Goal: Feedback & Contribution: Submit feedback/report problem

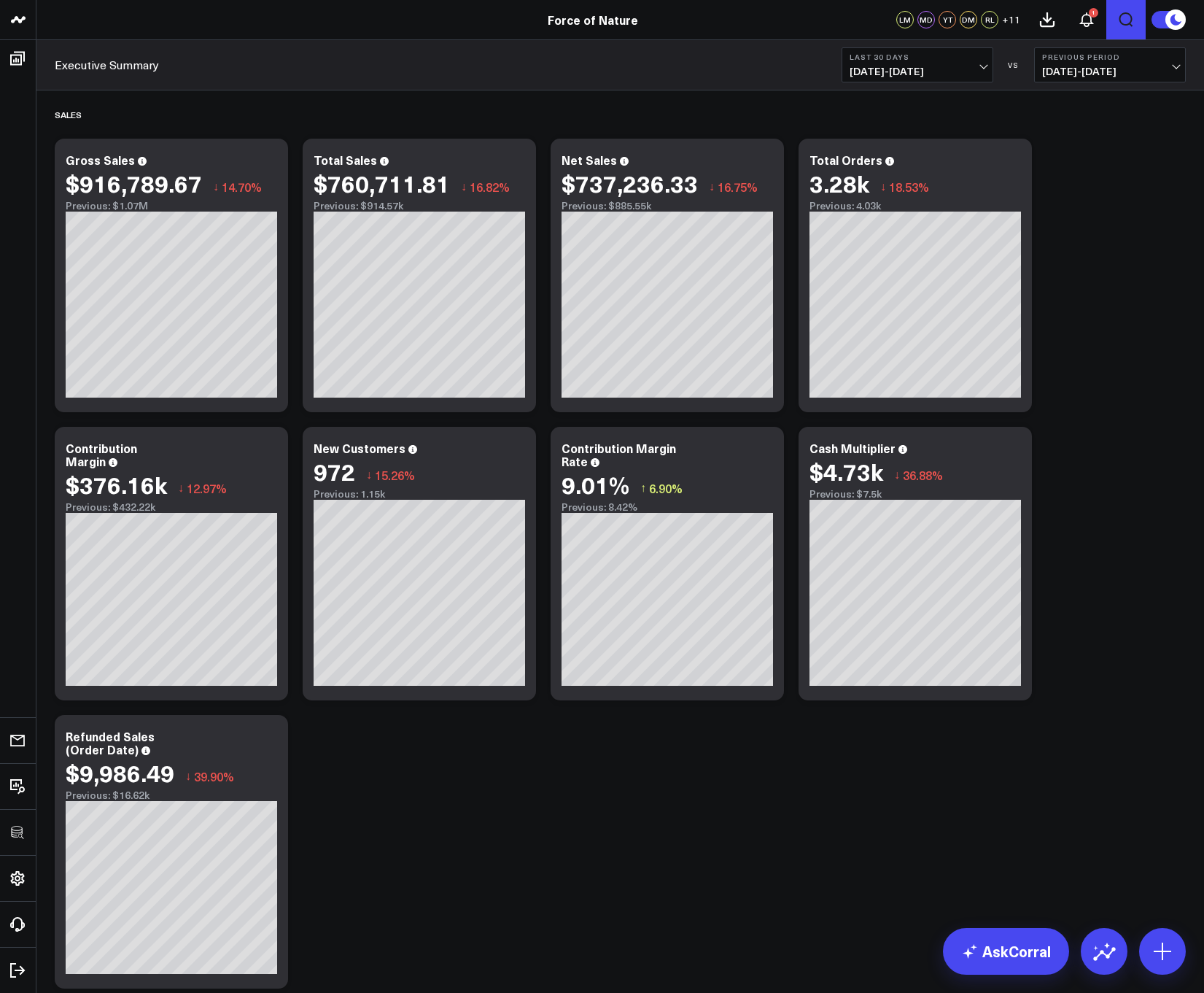
click at [1122, 19] on icon "Open search" at bounding box center [1126, 20] width 18 height 18
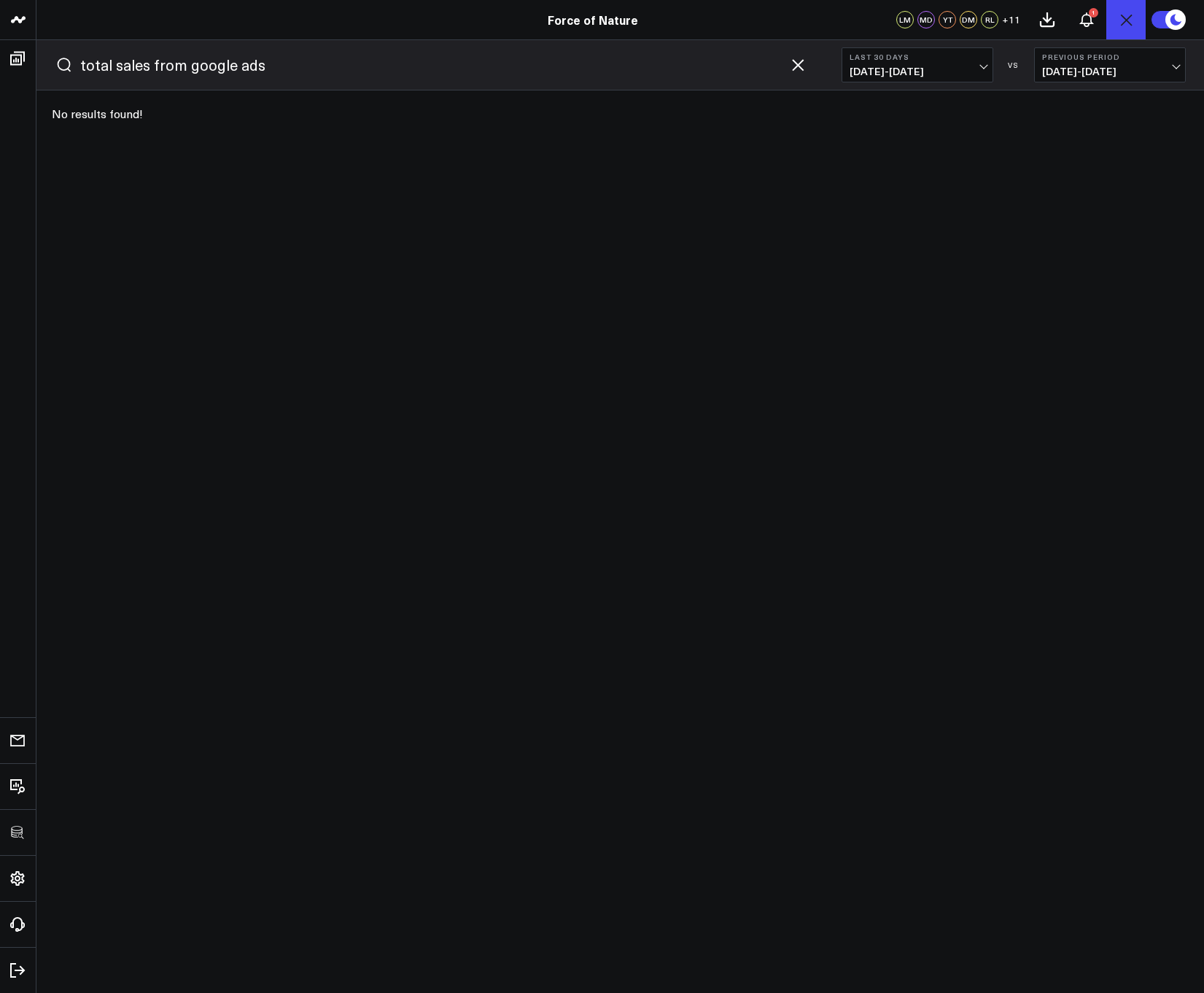
click at [55, 56] on button "submit" at bounding box center [64, 65] width 18 height 18
click at [263, 74] on input "total sales from google ads" at bounding box center [431, 65] width 701 height 22
click at [55, 56] on button "submit" at bounding box center [64, 65] width 18 height 18
click at [181, 68] on input "total sales from google ads" at bounding box center [431, 65] width 701 height 22
type input "total sales"
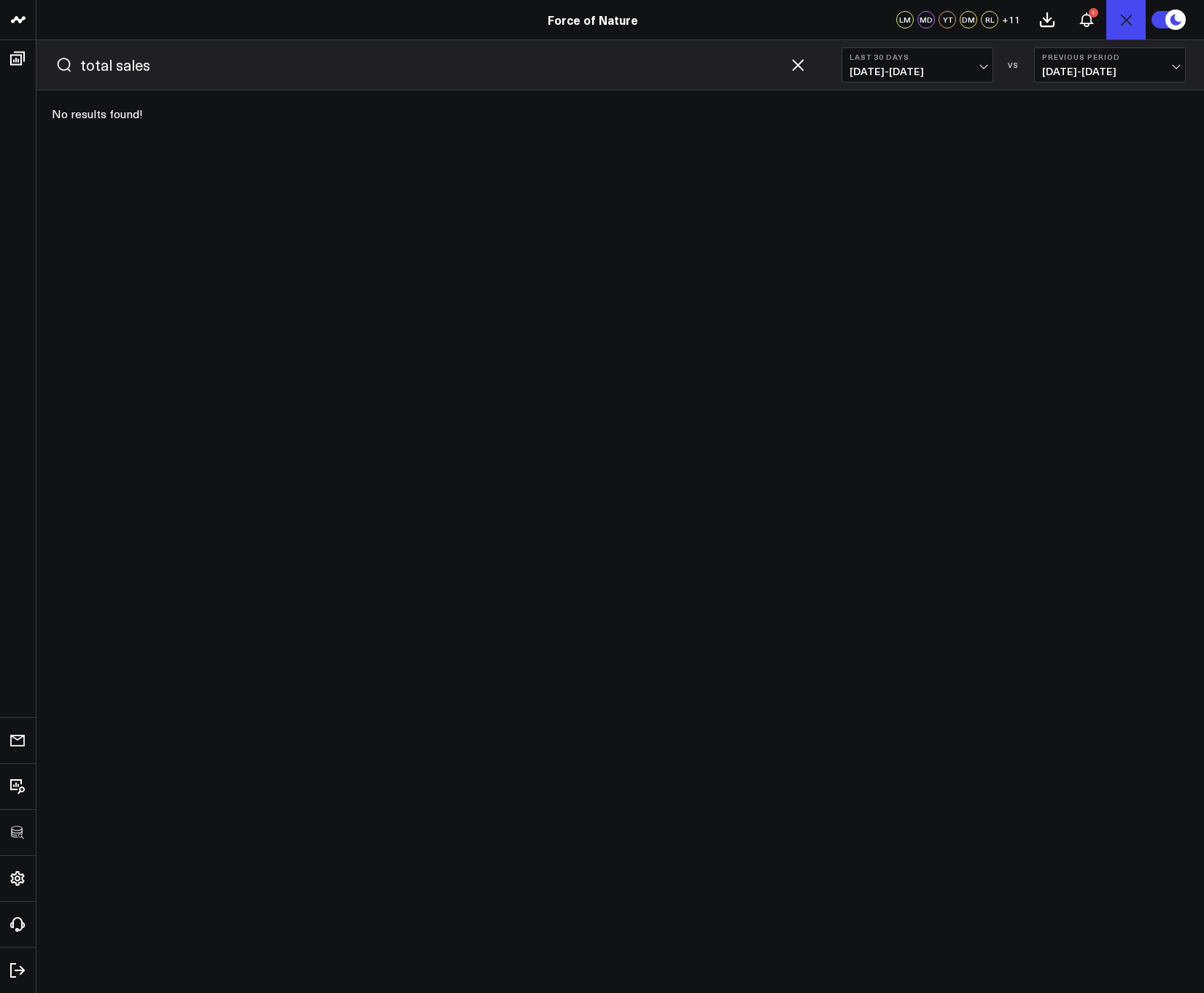
click at [55, 56] on button "submit" at bounding box center [64, 65] width 18 height 18
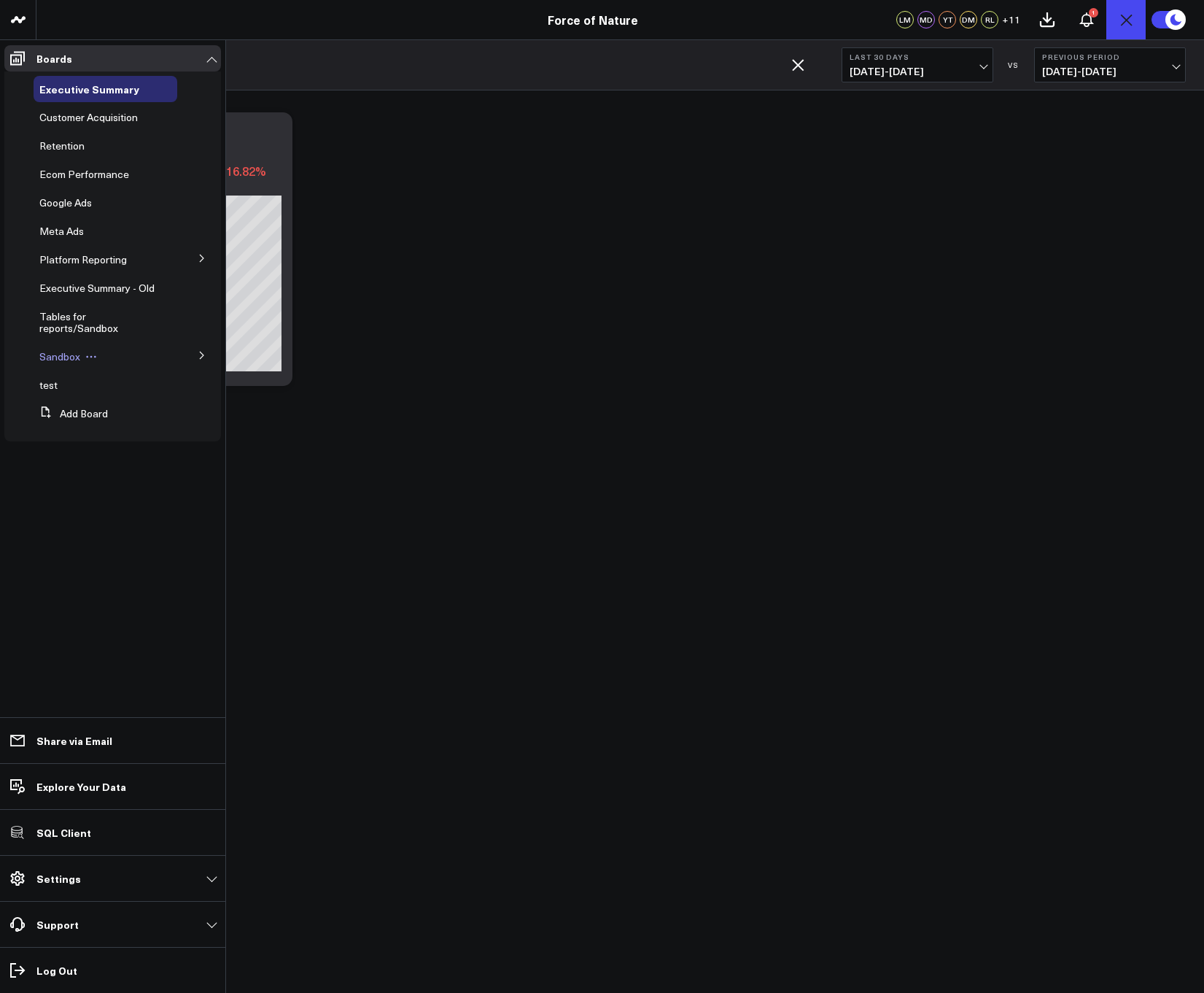
click at [58, 360] on span "Sandbox" at bounding box center [60, 356] width 40 height 14
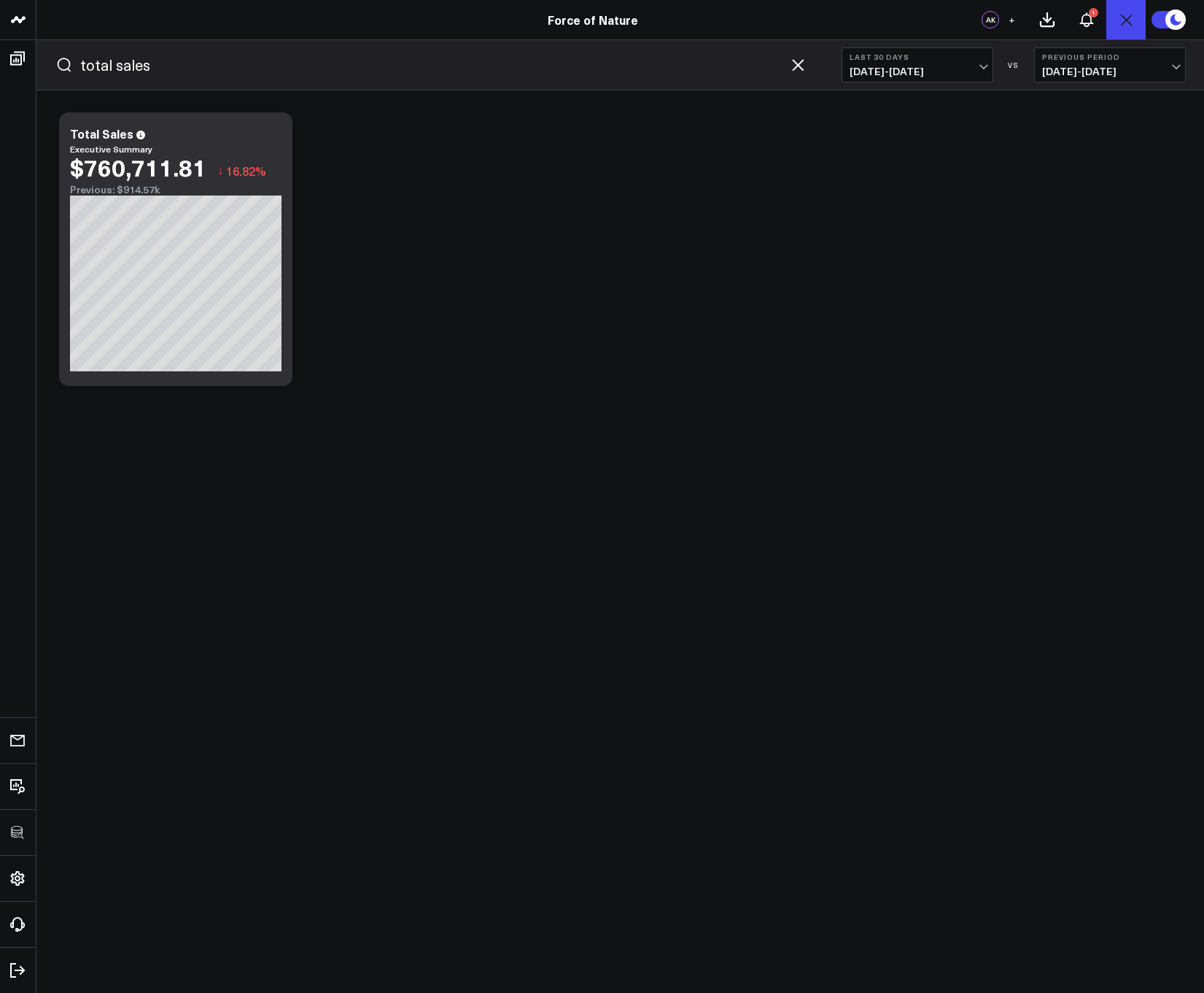
click at [797, 70] on icon "button" at bounding box center [798, 65] width 18 height 18
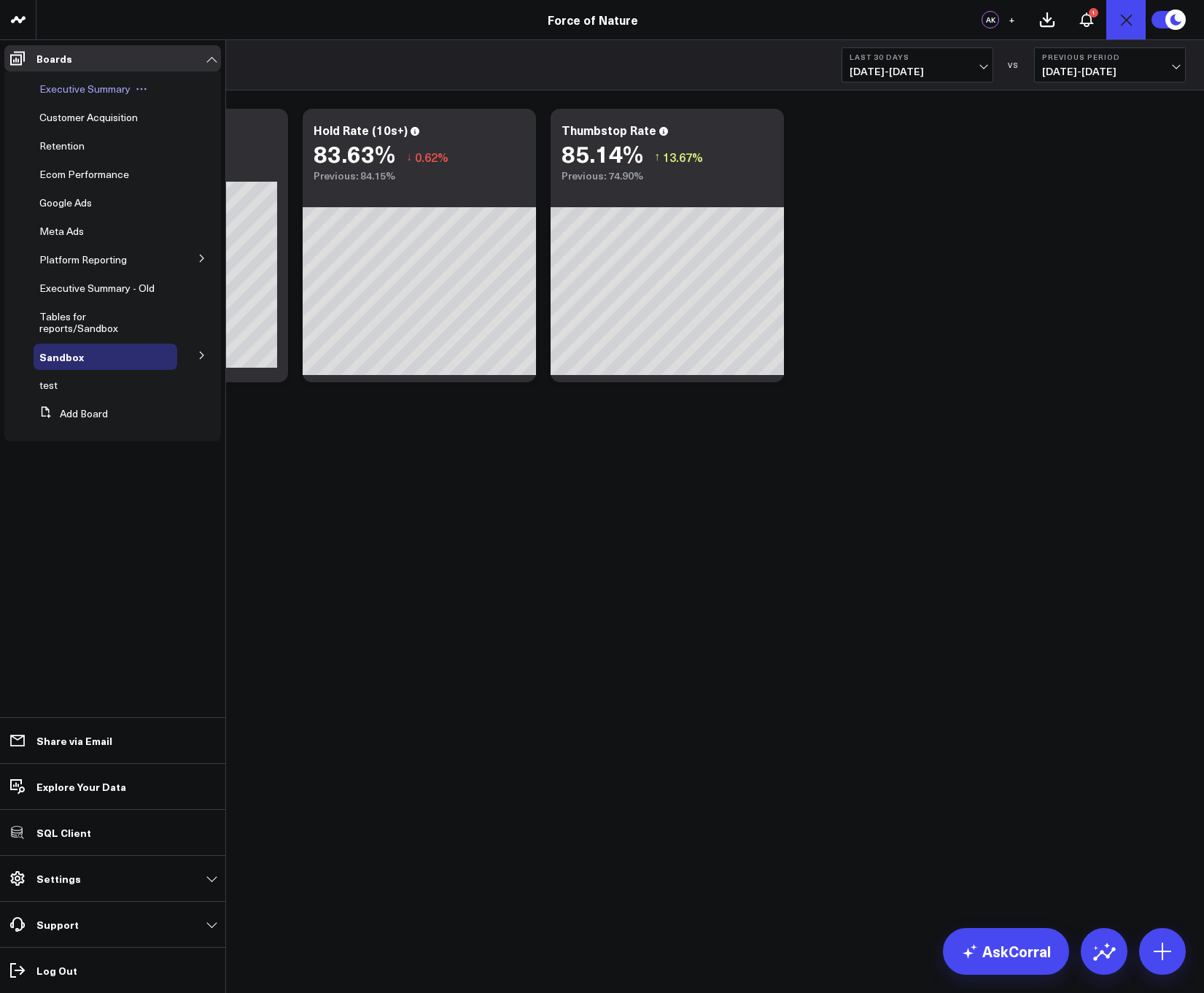
click at [53, 90] on span "Executive Summary" at bounding box center [85, 88] width 91 height 14
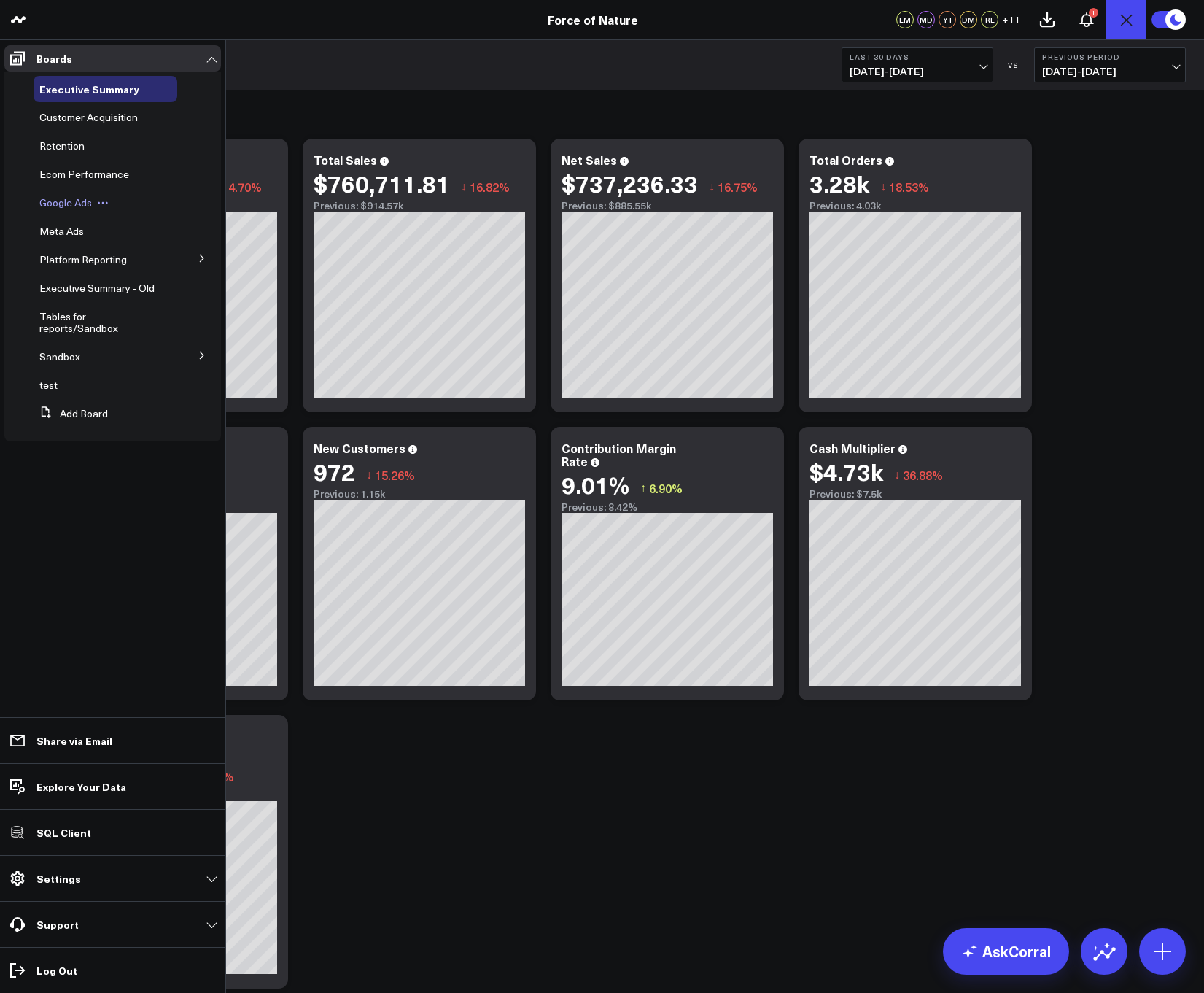
click at [49, 201] on span "Google Ads" at bounding box center [66, 202] width 53 height 14
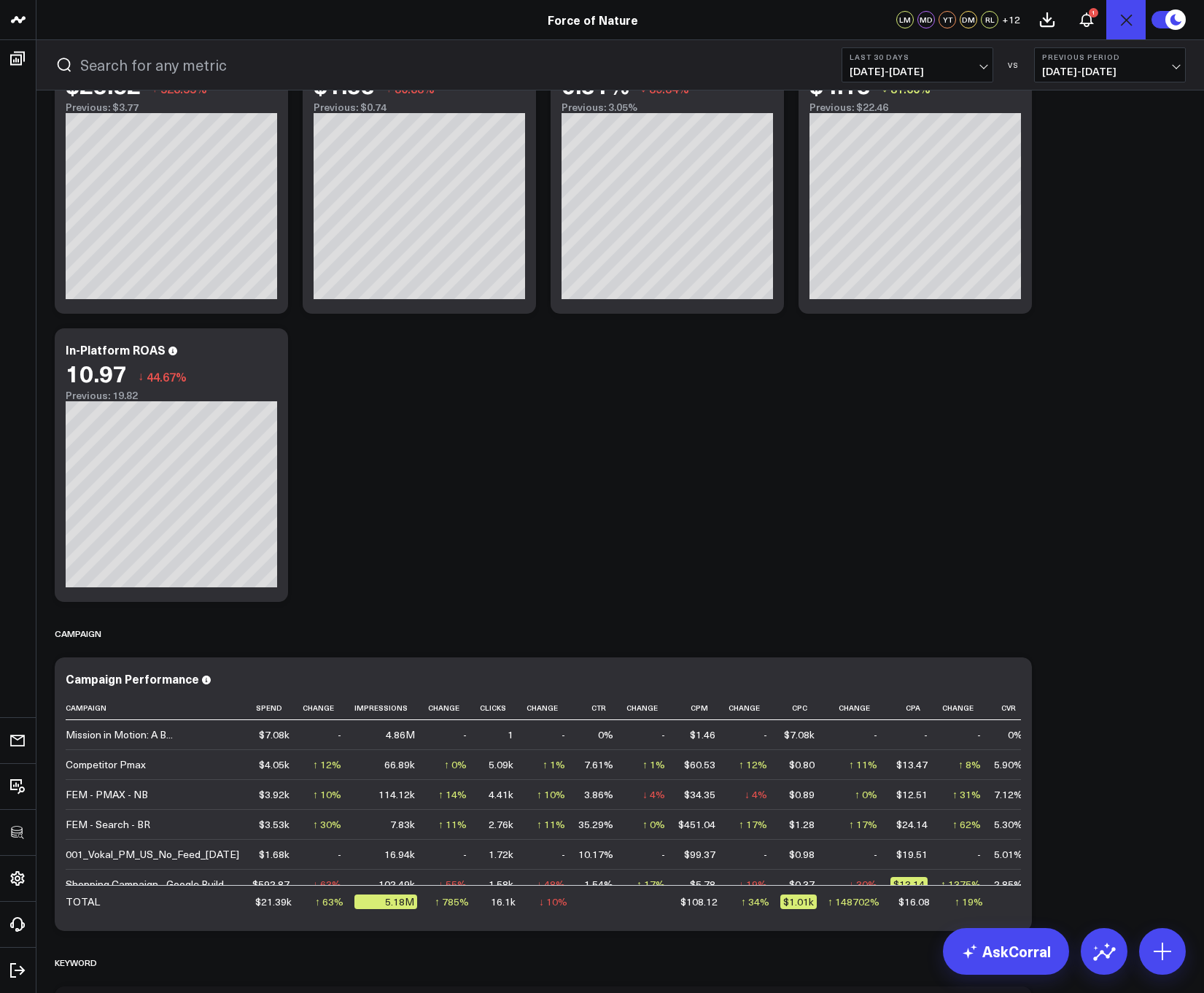
scroll to position [1324, 0]
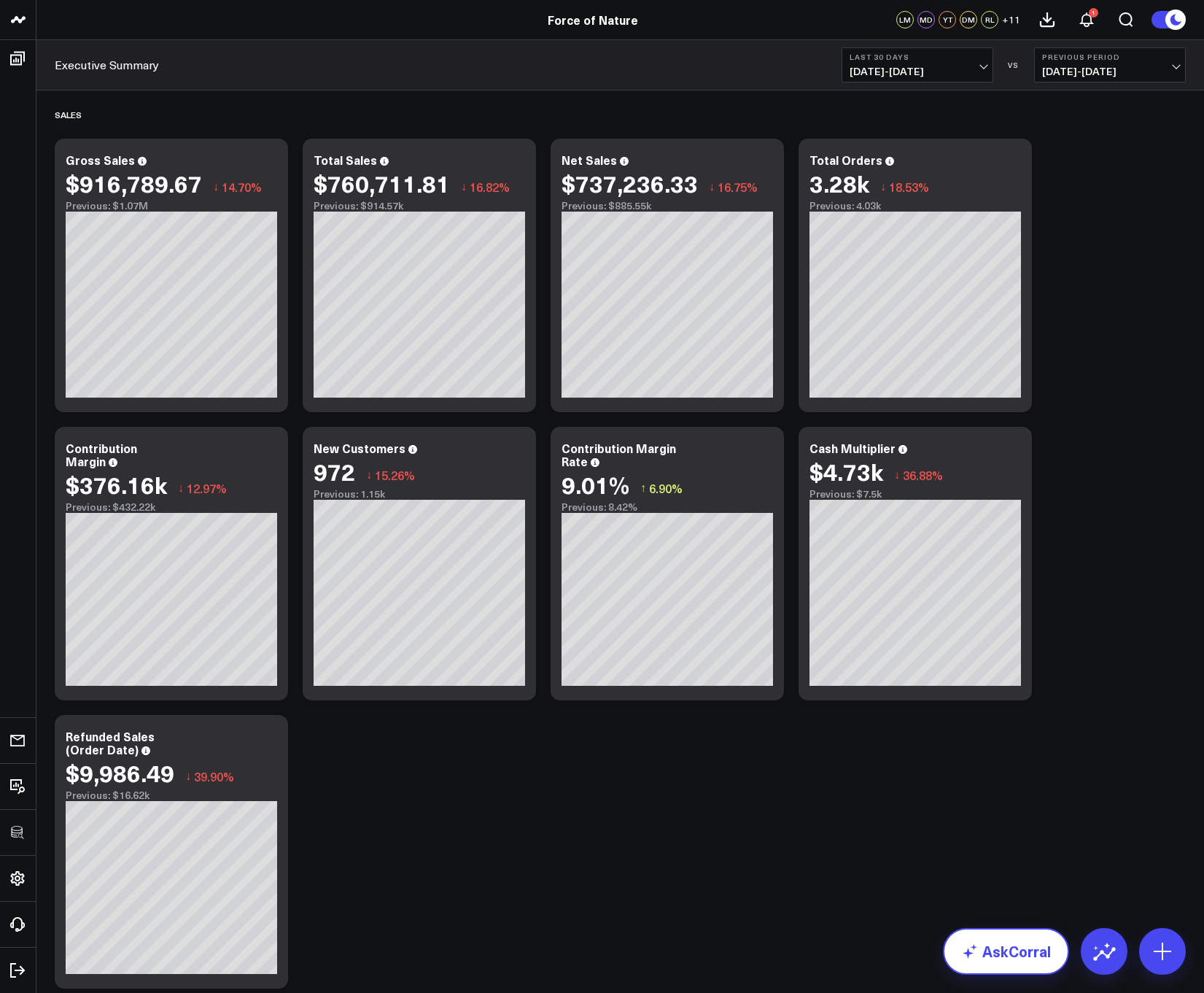
click at [979, 936] on link "AskCorral" at bounding box center [1006, 951] width 126 height 47
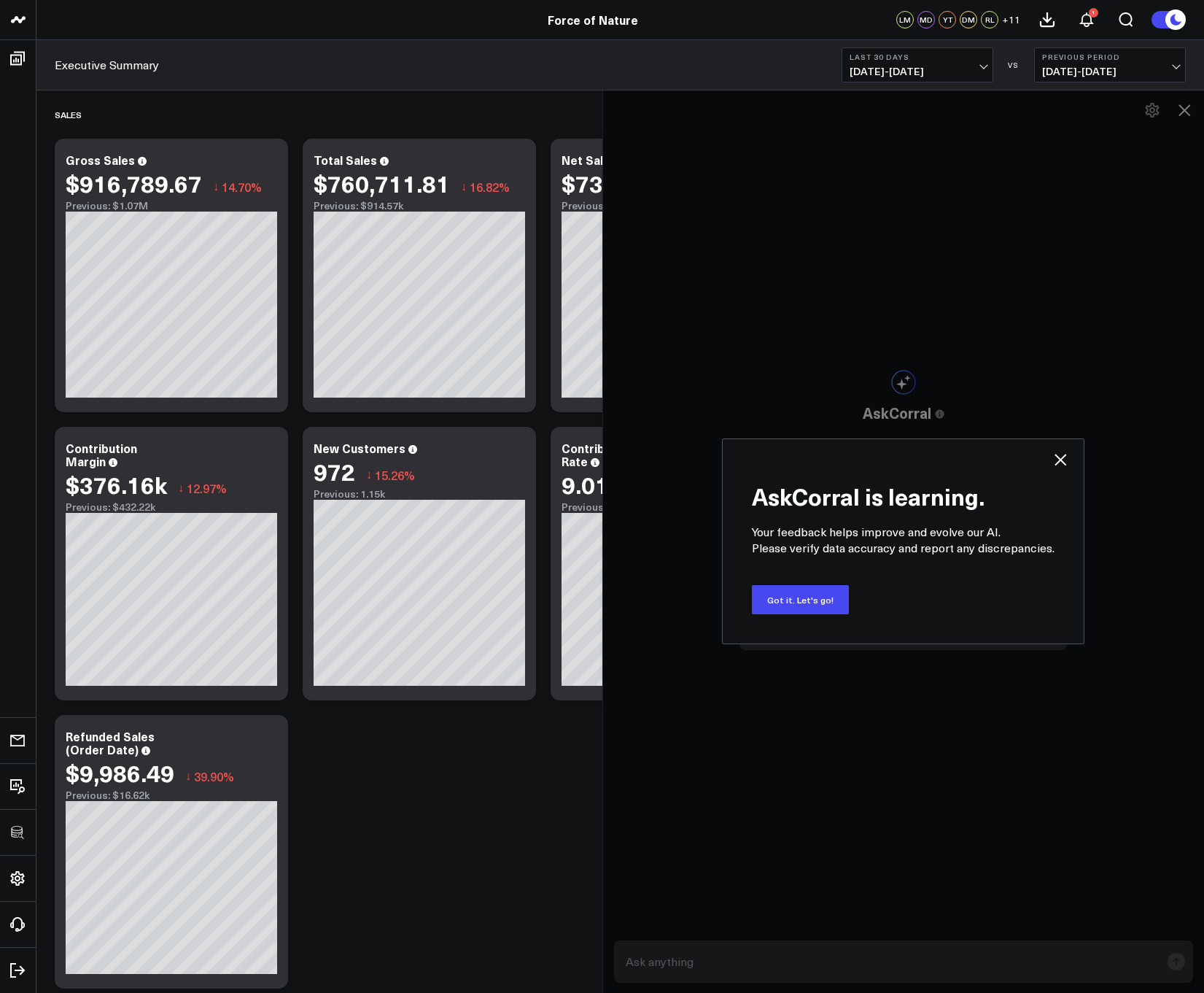
click at [1052, 458] on icon at bounding box center [1061, 460] width 18 height 18
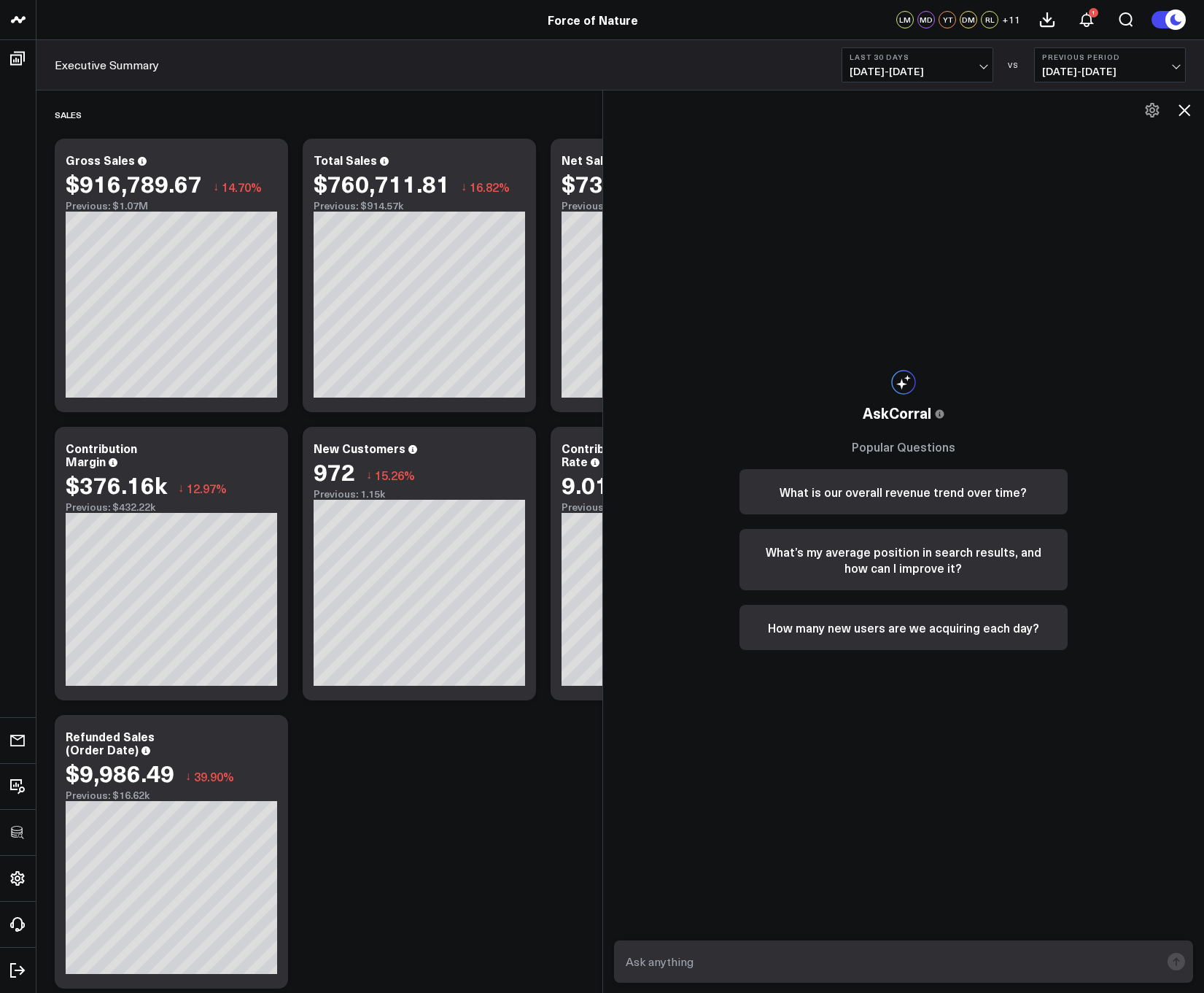
click at [707, 961] on textarea at bounding box center [891, 961] width 538 height 26
type textarea "what are my total sales from google ads?"
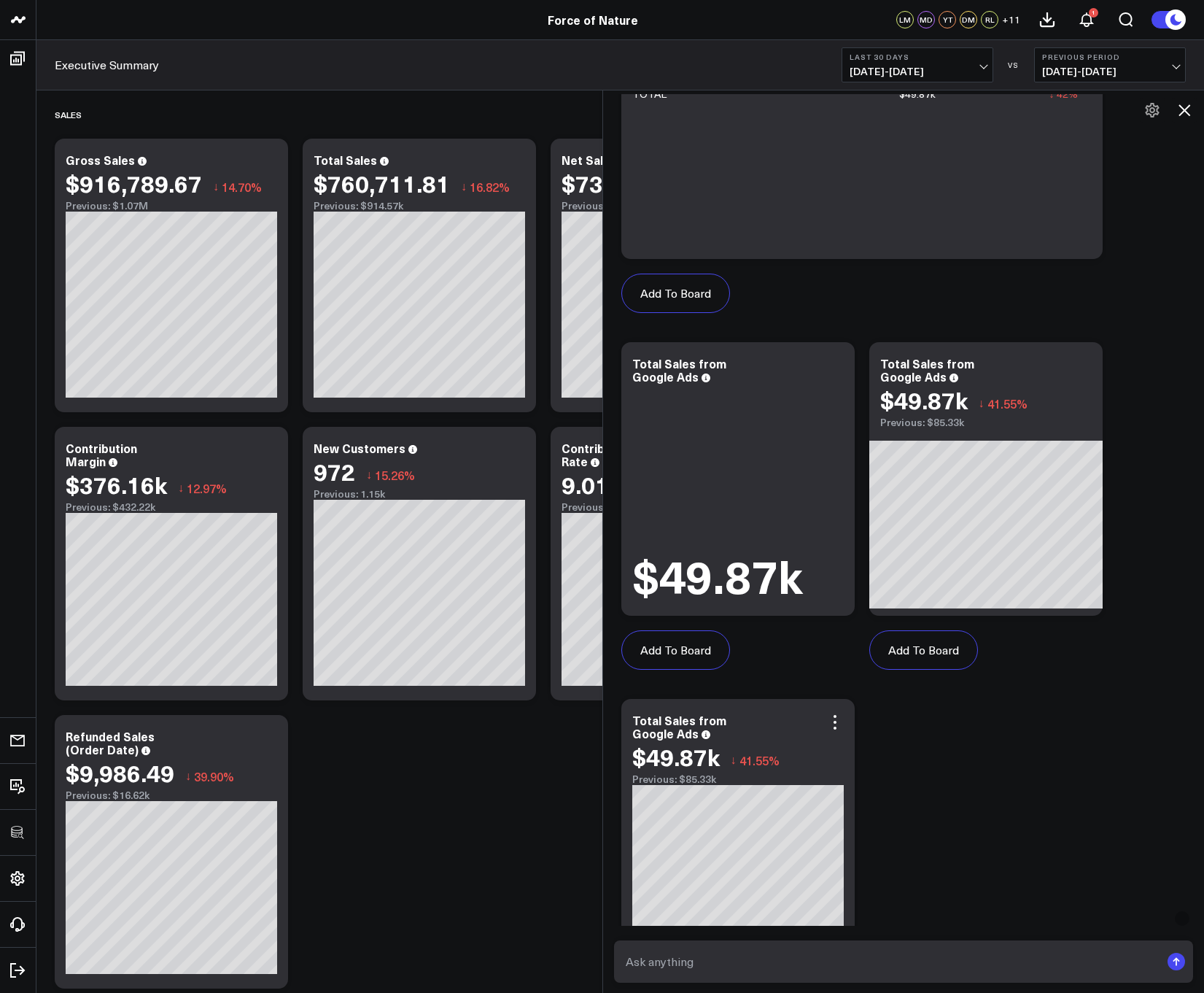
scroll to position [654, 0]
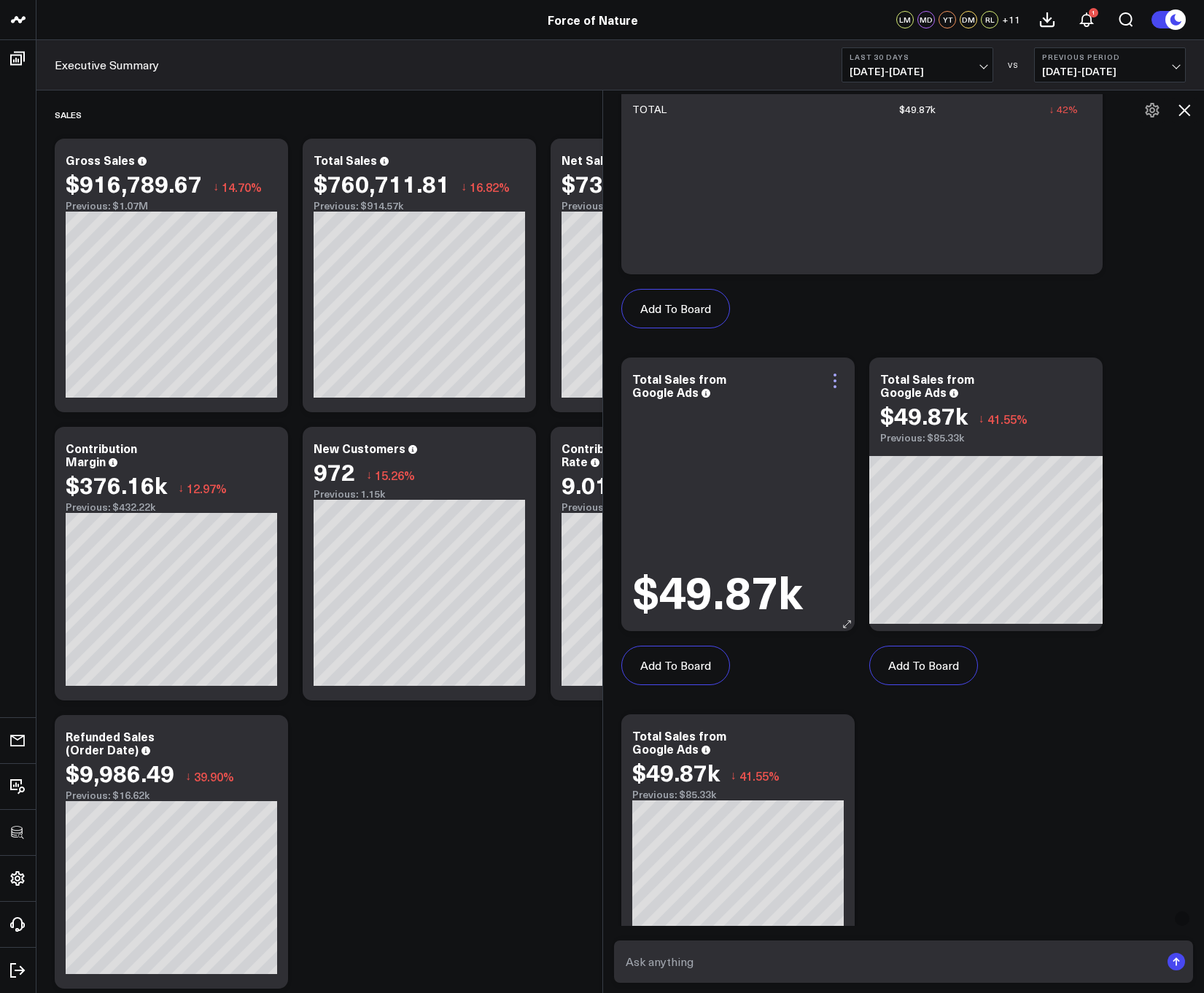
click at [835, 379] on icon at bounding box center [835, 381] width 18 height 18
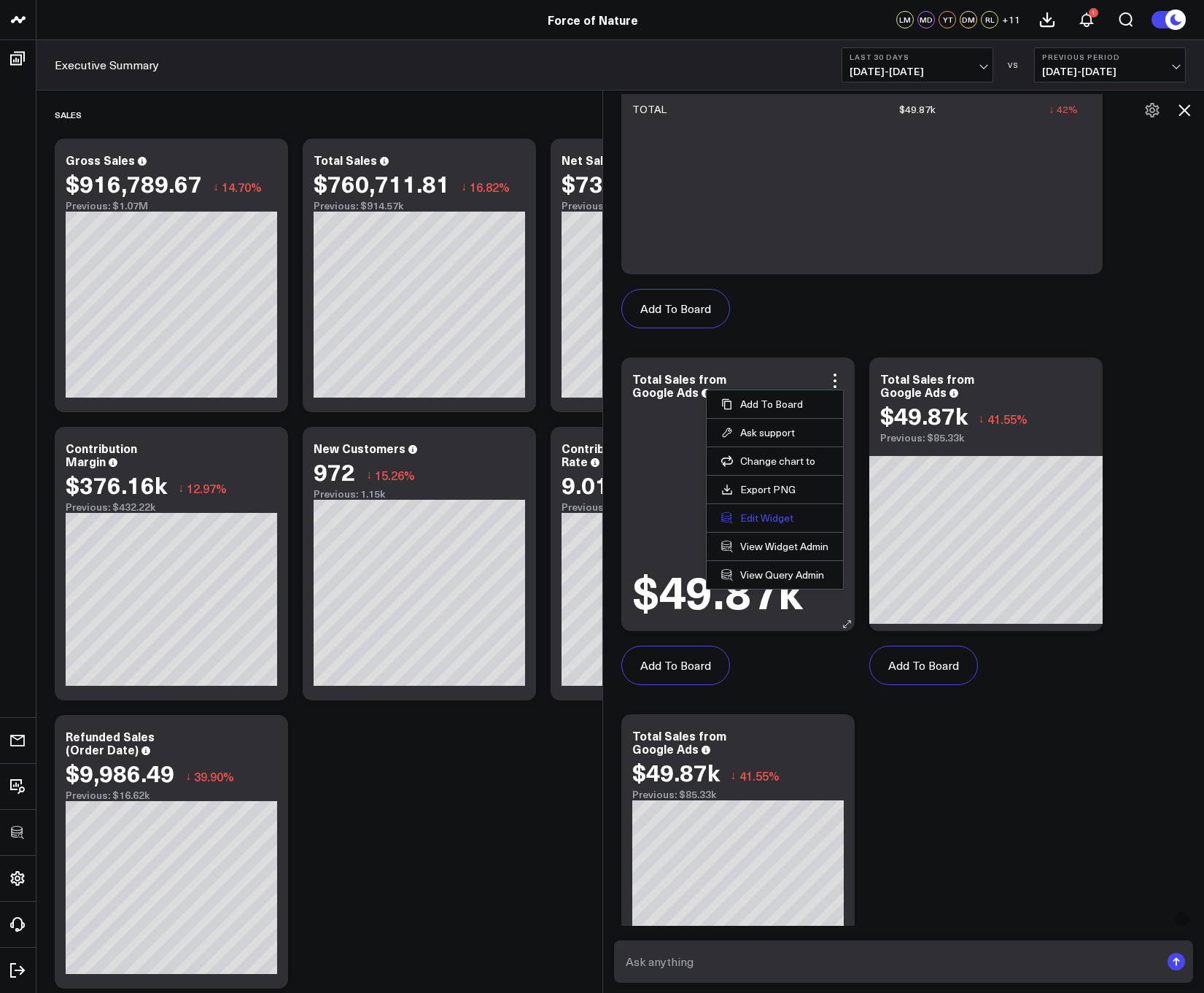
click at [747, 520] on button "Edit Widget" at bounding box center [775, 518] width 107 height 13
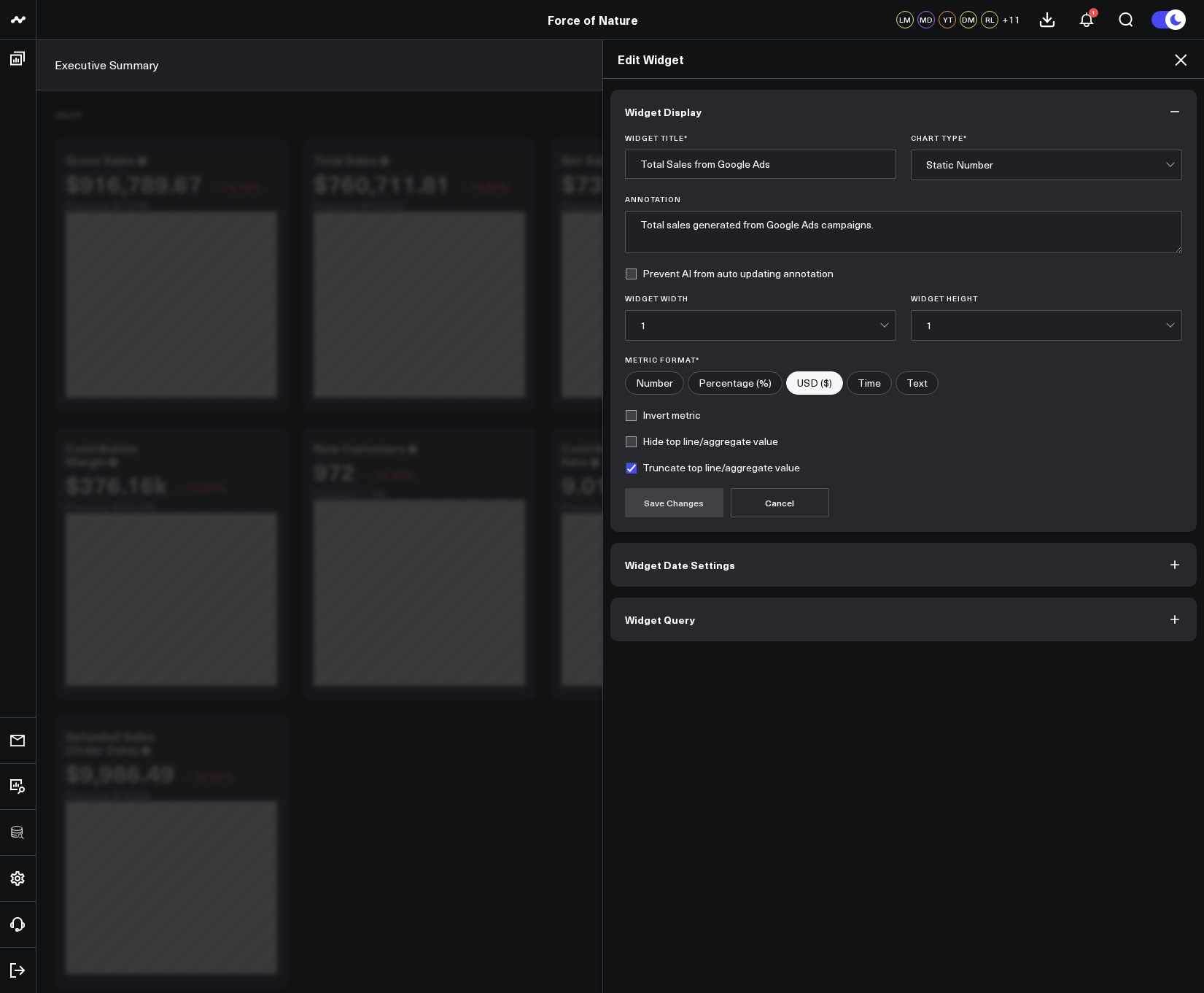
click at [716, 633] on button "Widget Query" at bounding box center [904, 620] width 587 height 44
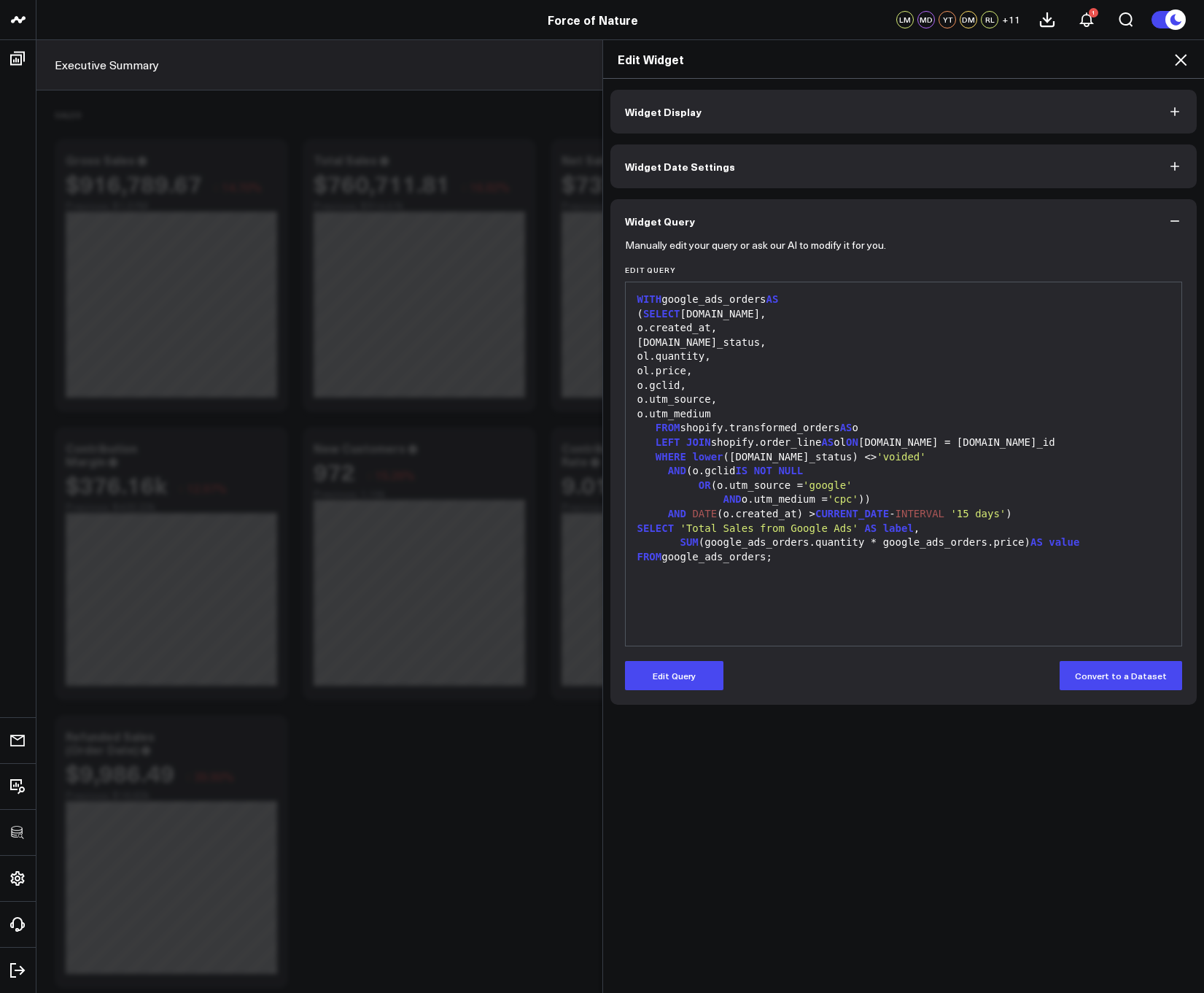
click at [1179, 69] on div "Edit Widget" at bounding box center [904, 60] width 602 height 39
click at [1185, 61] on icon at bounding box center [1181, 60] width 18 height 18
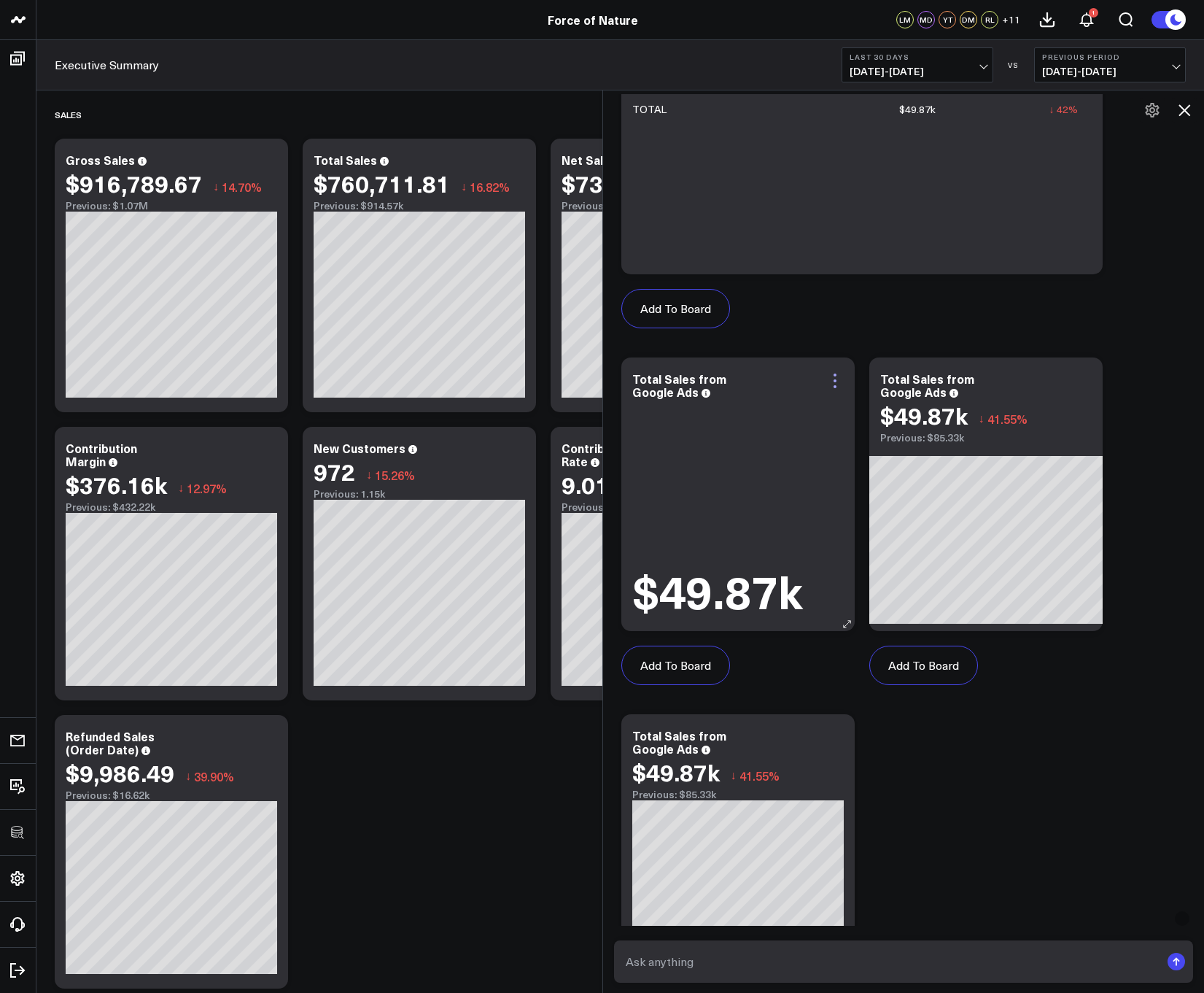
click at [833, 375] on icon at bounding box center [835, 375] width 3 height 3
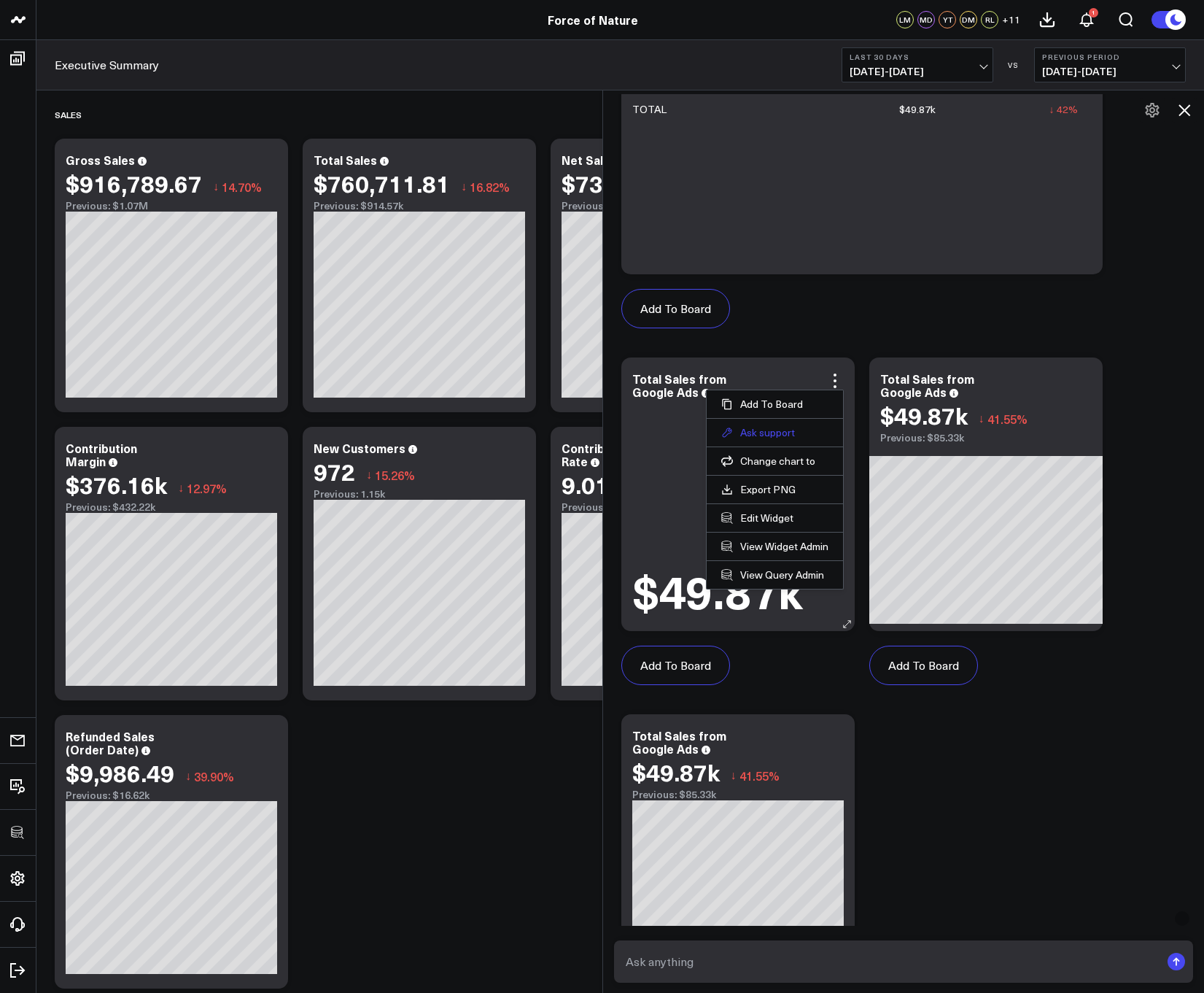
click at [772, 429] on button "Ask support" at bounding box center [775, 433] width 107 height 13
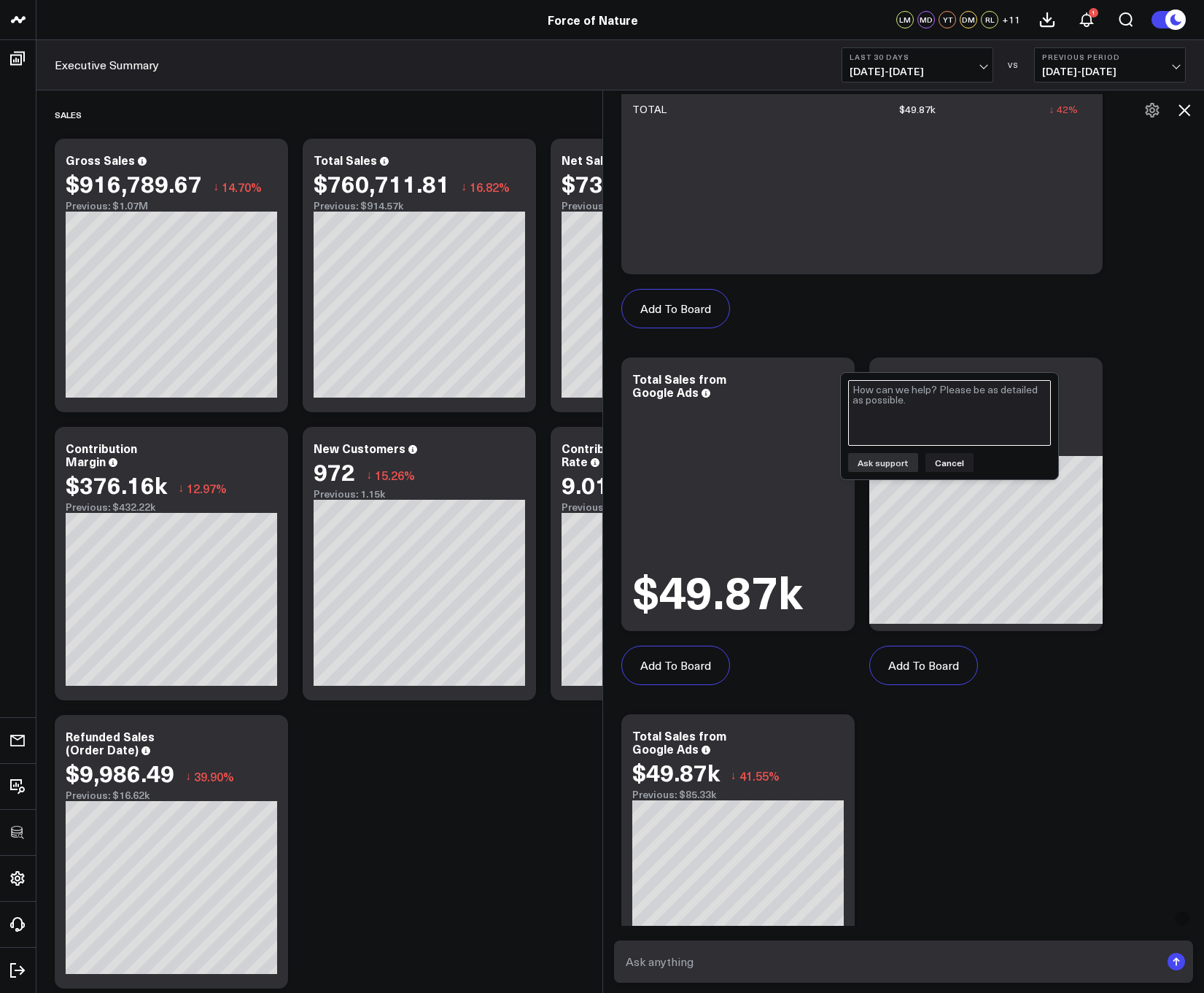
click at [870, 411] on textarea at bounding box center [949, 412] width 202 height 66
type textarea "Vera Testing"
click at [898, 466] on button "Ask support" at bounding box center [883, 462] width 70 height 19
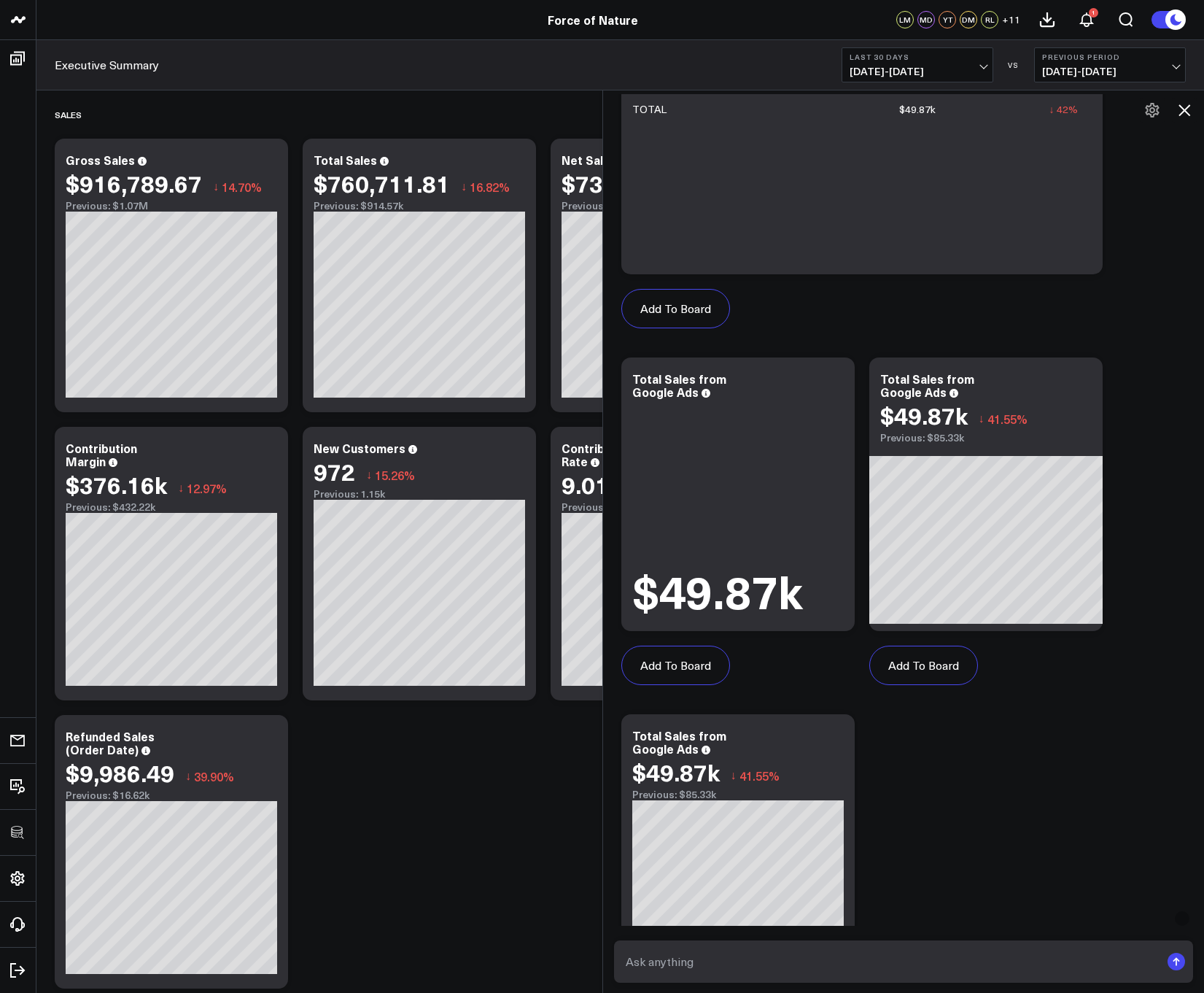
click at [802, 473] on div "$49.87k" at bounding box center [738, 509] width 211 height 215
click at [834, 373] on icon at bounding box center [835, 375] width 3 height 3
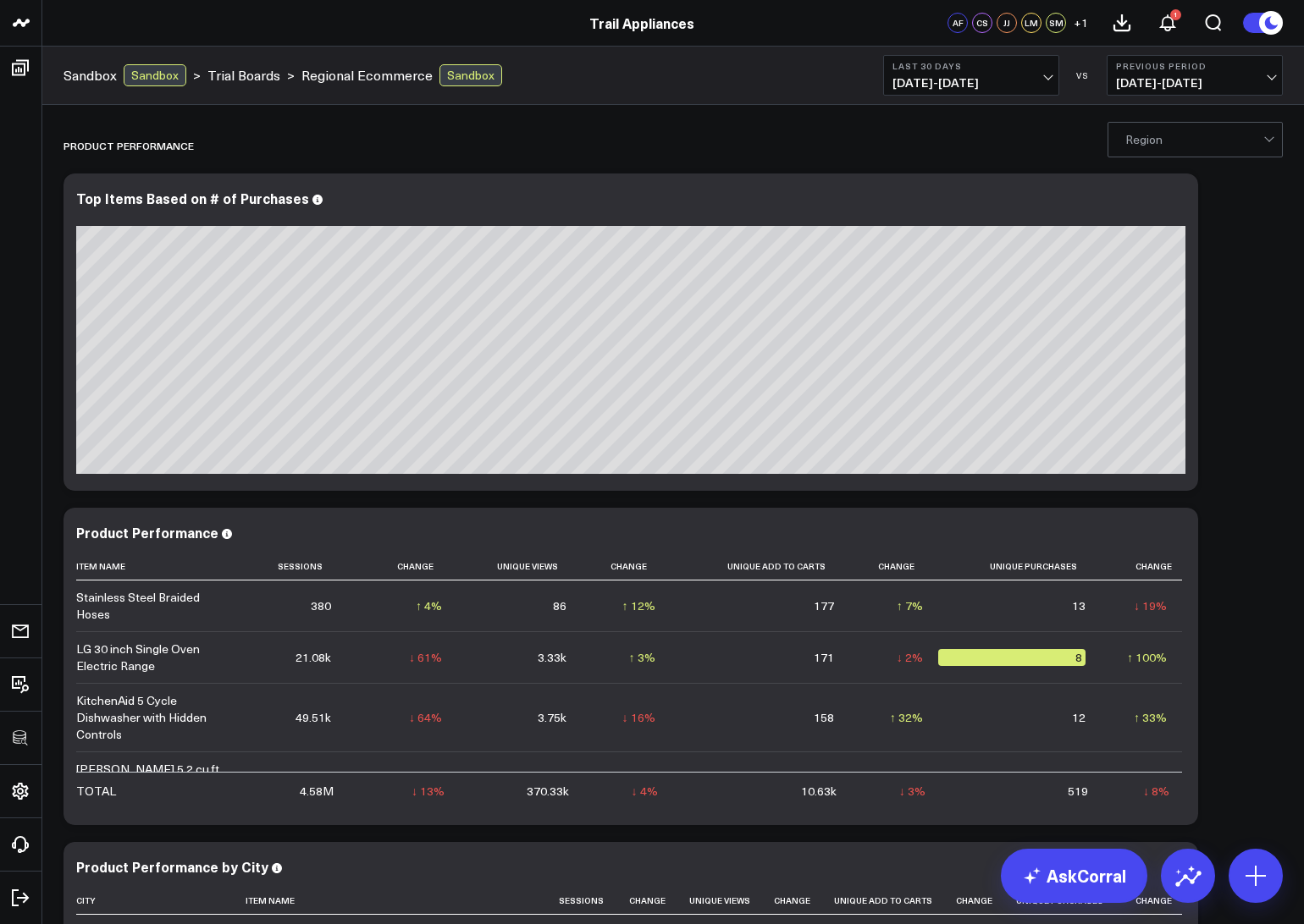
click at [1212, 142] on div at bounding box center [1194, 140] width 138 height 34
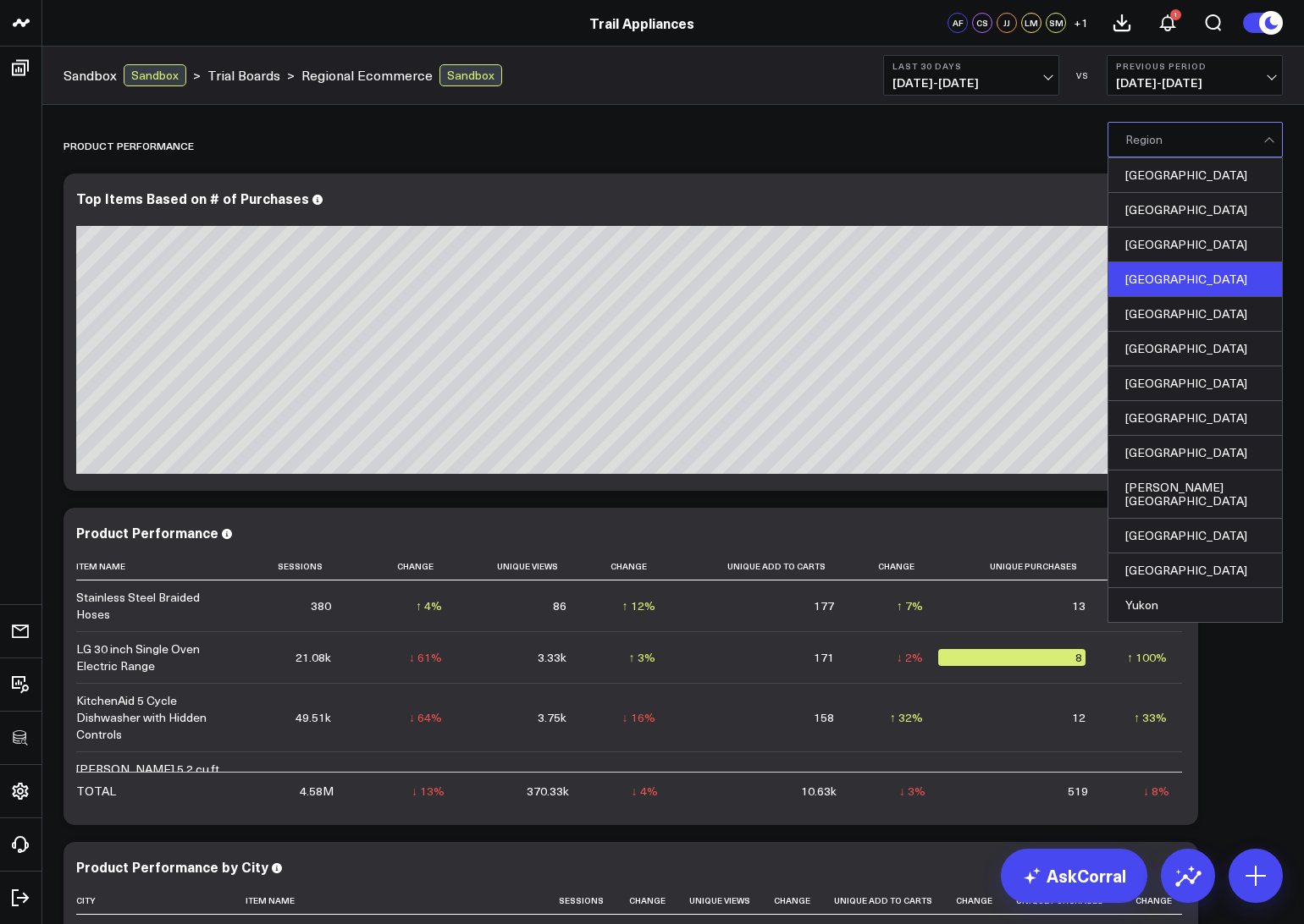
scroll to position [210, 0]
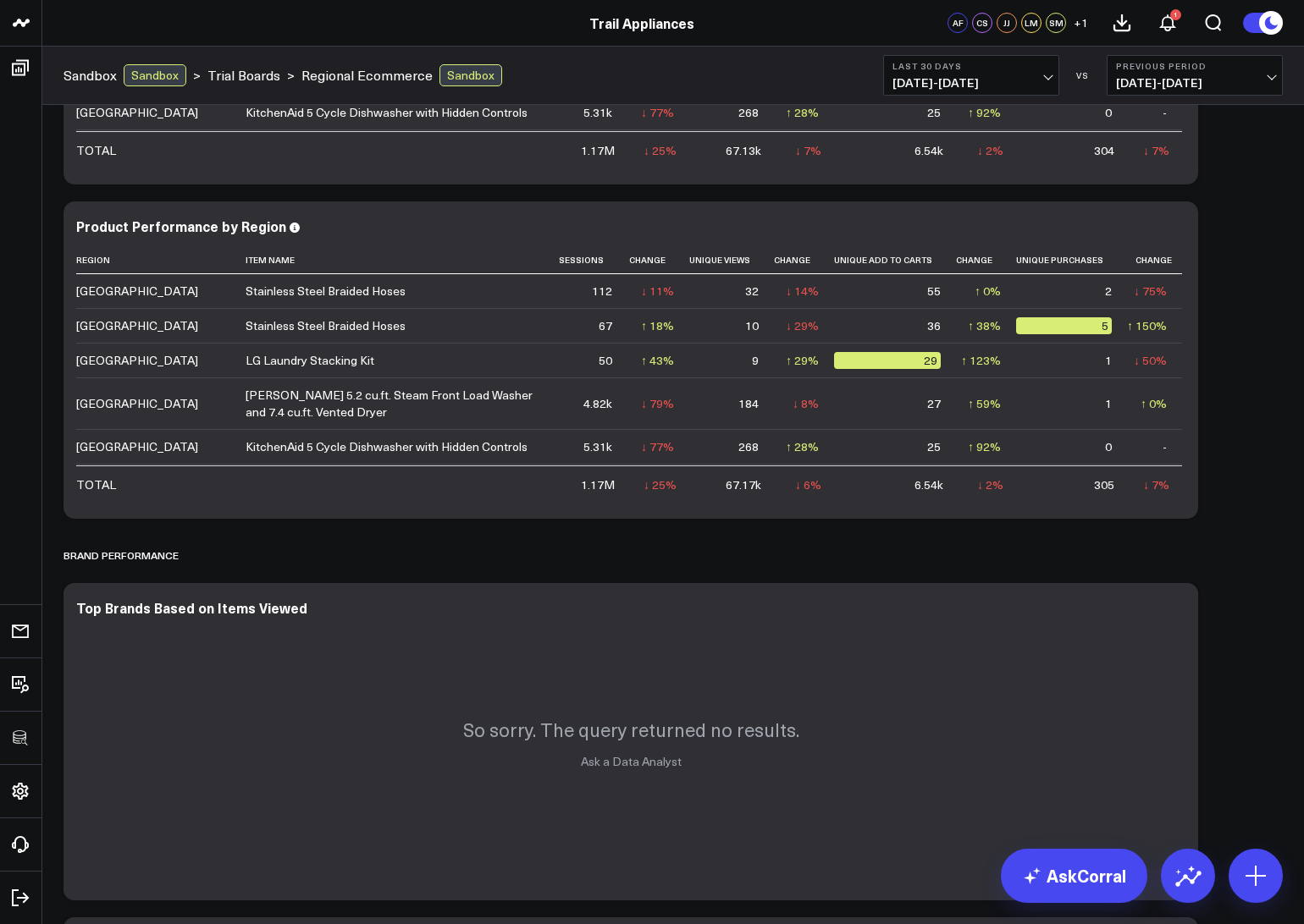
scroll to position [4166, 0]
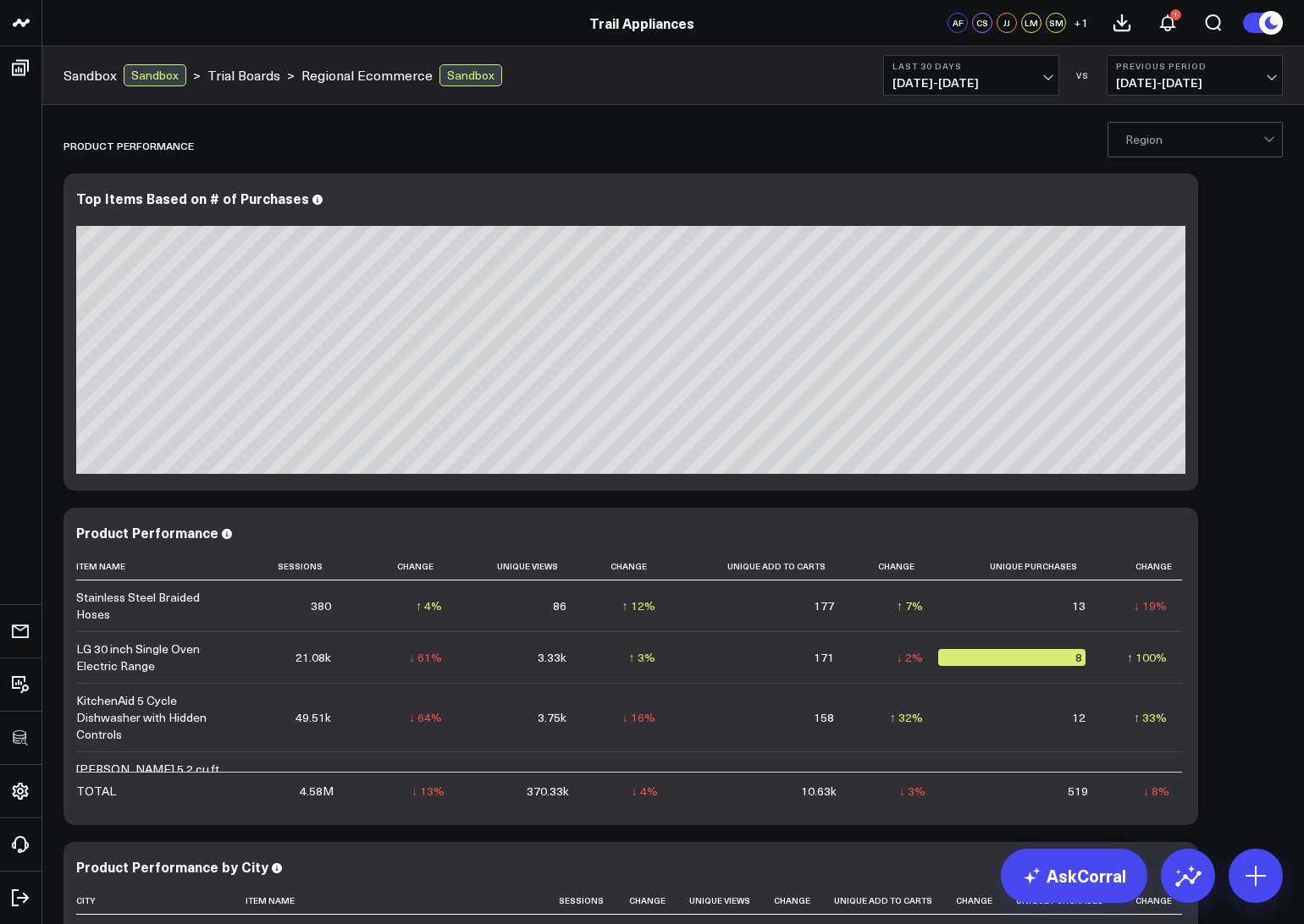
click at [1145, 127] on div at bounding box center [1194, 140] width 138 height 34
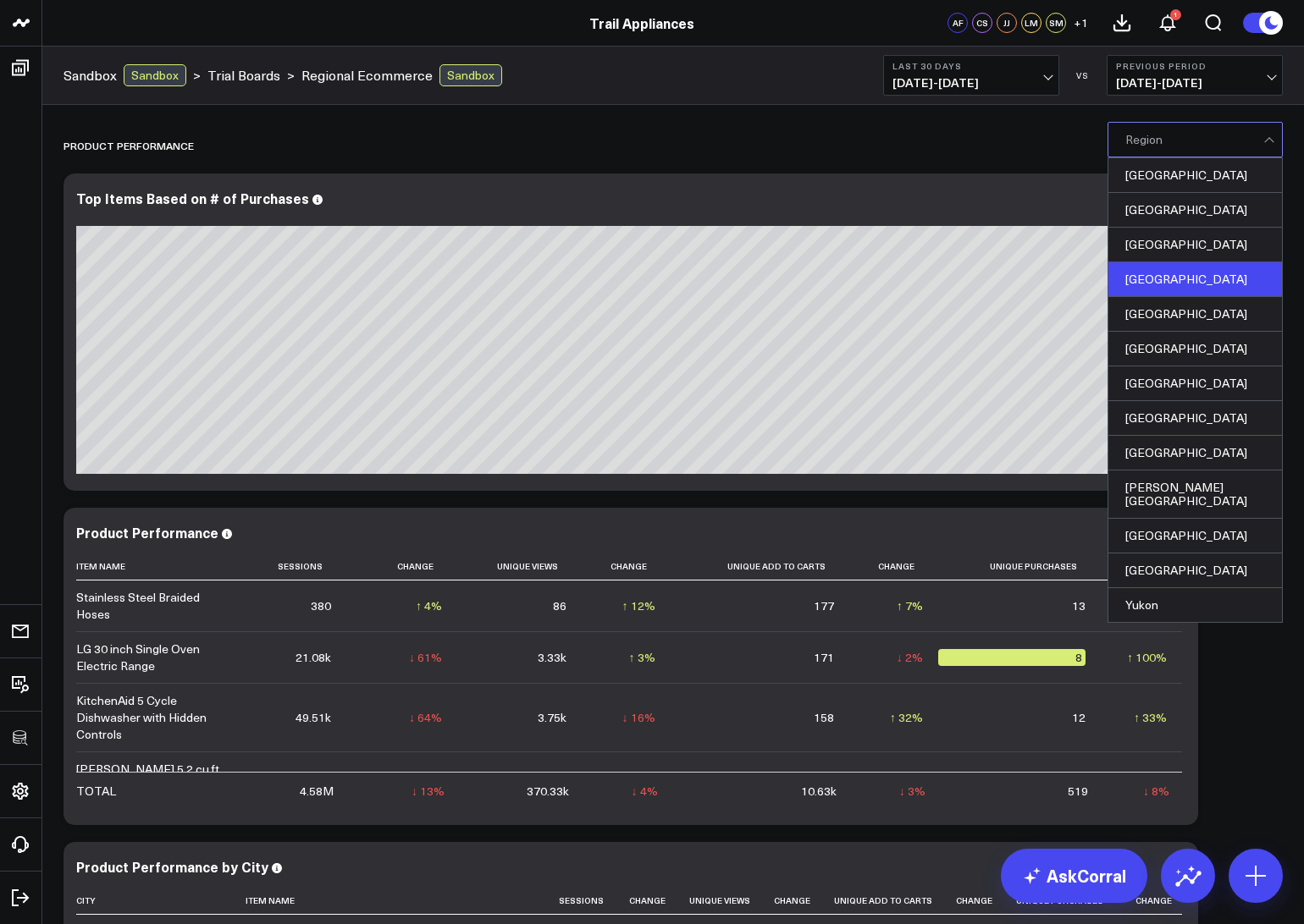
click at [1170, 290] on div "New Brunswick" at bounding box center [1195, 279] width 174 height 35
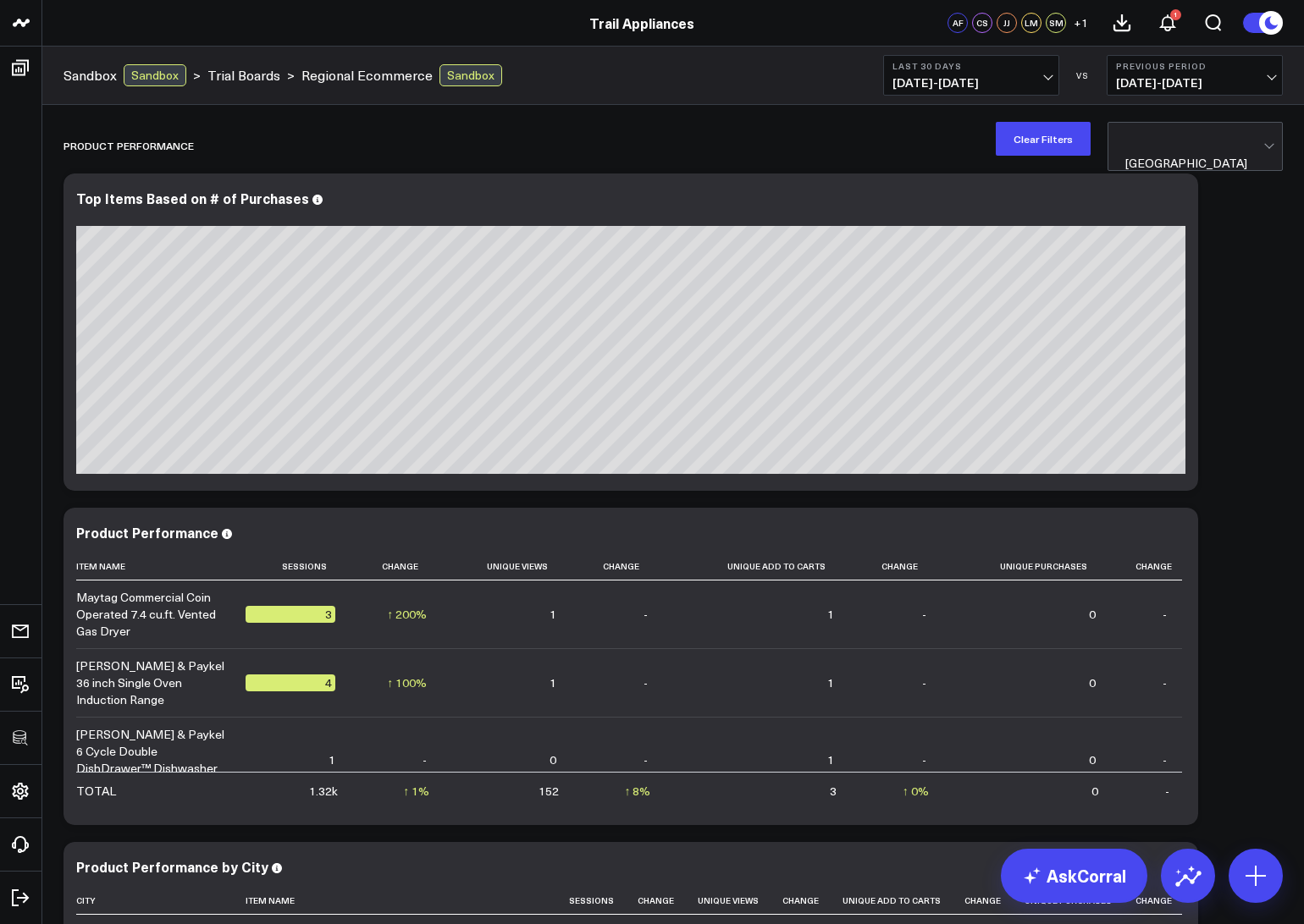
click at [1228, 144] on div at bounding box center [1194, 140] width 138 height 34
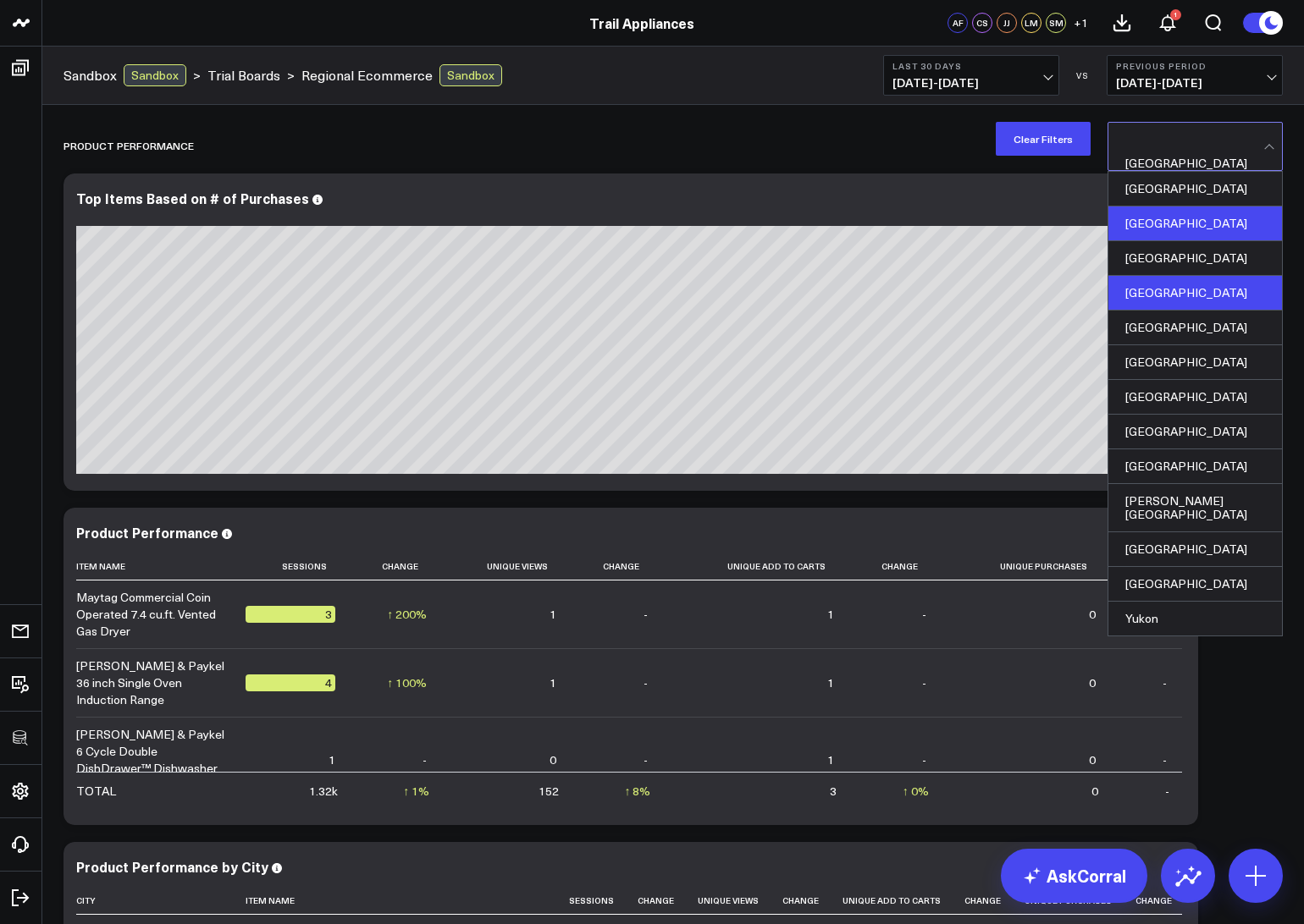
click at [1182, 214] on div "British Columbia" at bounding box center [1195, 224] width 174 height 35
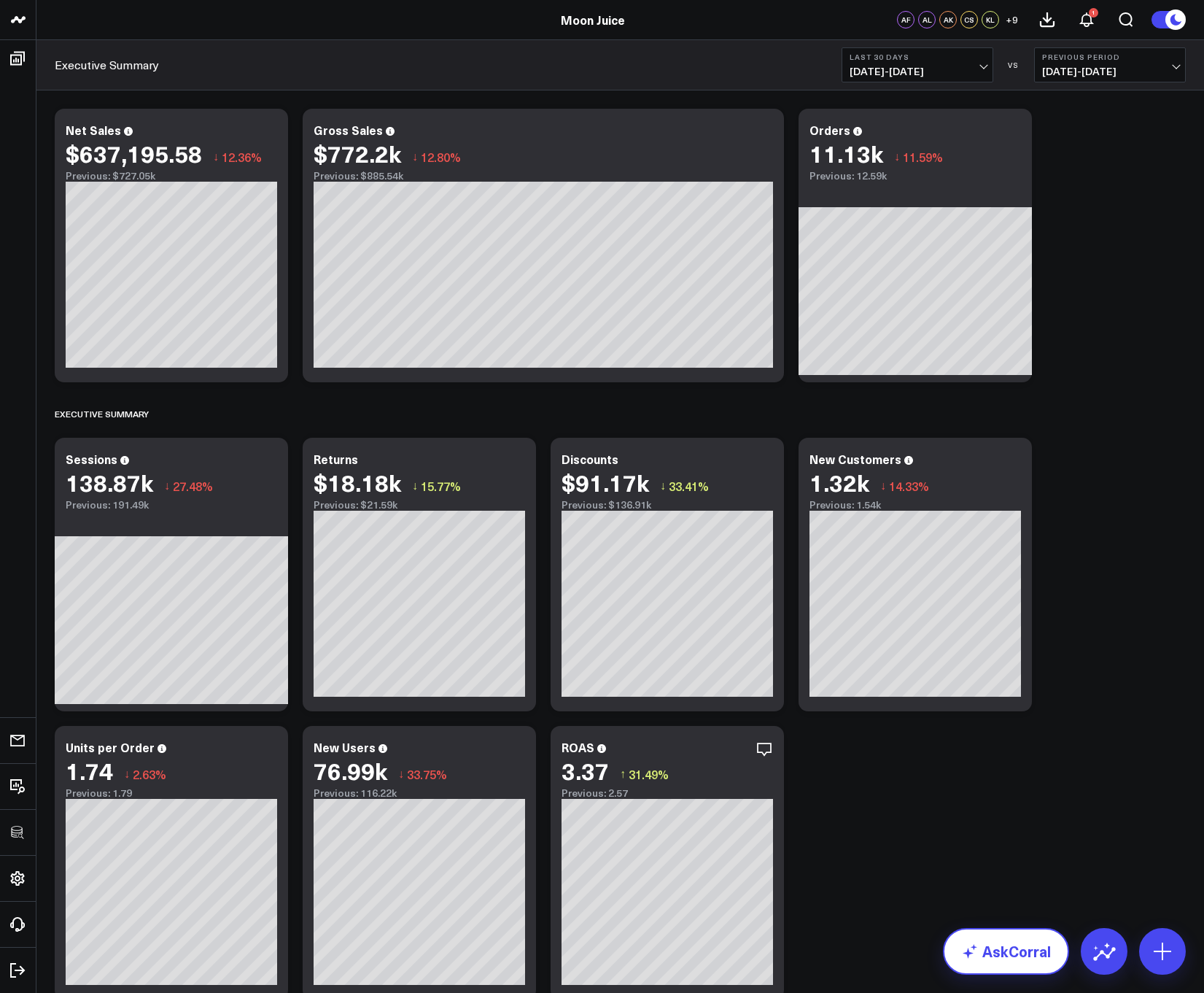
click at [1016, 947] on link "AskCorral" at bounding box center [1006, 951] width 126 height 47
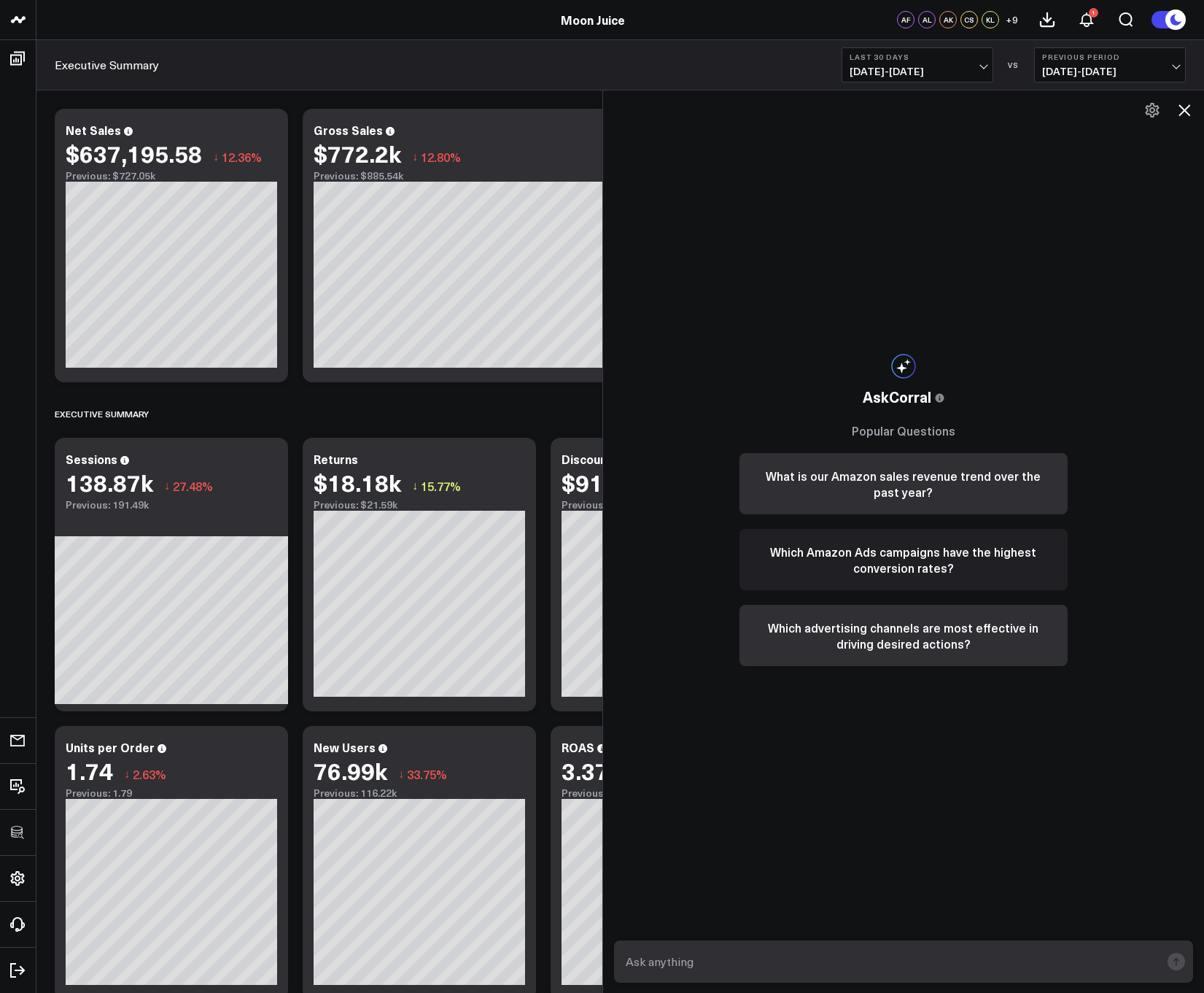
click at [879, 575] on button "Which Amazon Ads campaigns have the highest conversion rates?" at bounding box center [903, 560] width 328 height 62
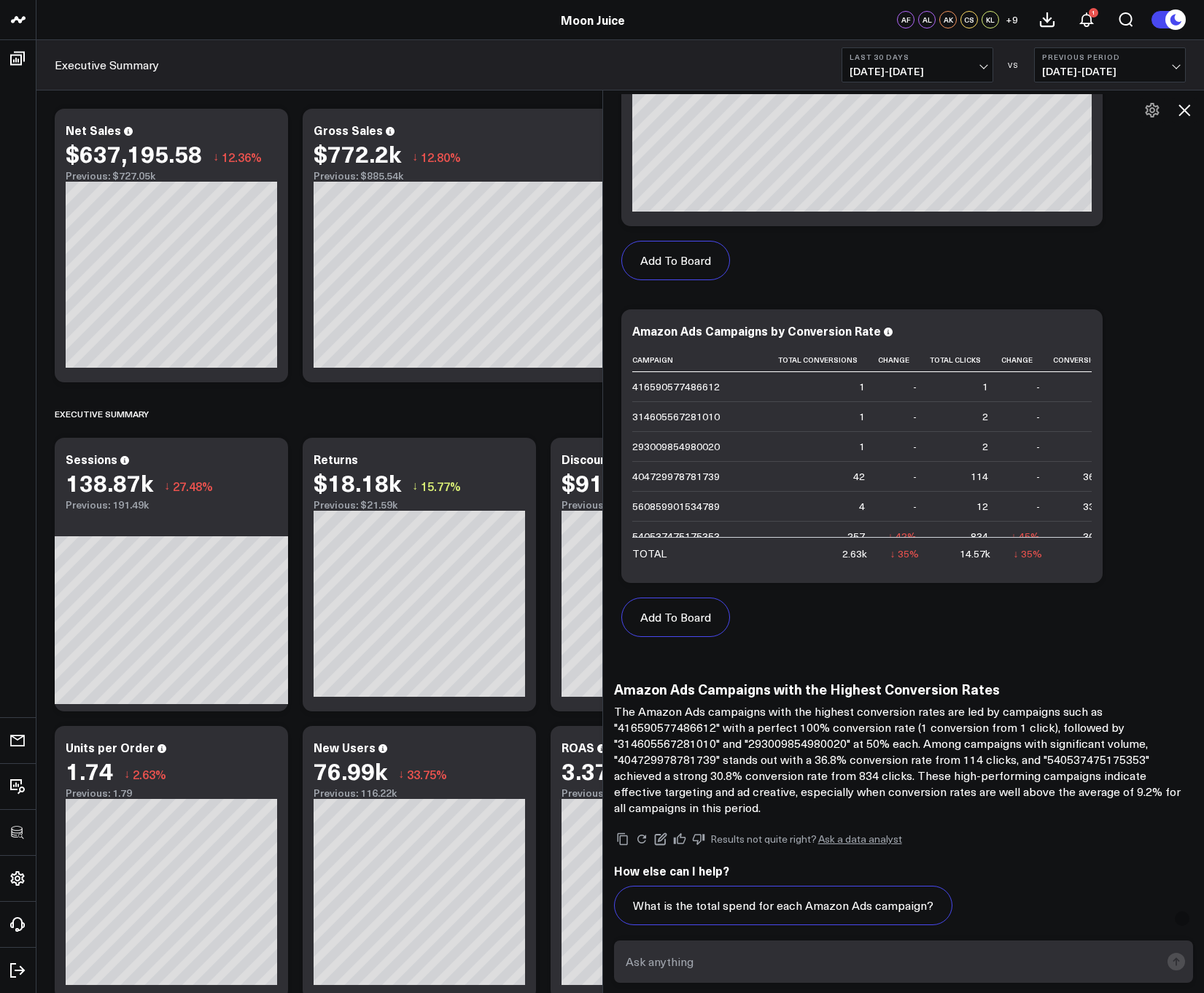
scroll to position [954, 0]
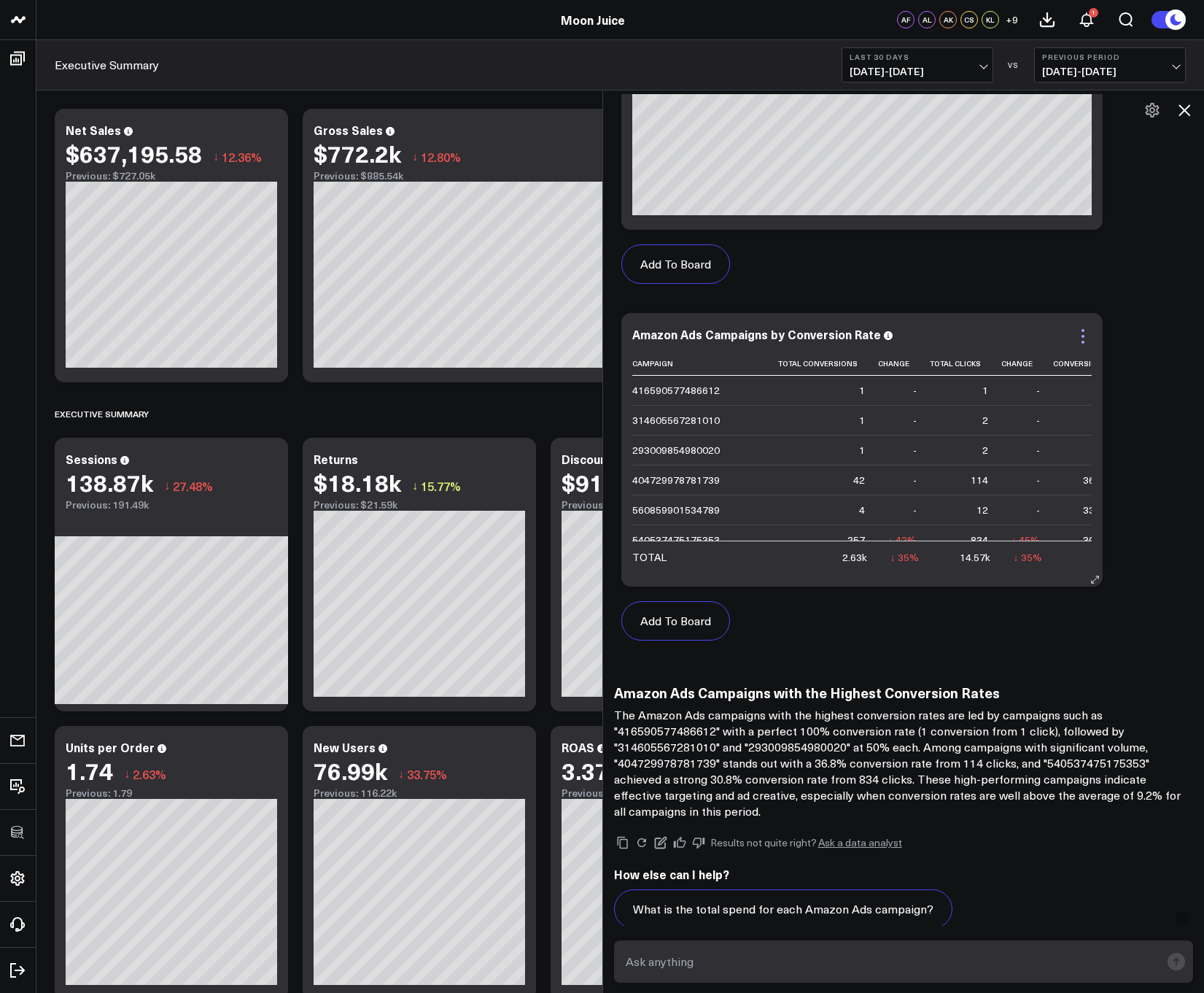
click at [1083, 330] on icon at bounding box center [1083, 330] width 3 height 3
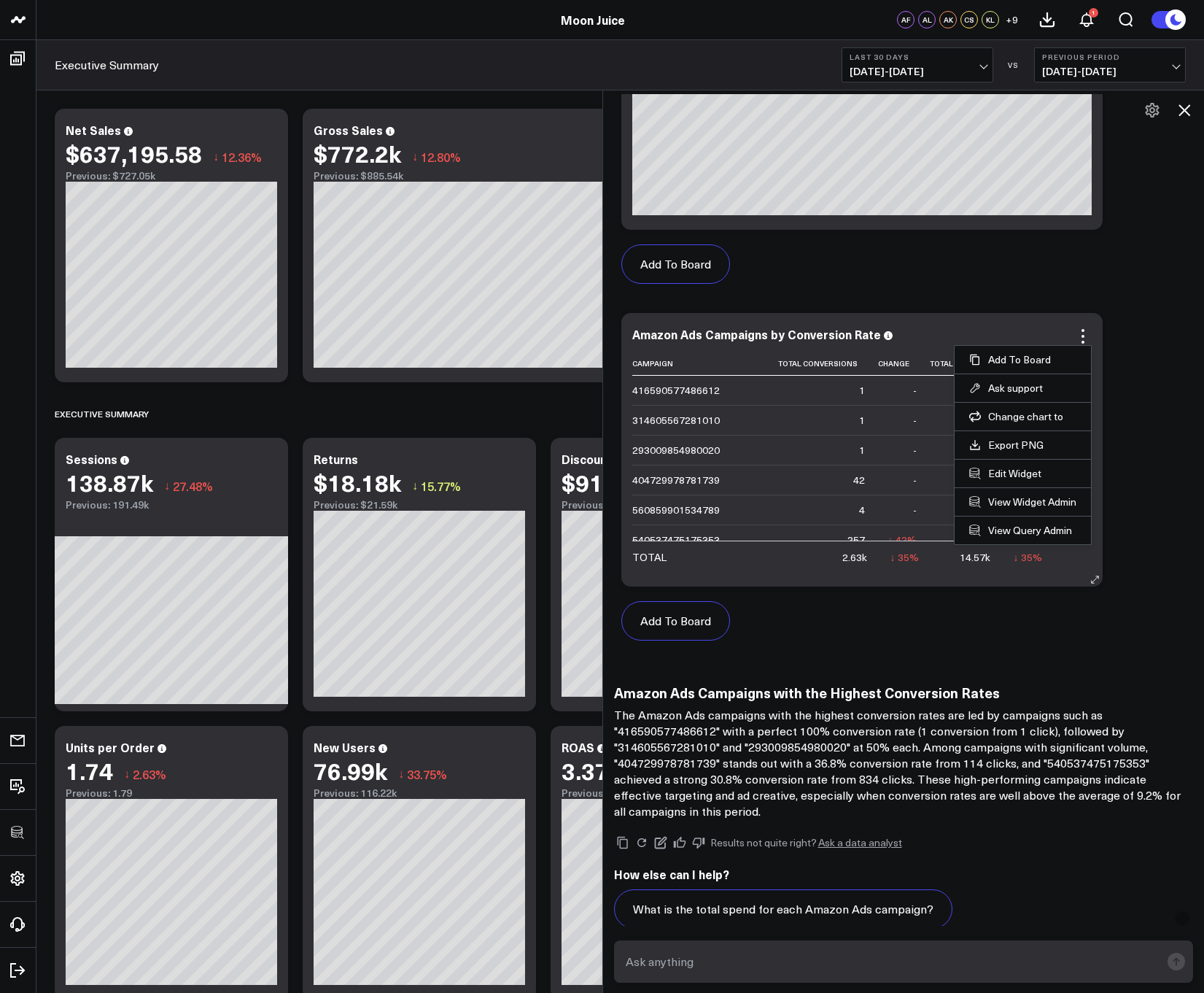
scroll to position [1065, 0]
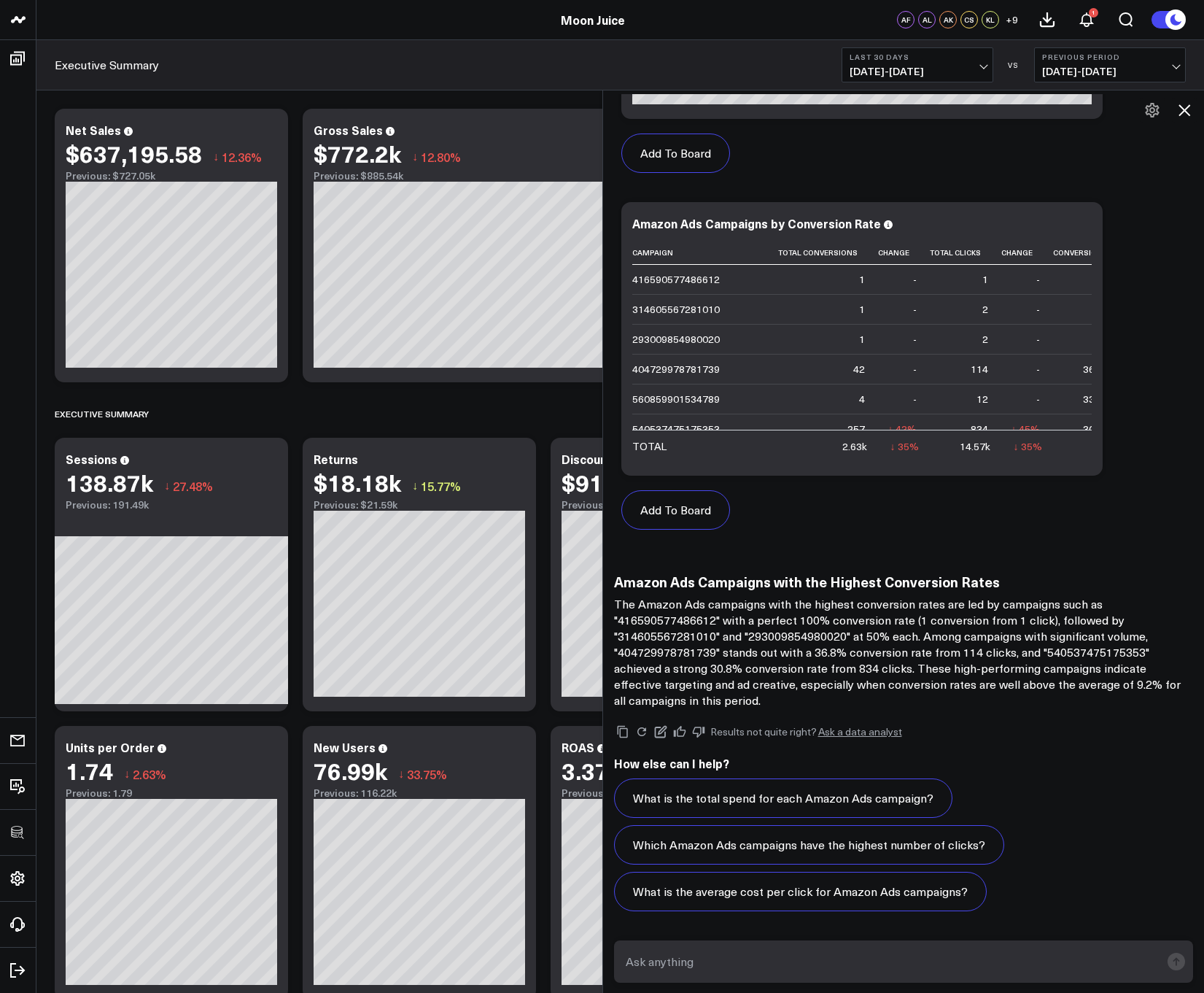
click at [866, 735] on link "Ask a data analyst" at bounding box center [860, 731] width 84 height 11
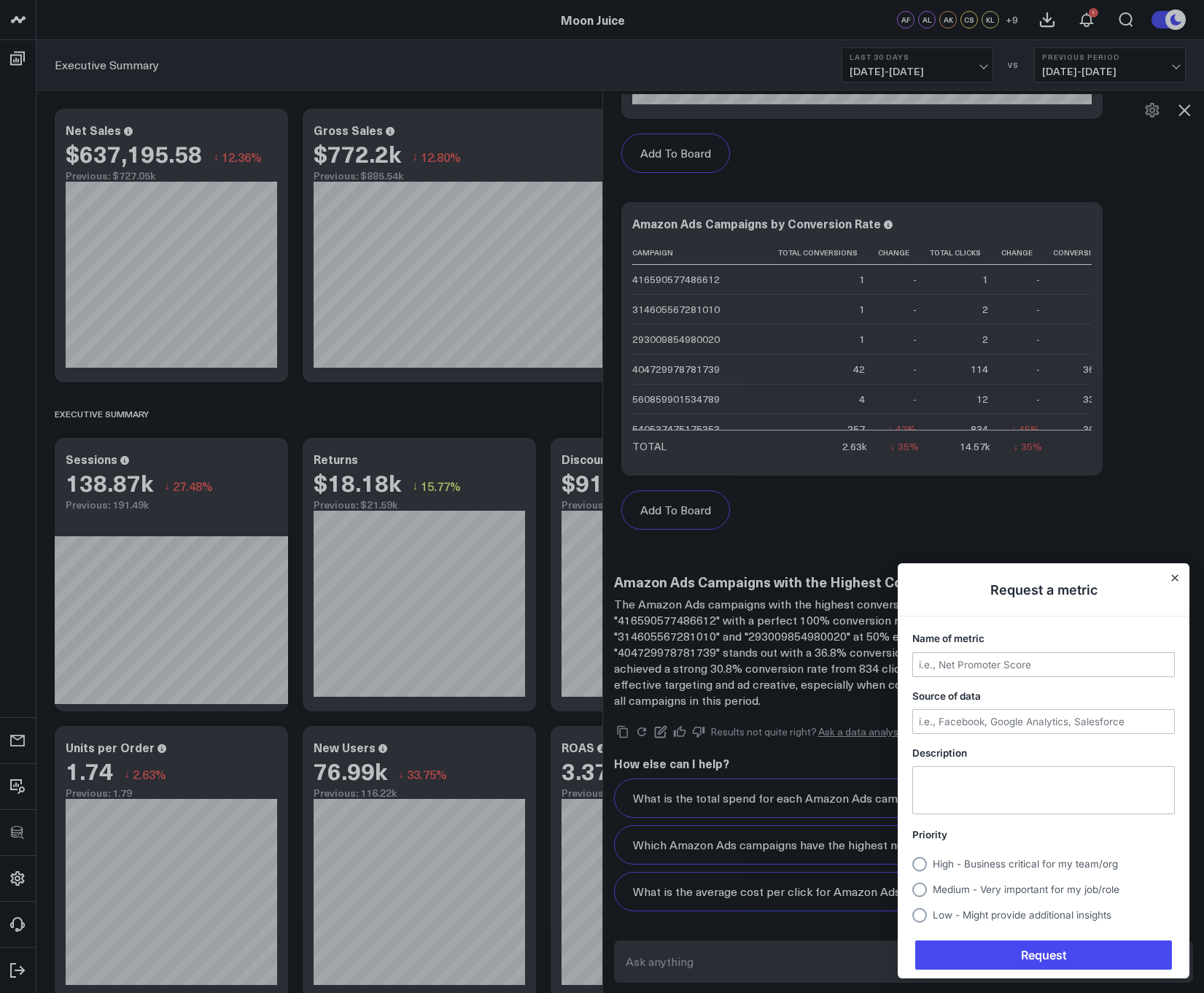
scroll to position [0, 0]
click at [980, 667] on input "Name of metric" at bounding box center [1043, 664] width 261 height 23
type input "Test"
click at [950, 812] on textarea "Description" at bounding box center [1043, 790] width 261 height 47
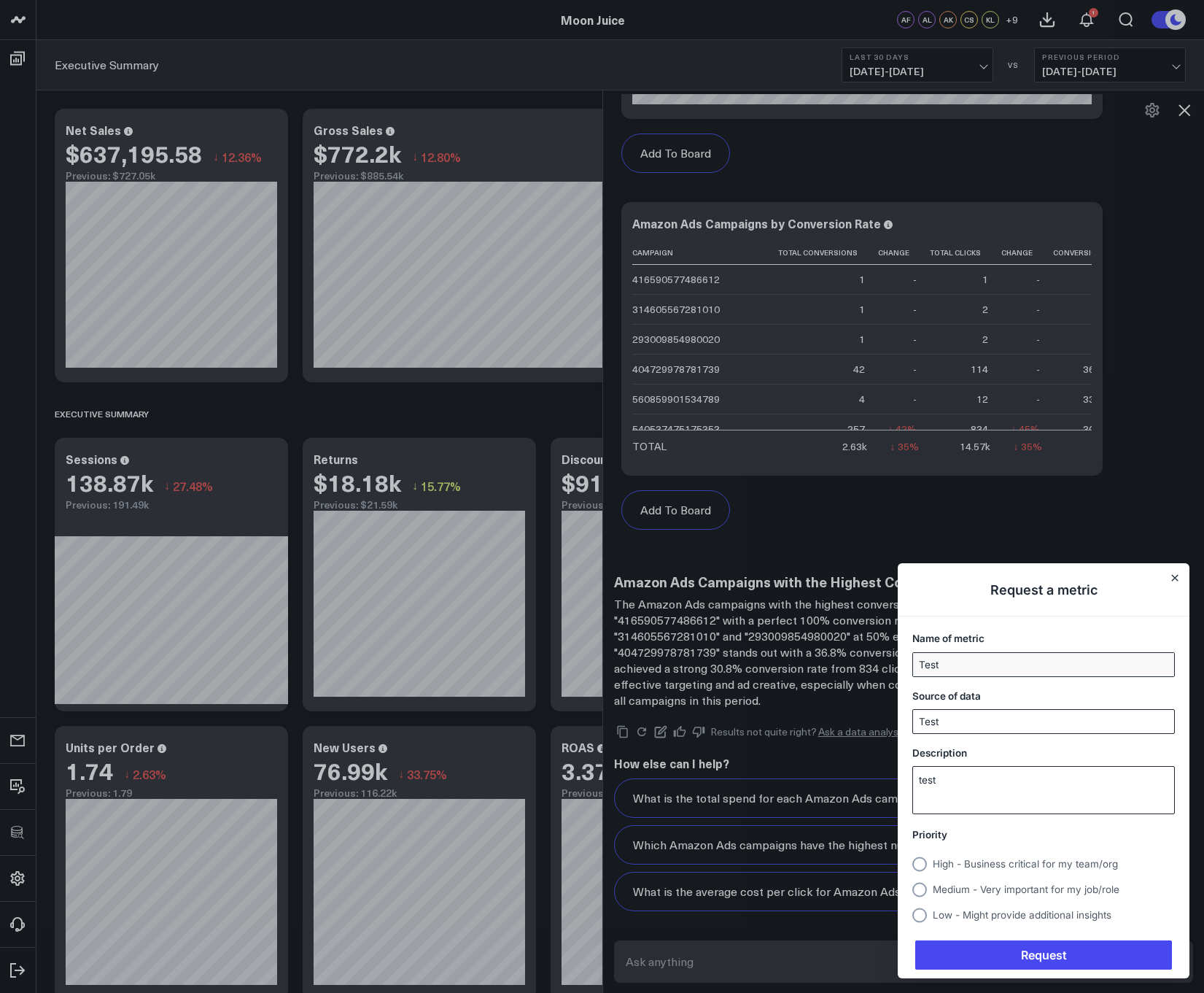
type textarea "test"
click at [947, 675] on input "Test" at bounding box center [1043, 664] width 261 height 23
type input "Testing Ask a Data Analyst"
click at [946, 727] on input "Test" at bounding box center [1043, 721] width 261 height 23
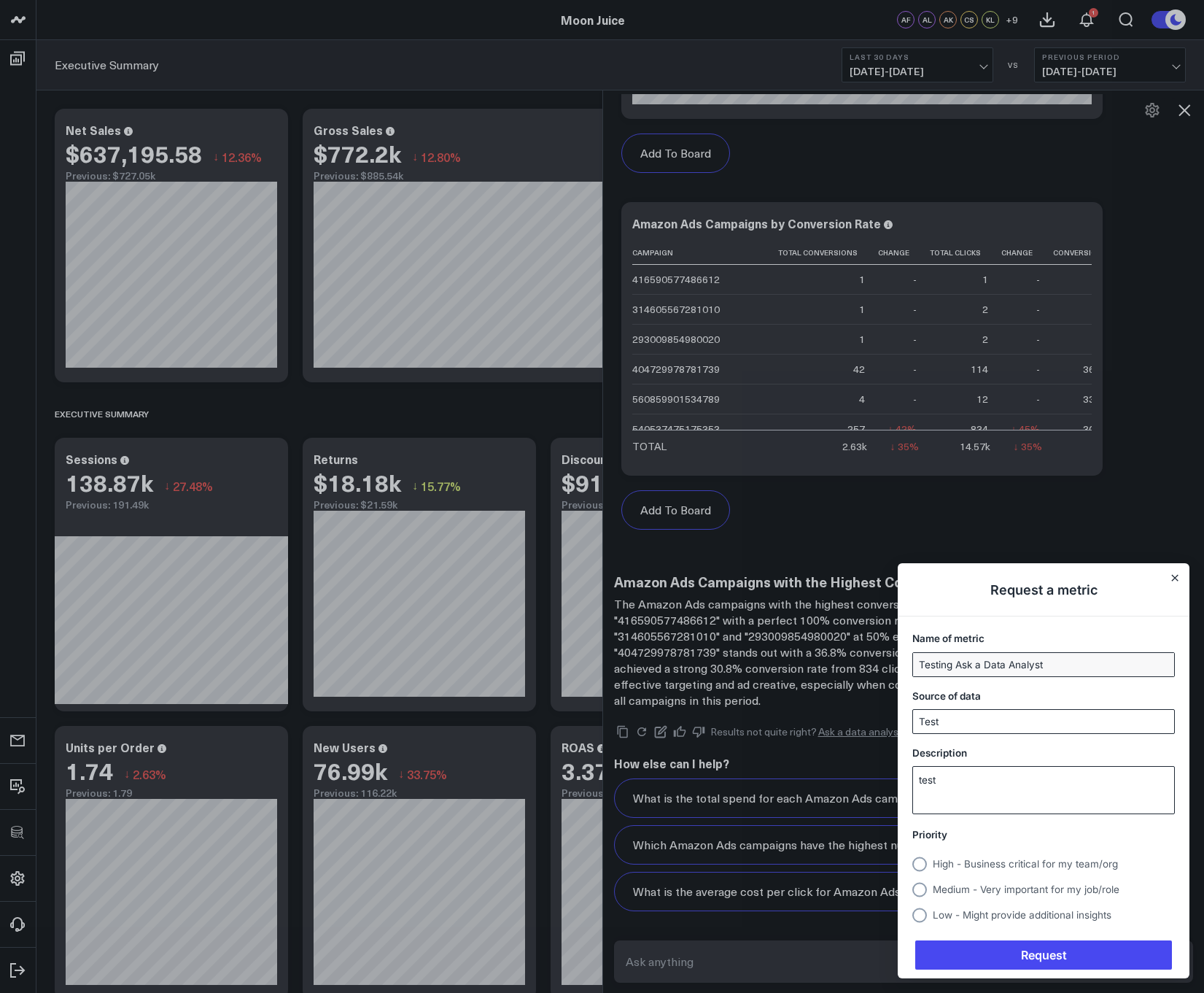
click at [946, 727] on input "Test" at bounding box center [1043, 721] width 261 height 23
type input "Testing"
click at [933, 774] on textarea "test" at bounding box center [1043, 790] width 261 height 47
click at [919, 866] on circle "Usersnap widget" at bounding box center [920, 863] width 15 height 15
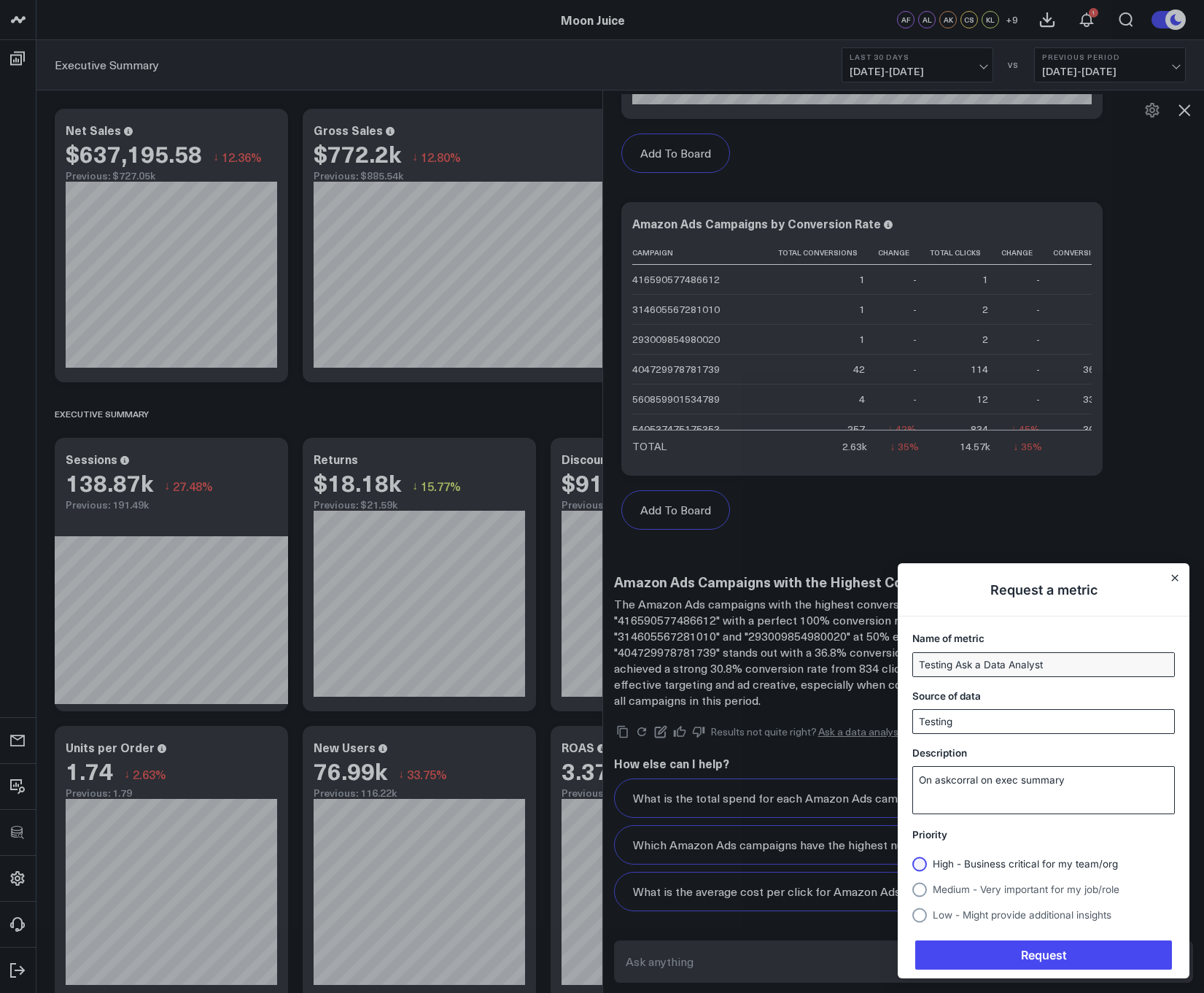
click at [913, 863] on input "High - Business critical for my team/org" at bounding box center [913, 863] width 0 height 0
click at [925, 782] on textarea "On askcorral on exec summary" at bounding box center [1043, 790] width 261 height 47
type textarea "Testing on askcorral on exec summary"
click at [1014, 953] on span "Request" at bounding box center [1043, 955] width 257 height 29
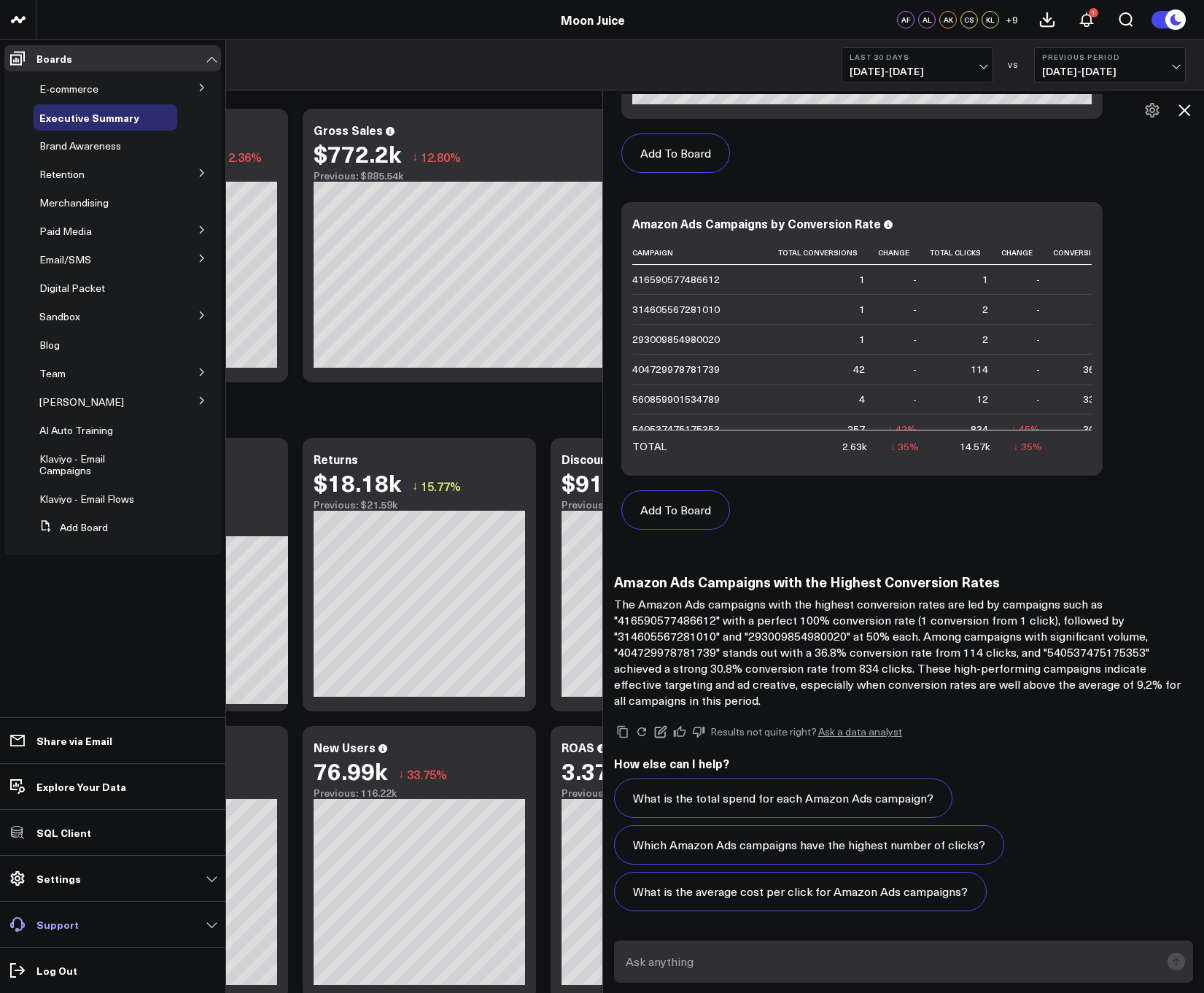
click at [202, 920] on link "Support" at bounding box center [112, 924] width 216 height 26
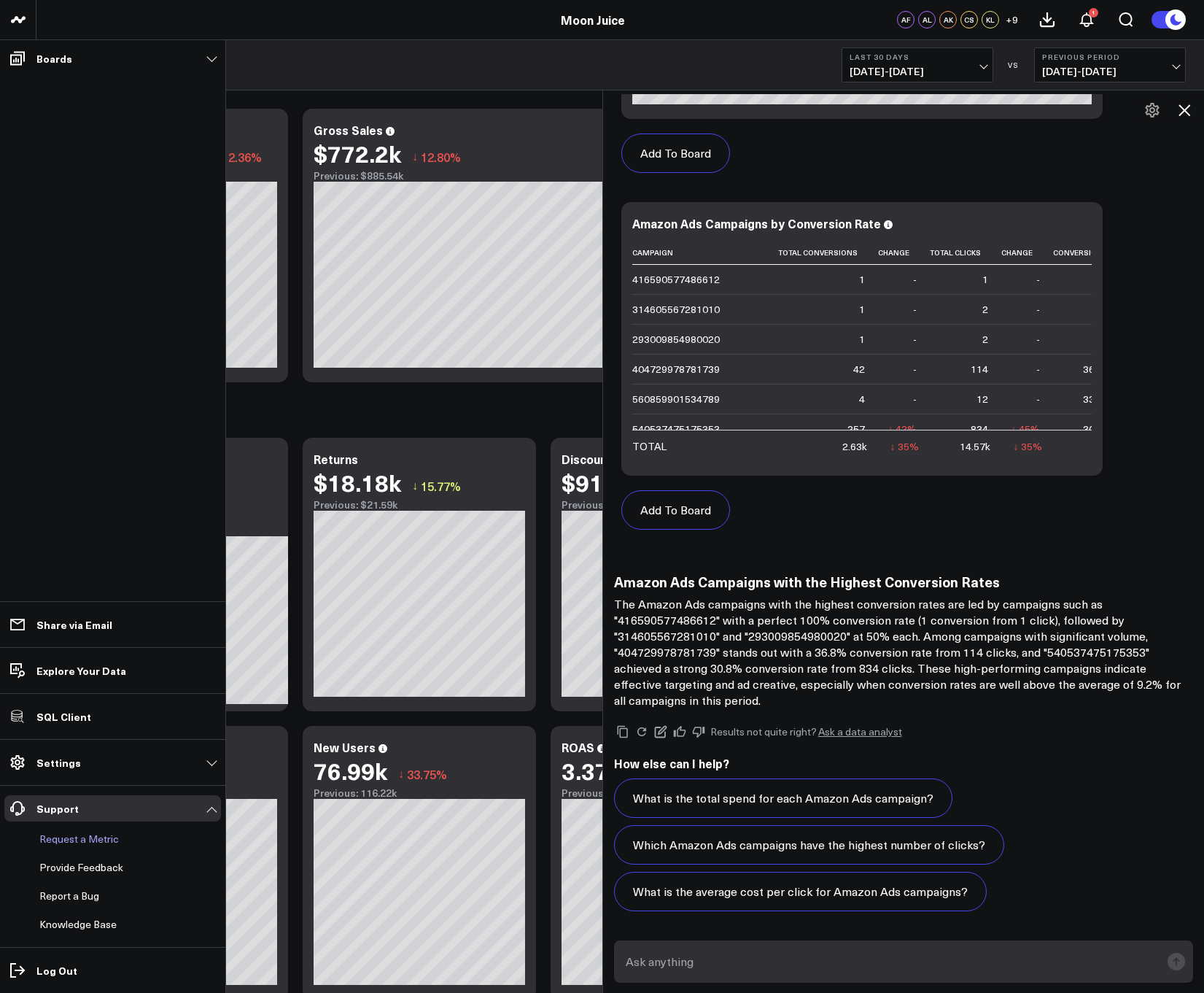
click at [83, 839] on button "Request a Metric" at bounding box center [75, 838] width 85 height 26
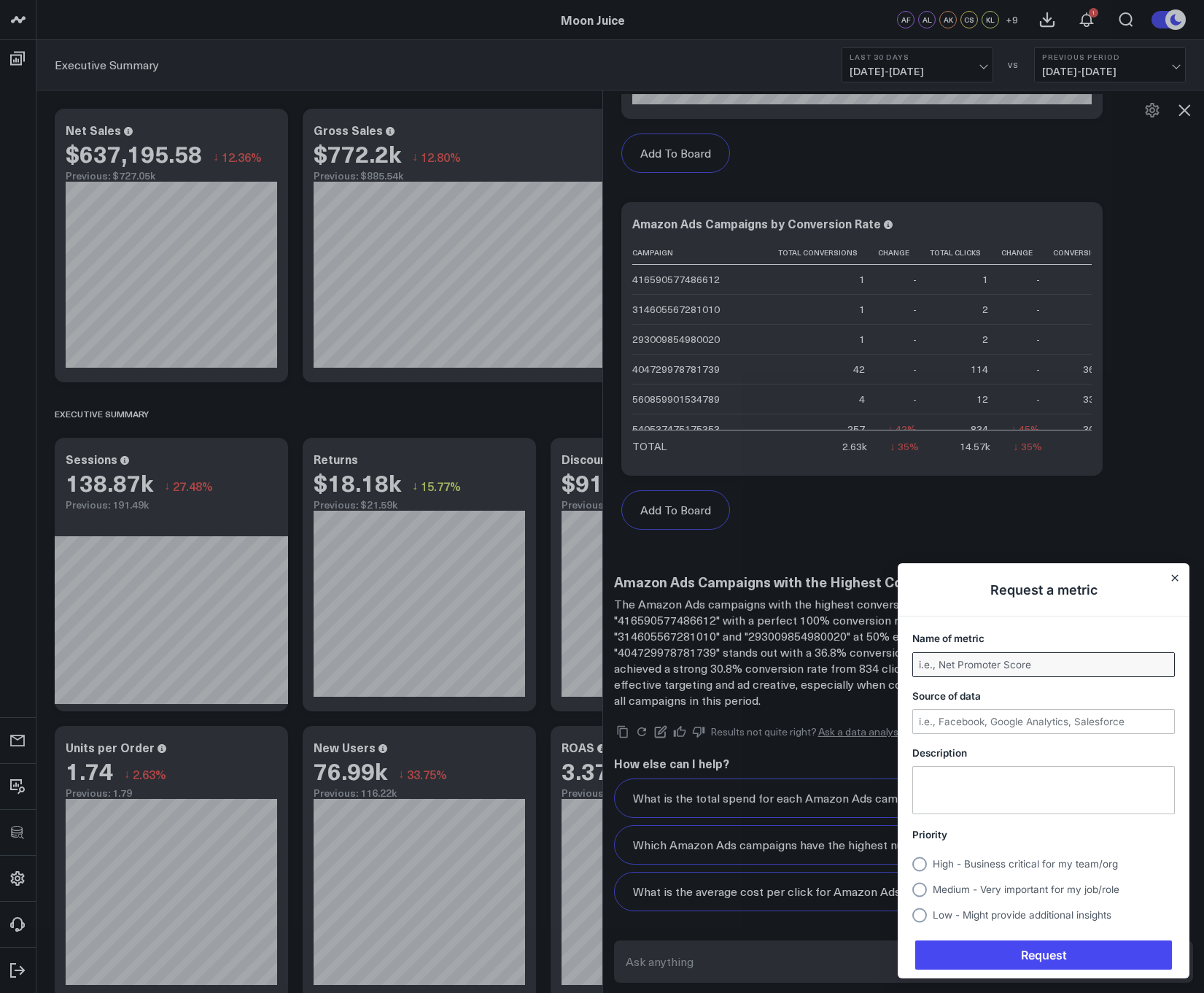
click at [985, 657] on input "Name of metric" at bounding box center [1043, 664] width 261 height 23
type input "Testing Request a Metric"
type input "Test"
type textarea "testing request a metric from main menu on exec summary with askcorral opened"
click at [1005, 854] on label "High - Business critical for my team/org" at bounding box center [1044, 862] width 262 height 19
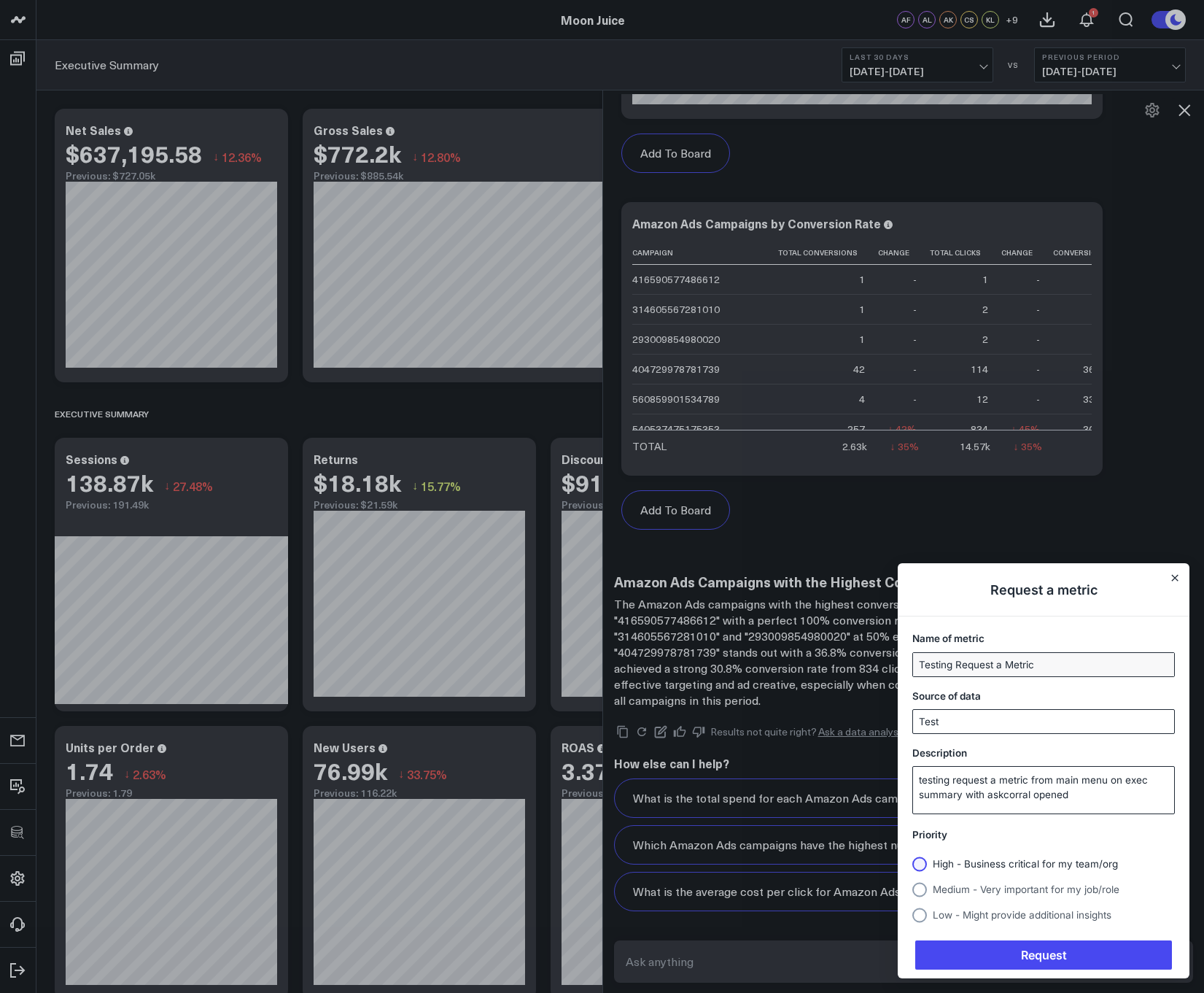
click at [913, 863] on input "High - Business critical for my team/org" at bounding box center [913, 863] width 0 height 0
click at [999, 950] on span "Request" at bounding box center [1043, 955] width 257 height 29
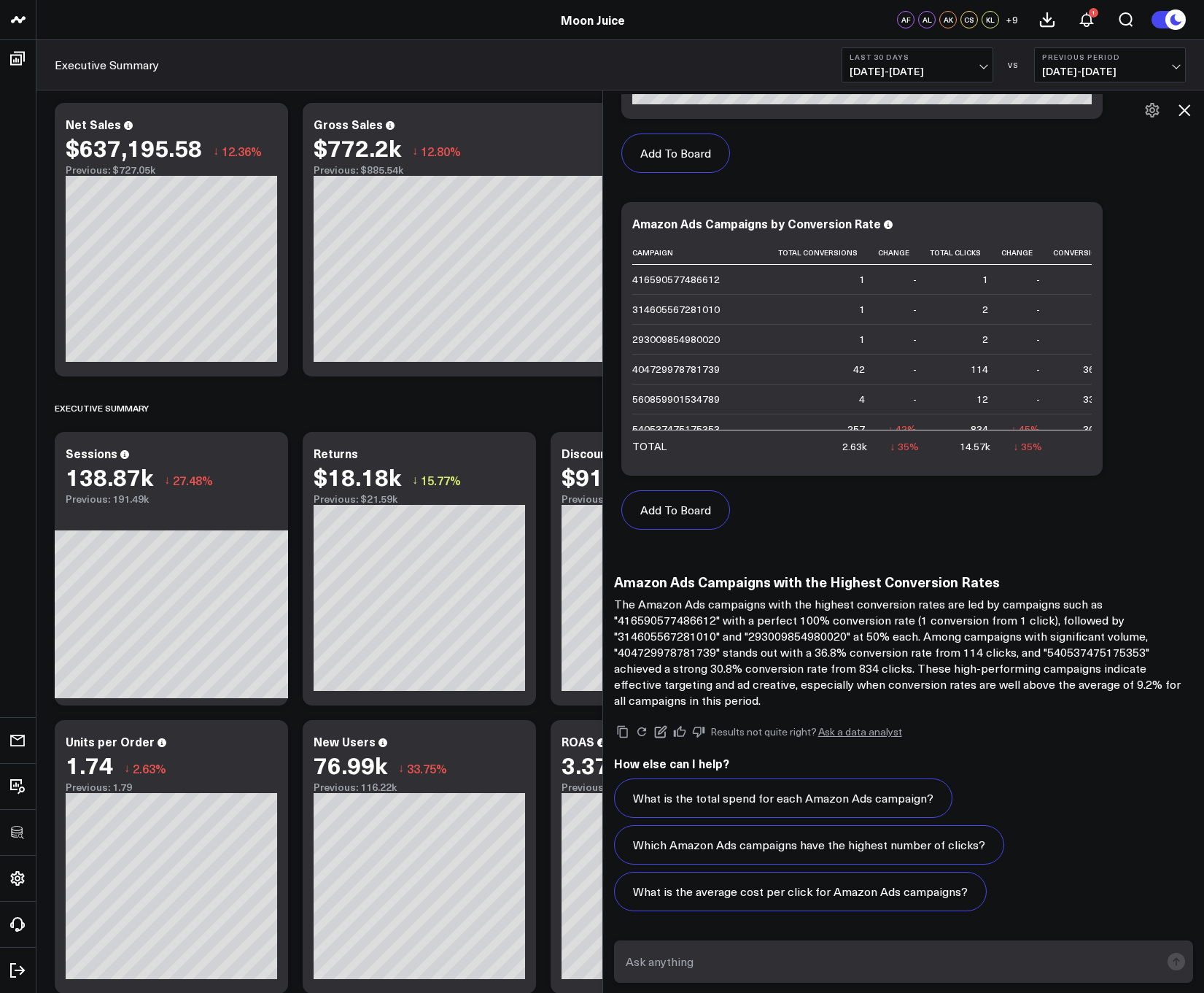
scroll to position [8, 0]
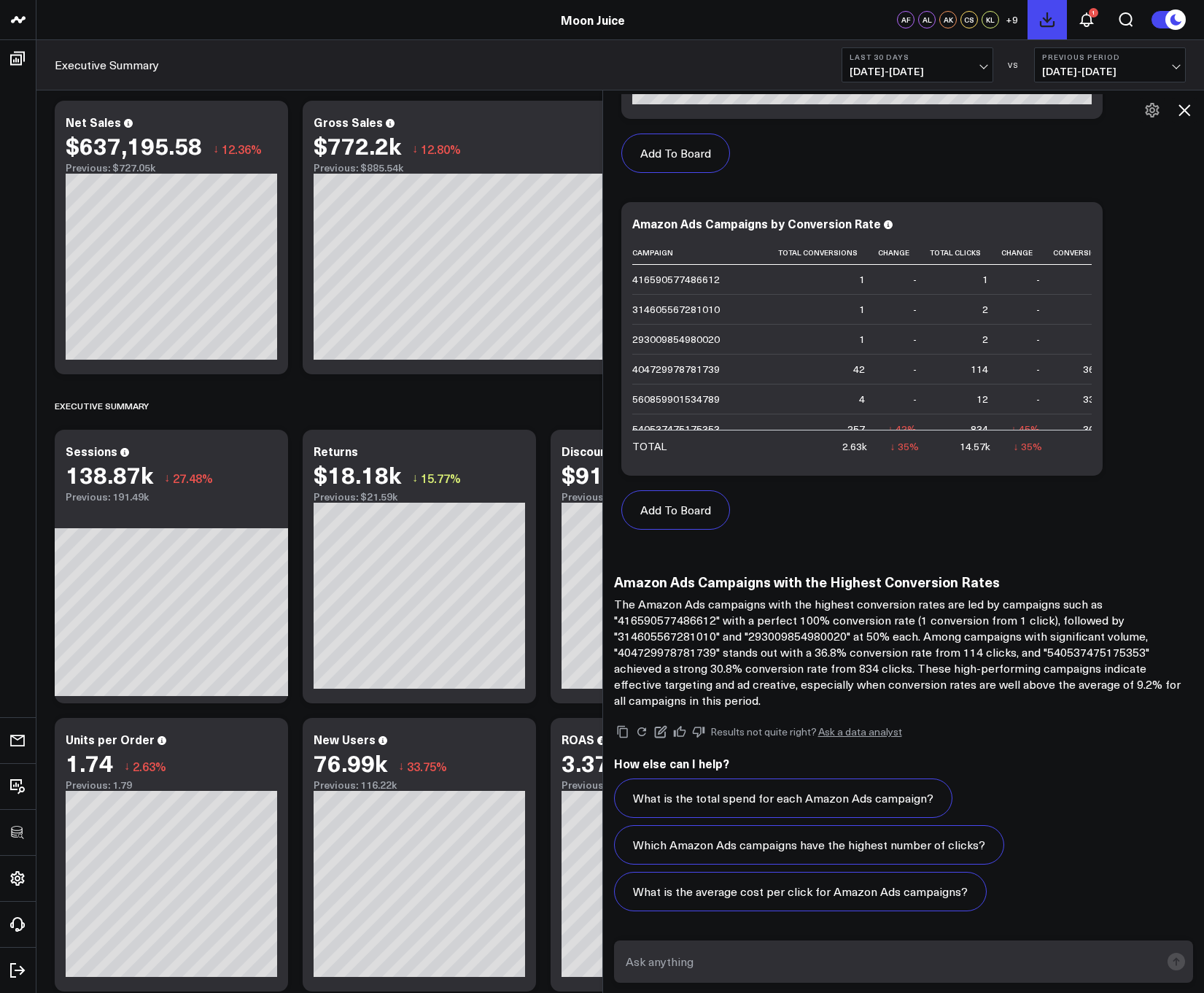
click at [1044, 19] on icon at bounding box center [1047, 19] width 13 height 13
click at [1088, 15] on icon at bounding box center [1087, 20] width 18 height 18
click at [1091, 30] on button "1" at bounding box center [1086, 19] width 40 height 40
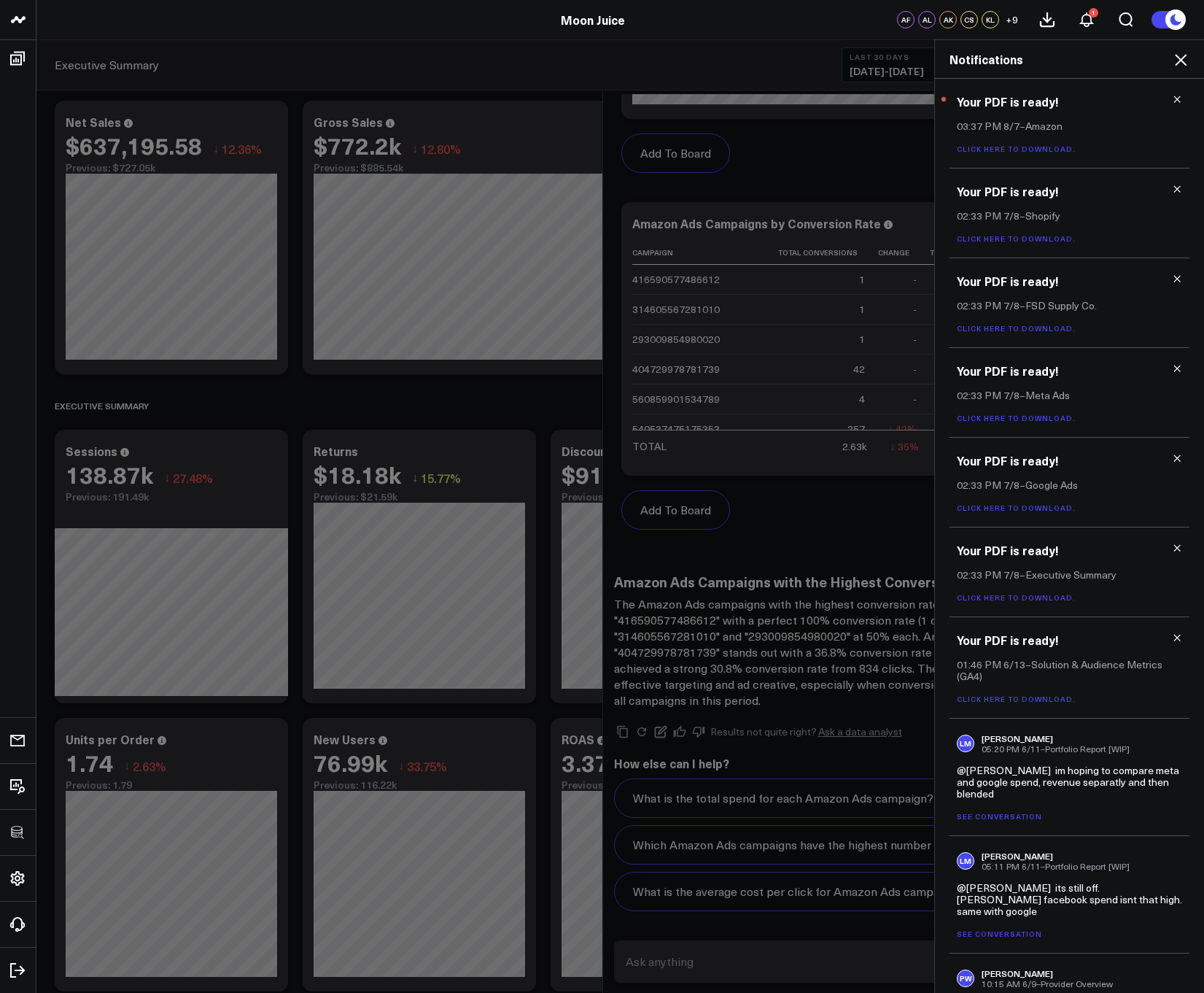
scroll to position [0, 0]
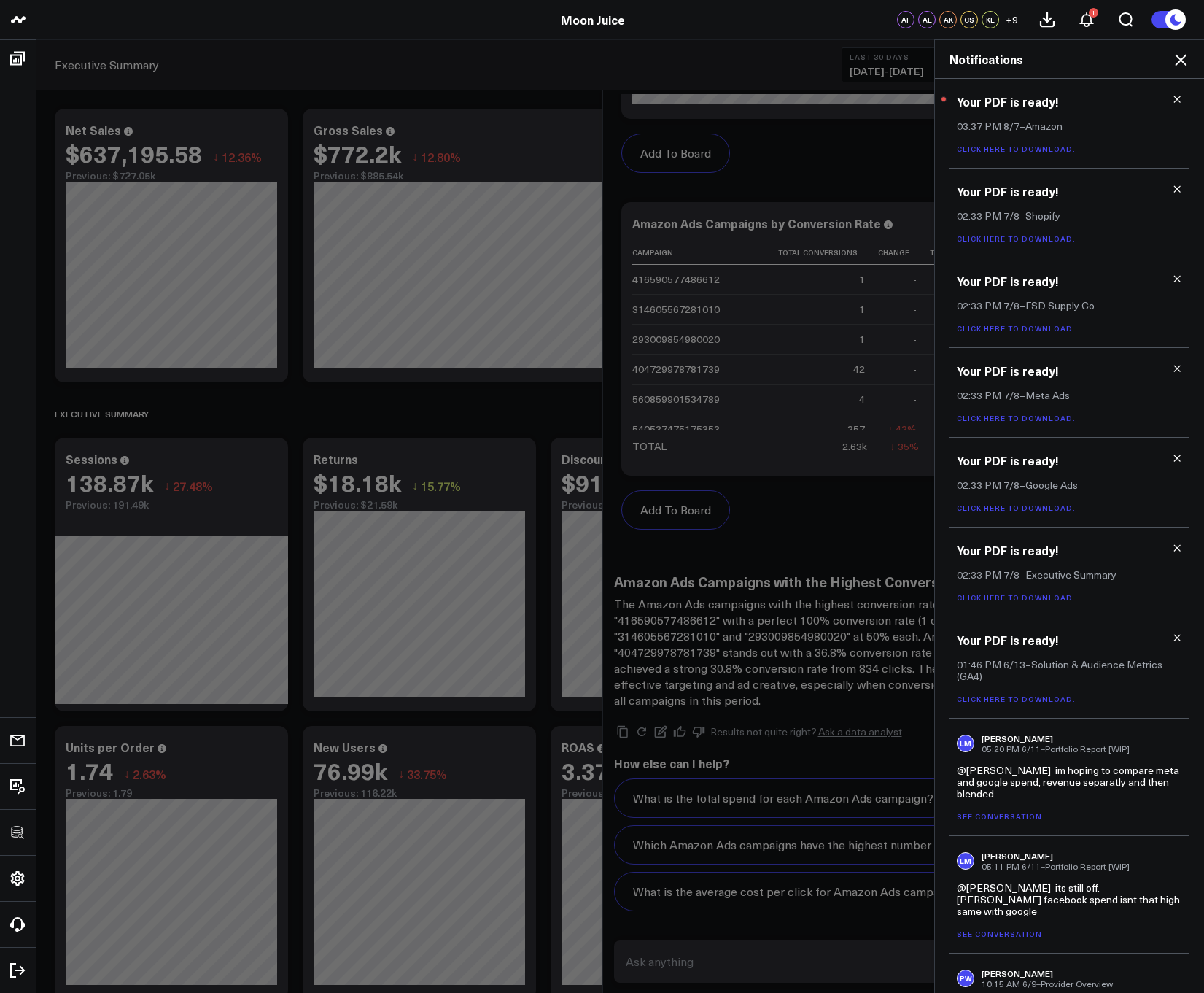
click at [1173, 96] on icon at bounding box center [1176, 99] width 11 height 11
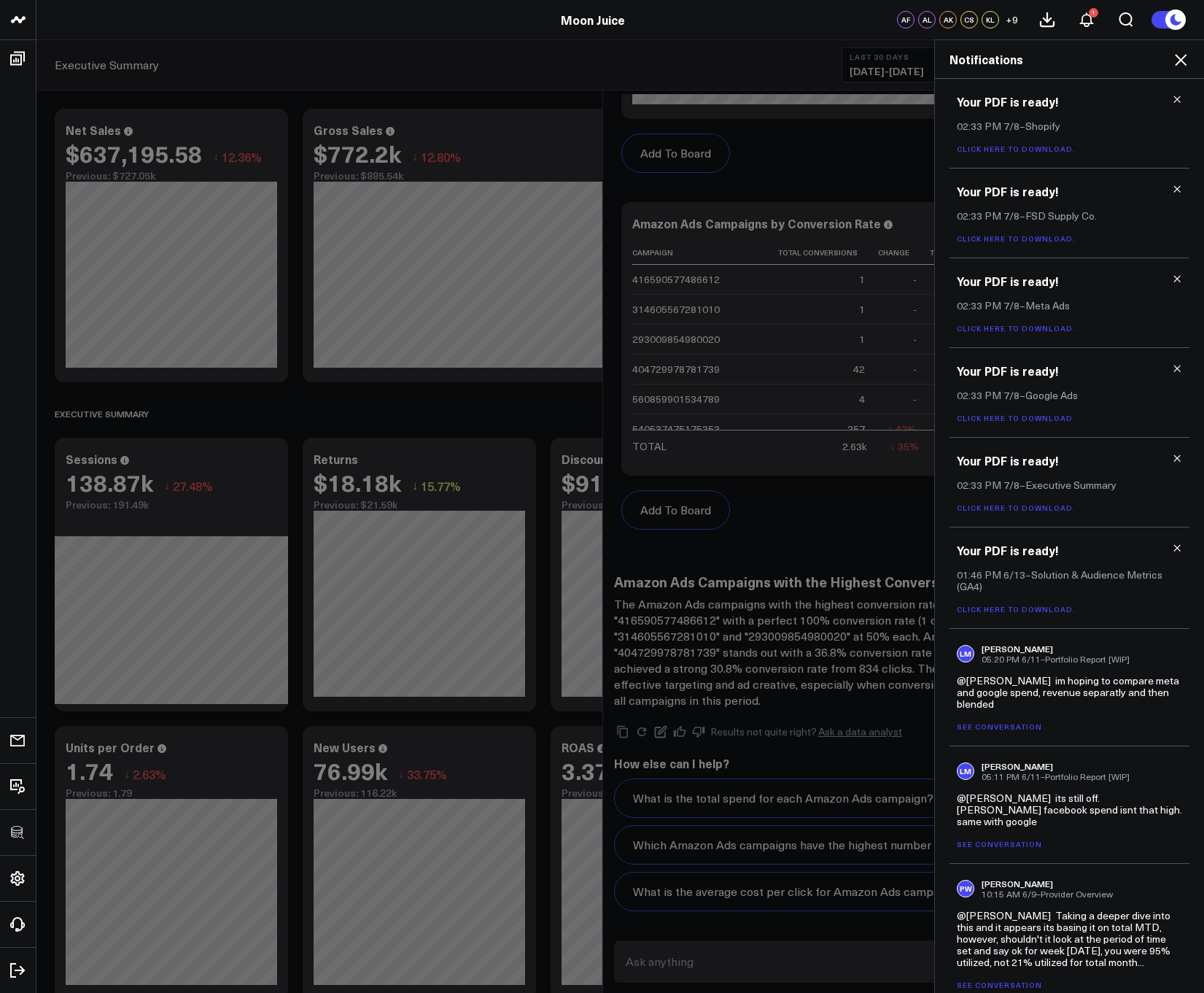
click at [1182, 60] on icon at bounding box center [1181, 60] width 18 height 18
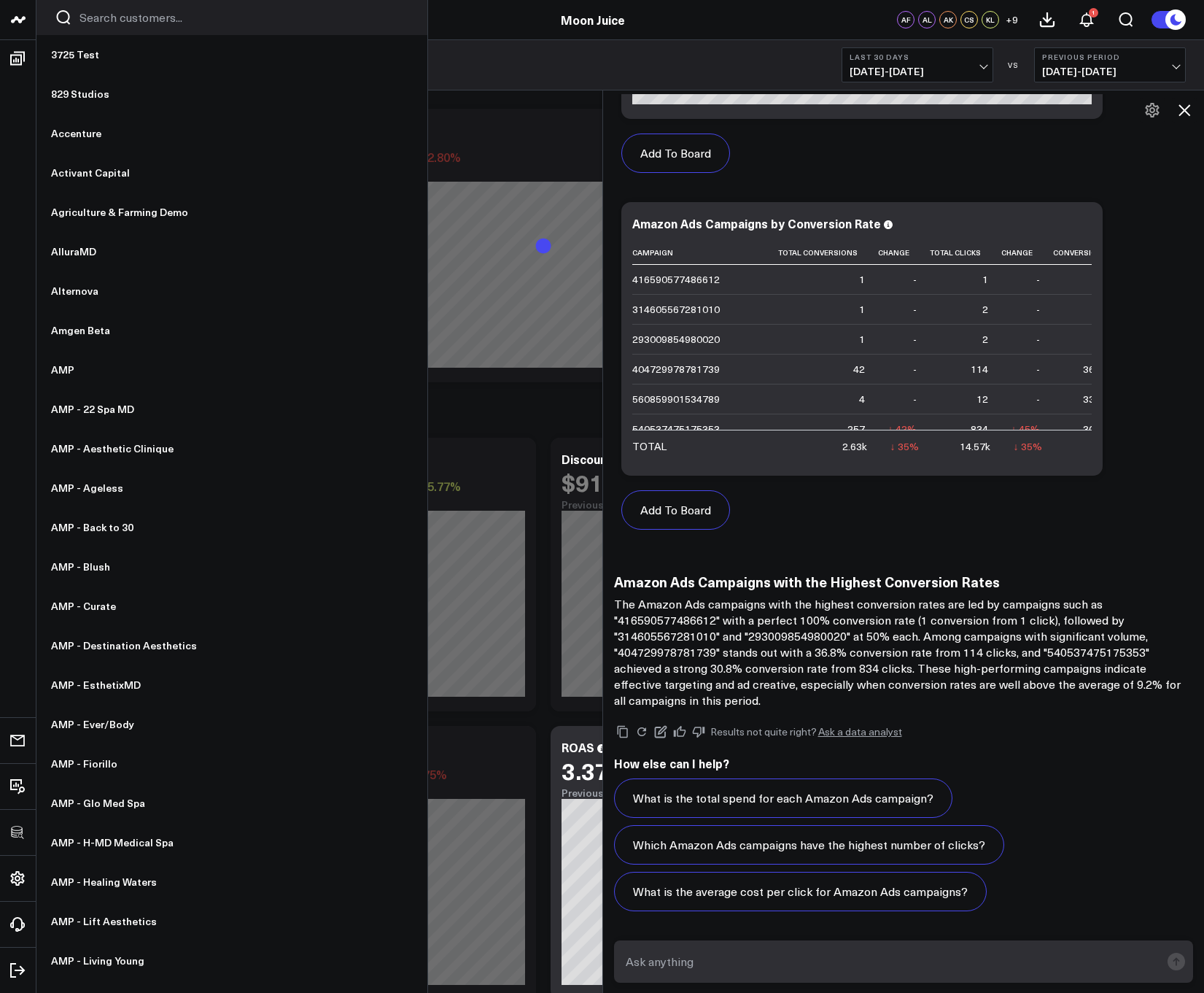
scroll to position [1065, 0]
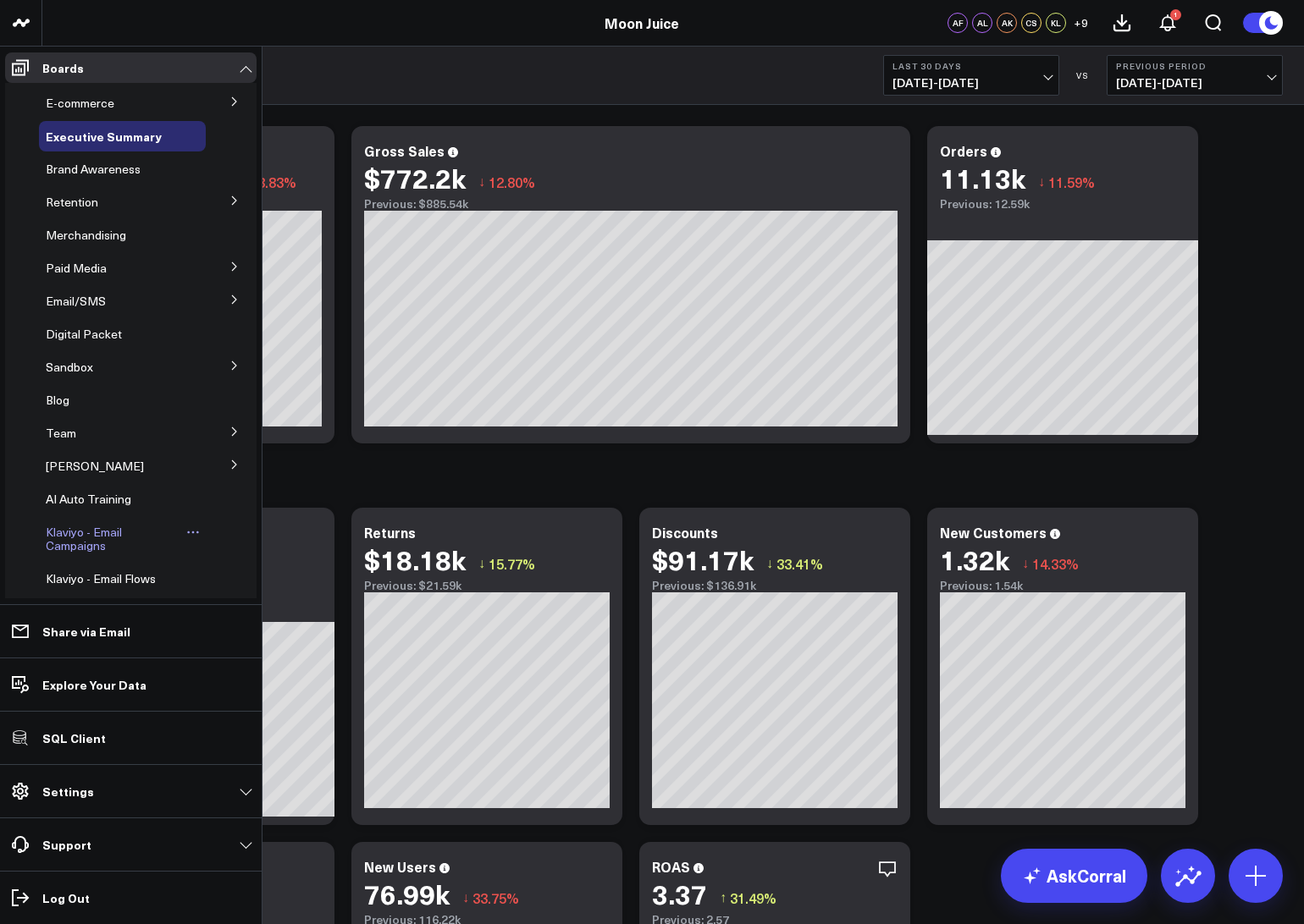
scroll to position [55, 0]
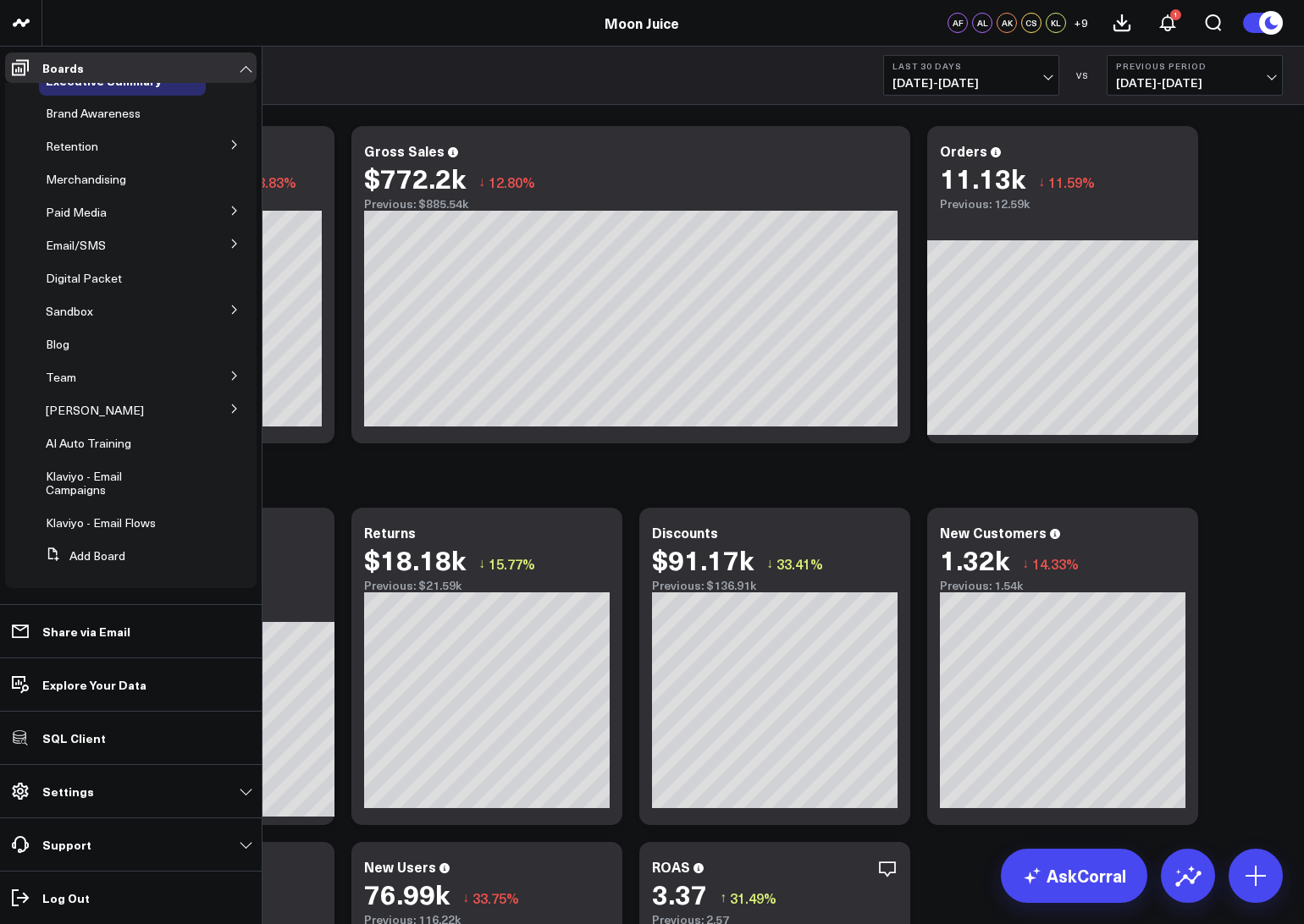
click at [236, 402] on button at bounding box center [234, 408] width 44 height 25
click at [232, 378] on icon at bounding box center [234, 375] width 5 height 8
click at [220, 409] on button at bounding box center [234, 405] width 44 height 25
click at [73, 446] on span "Amazon" at bounding box center [87, 437] width 43 height 16
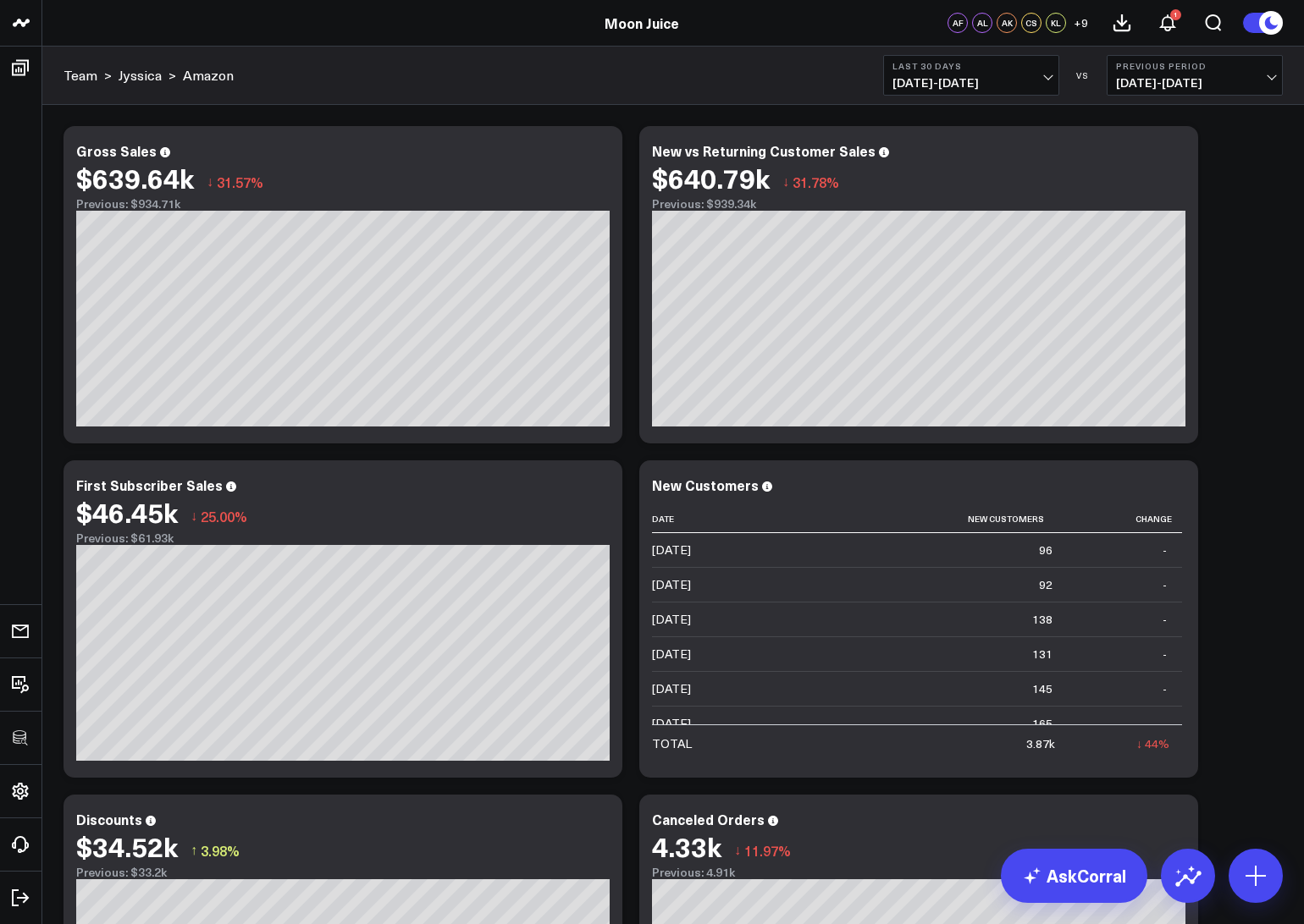
click at [982, 72] on button "Last 30 Days [DATE] - [DATE]" at bounding box center [970, 75] width 176 height 40
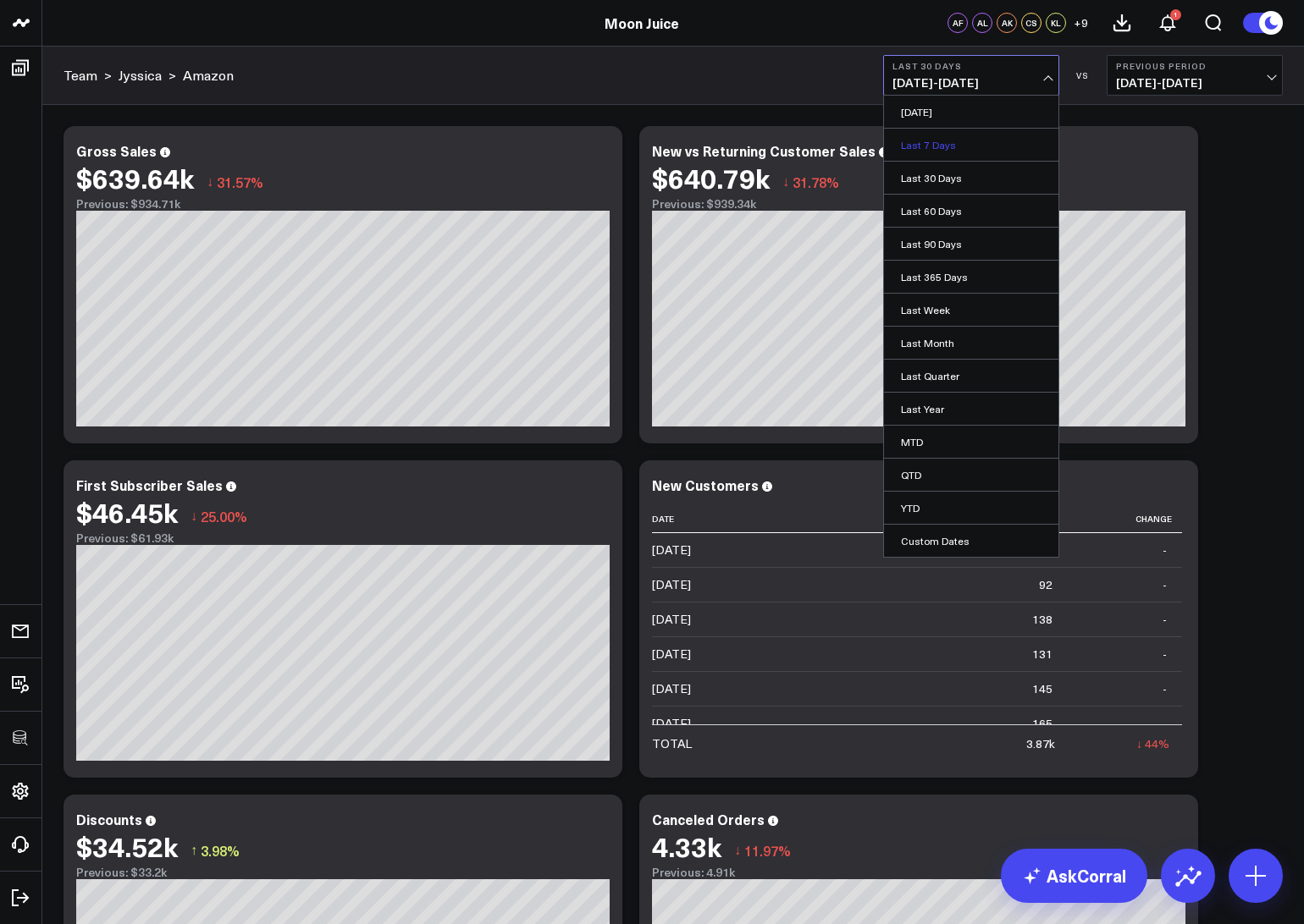
click at [929, 149] on link "Last 7 Days" at bounding box center [971, 145] width 175 height 32
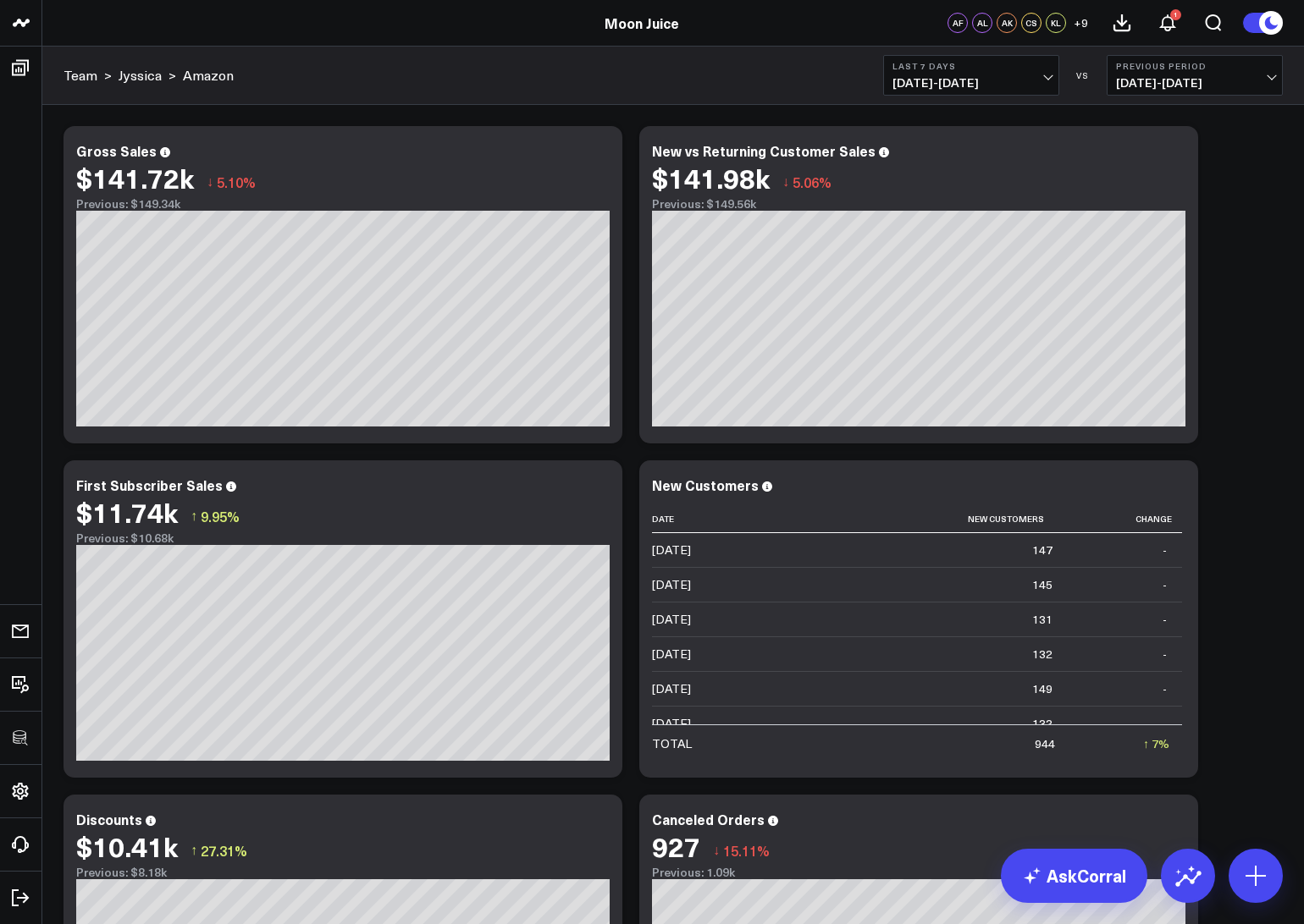
click at [975, 87] on span "[DATE] - [DATE]" at bounding box center [970, 83] width 157 height 13
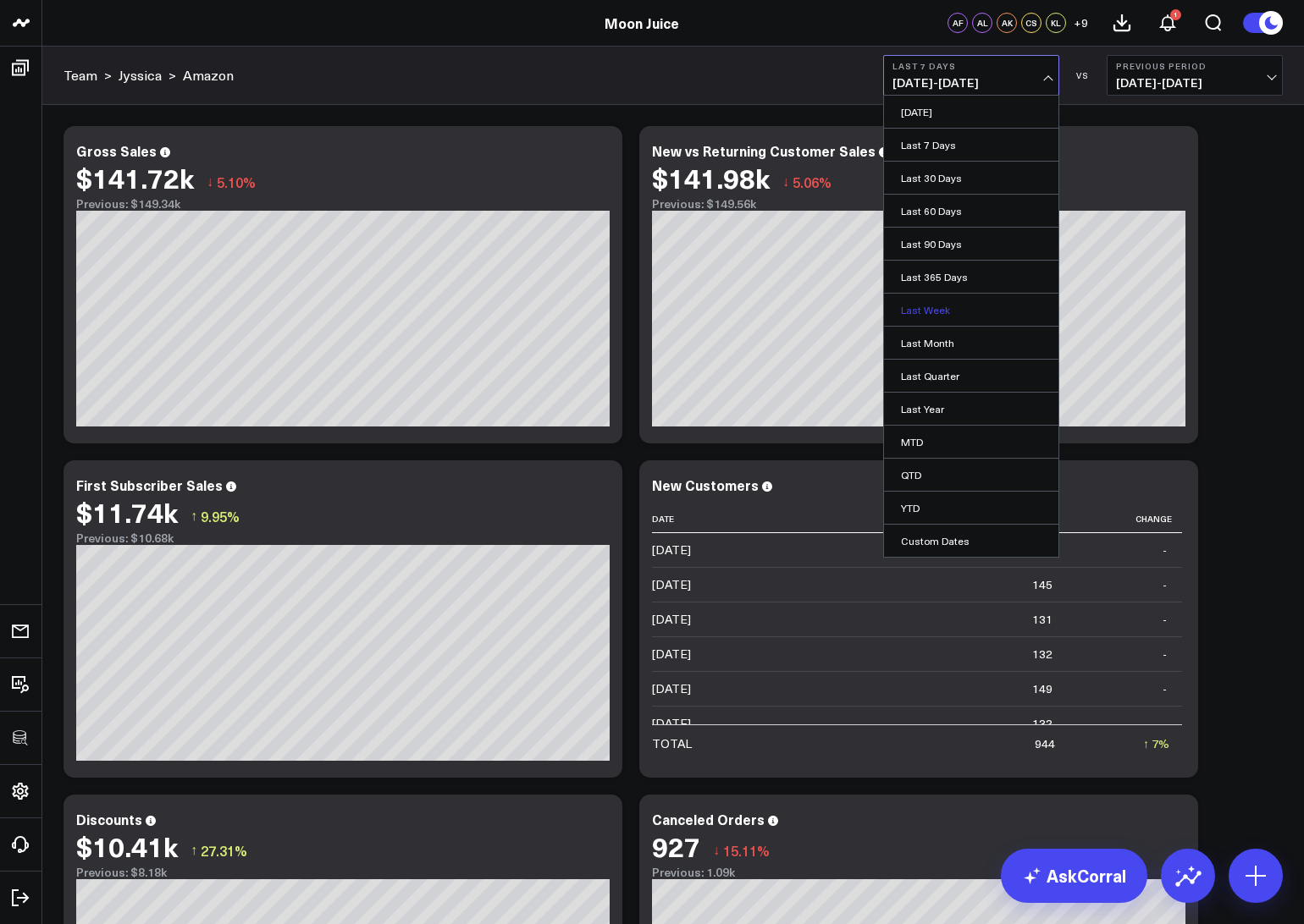
click at [915, 314] on link "Last Week" at bounding box center [971, 309] width 175 height 32
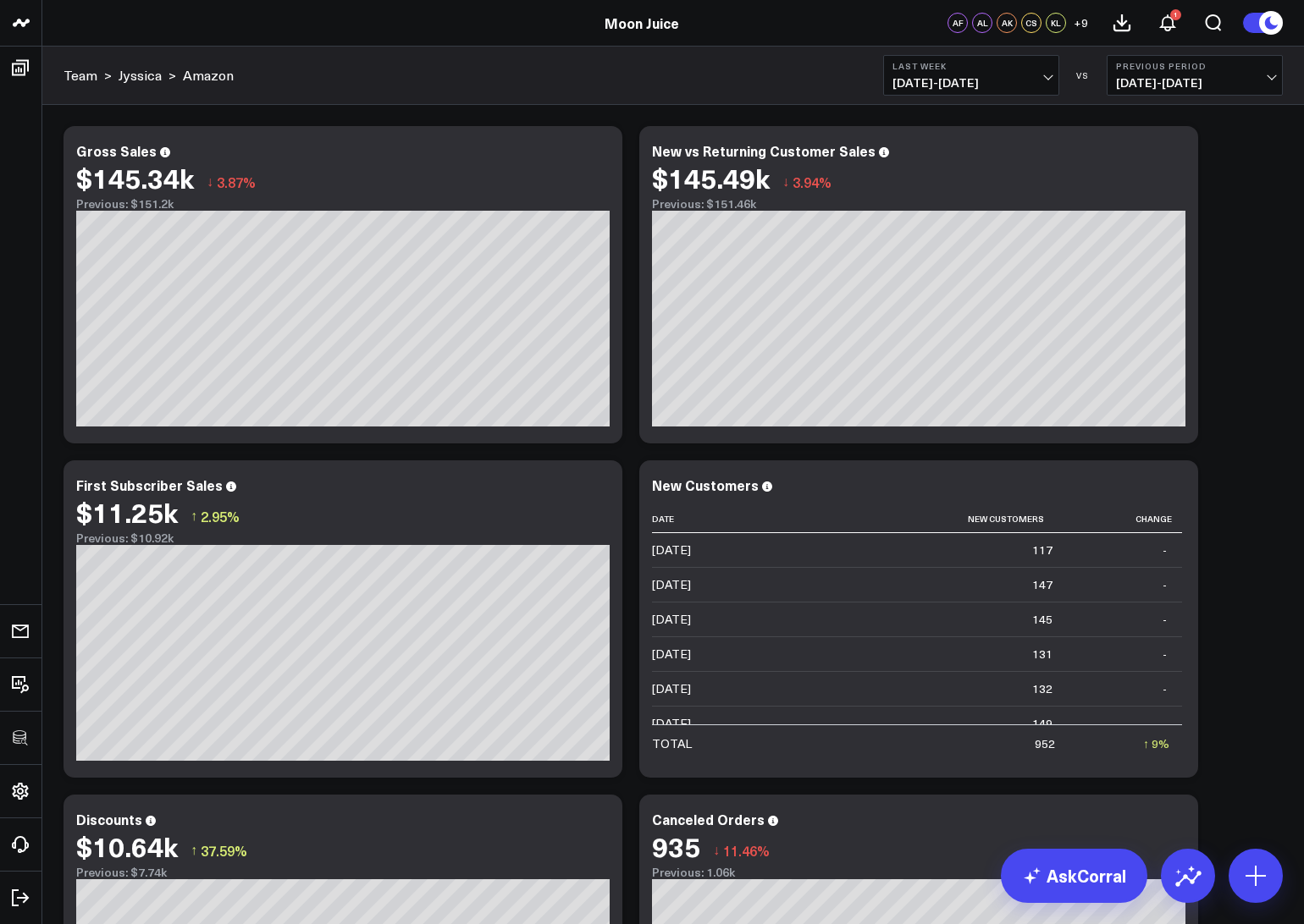
click at [954, 78] on span "[DATE] - [DATE]" at bounding box center [970, 83] width 157 height 13
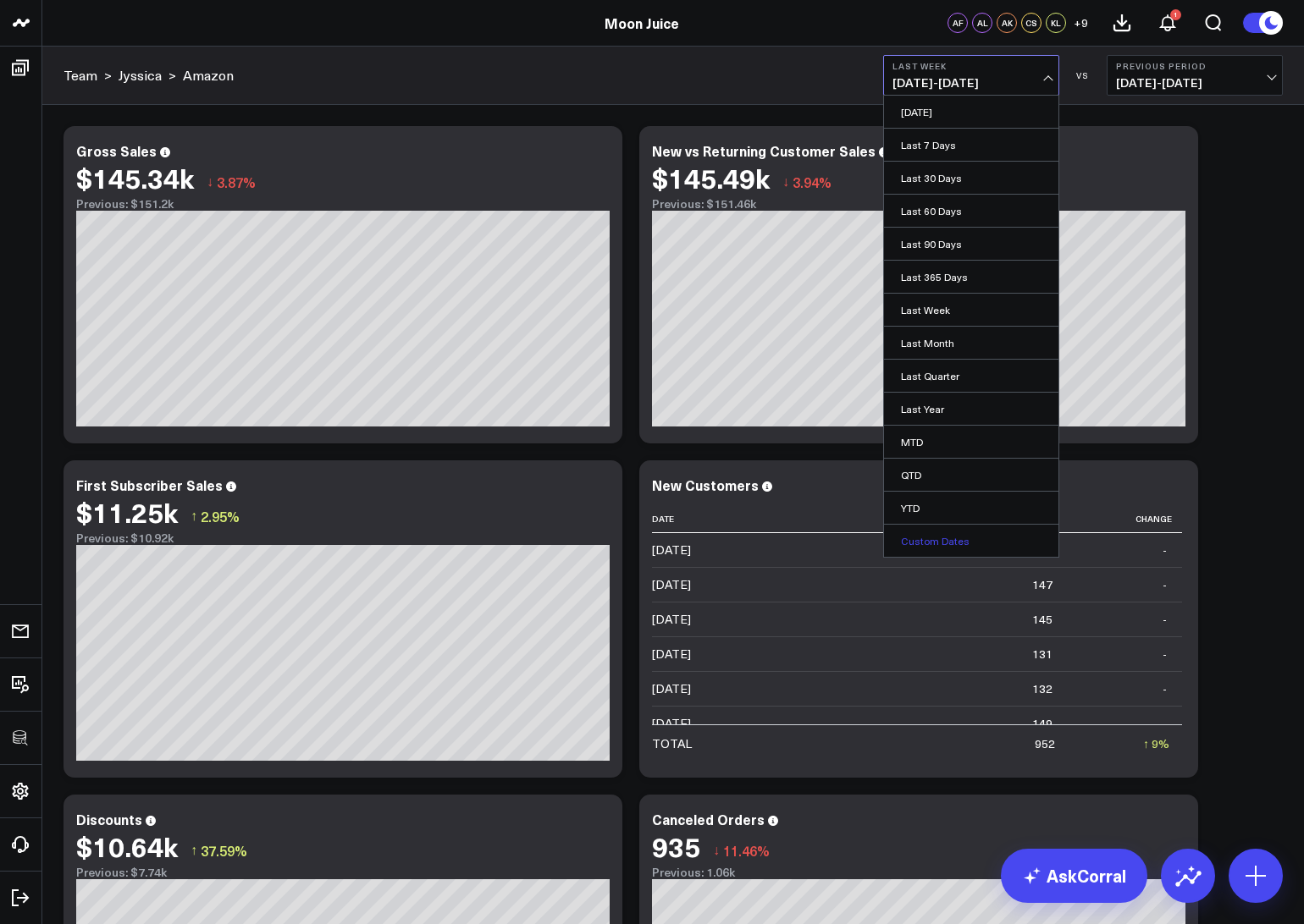
click at [913, 540] on link "Custom Dates" at bounding box center [971, 540] width 175 height 32
select select "7"
select select "2025"
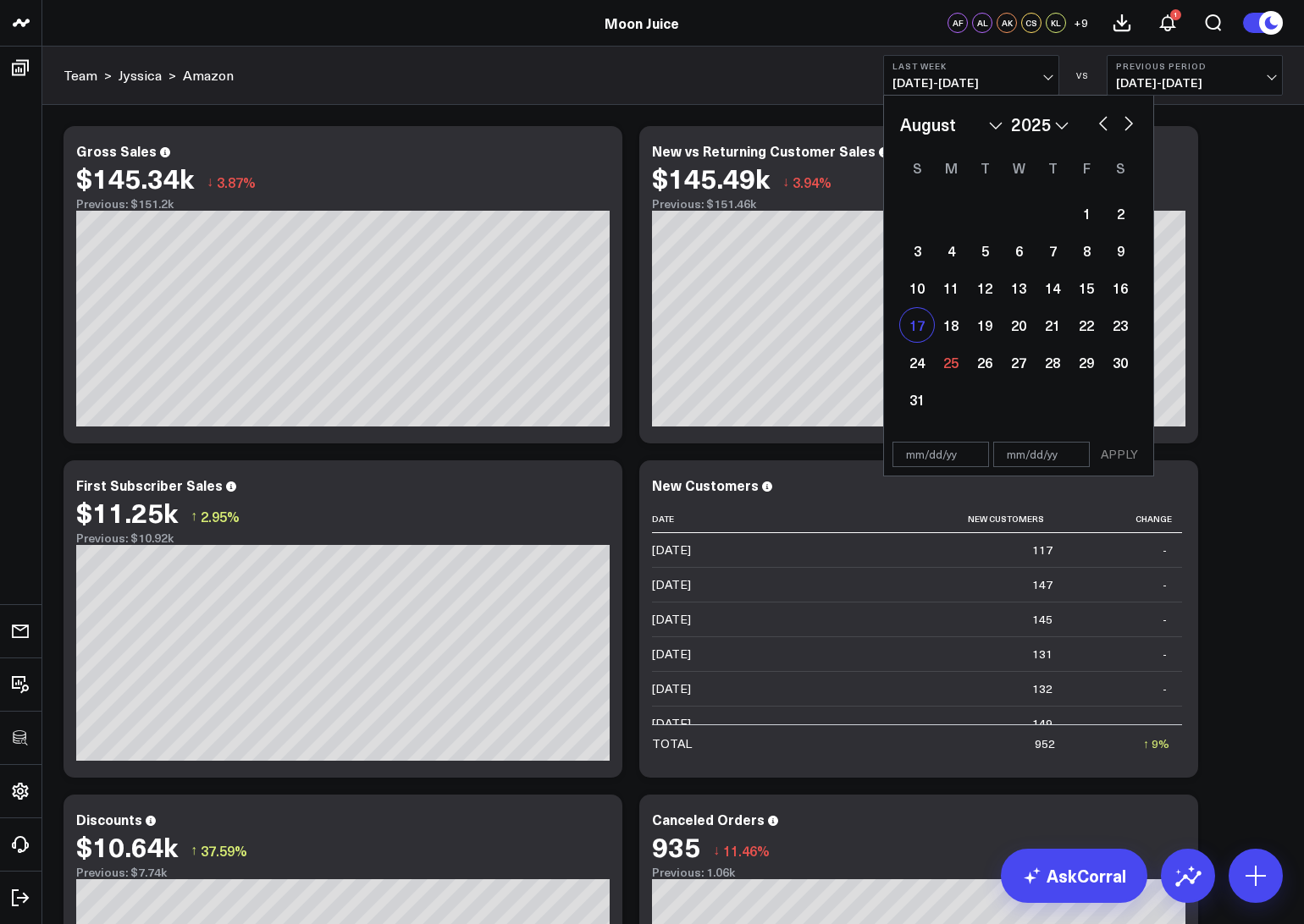
click at [912, 332] on div "17" at bounding box center [917, 325] width 34 height 34
type input "[DATE]"
select select "7"
select select "2025"
click at [942, 288] on div "11" at bounding box center [951, 288] width 34 height 34
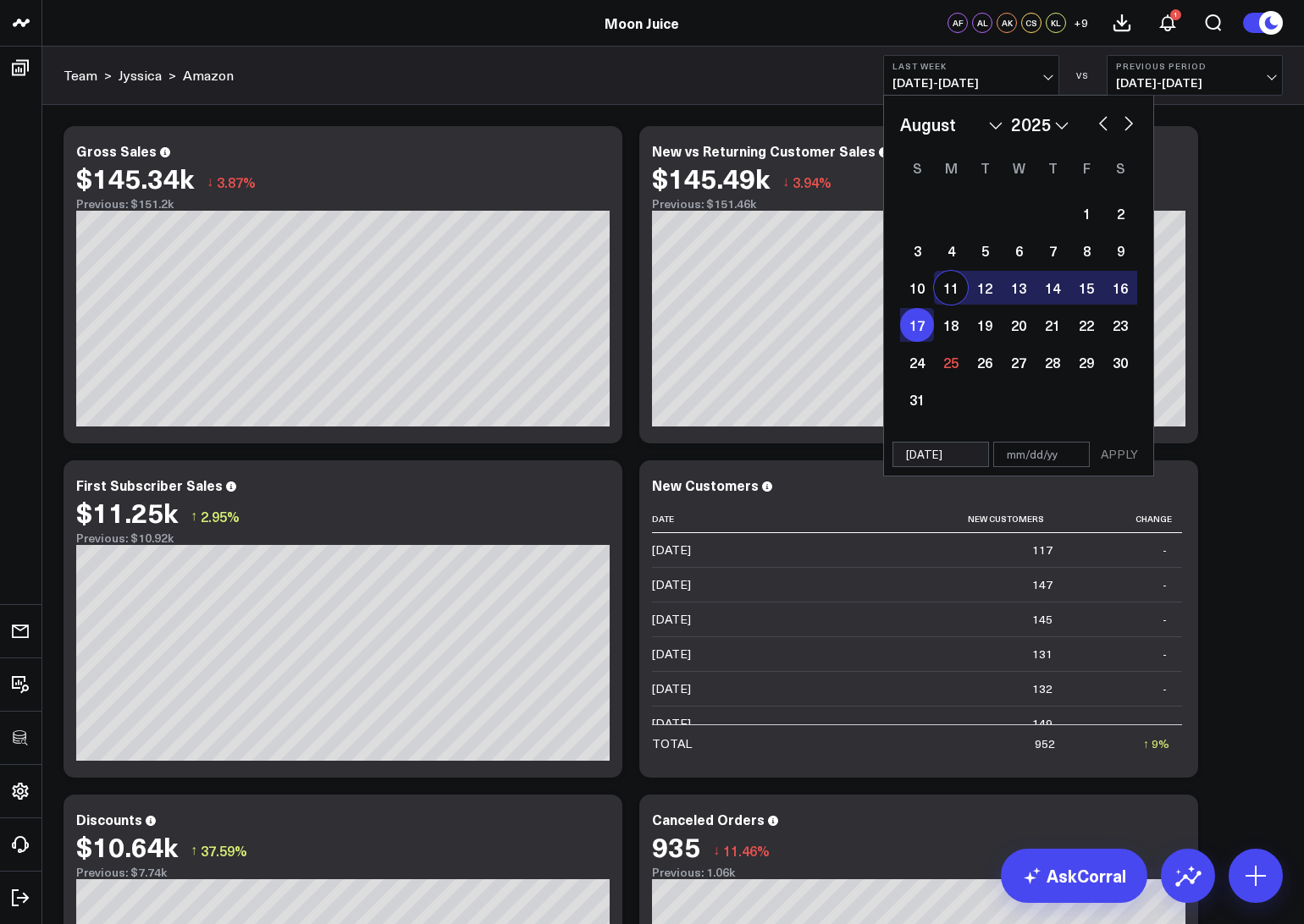
type input "[DATE]"
select select "7"
select select "2025"
click at [946, 372] on div "25" at bounding box center [951, 362] width 34 height 34
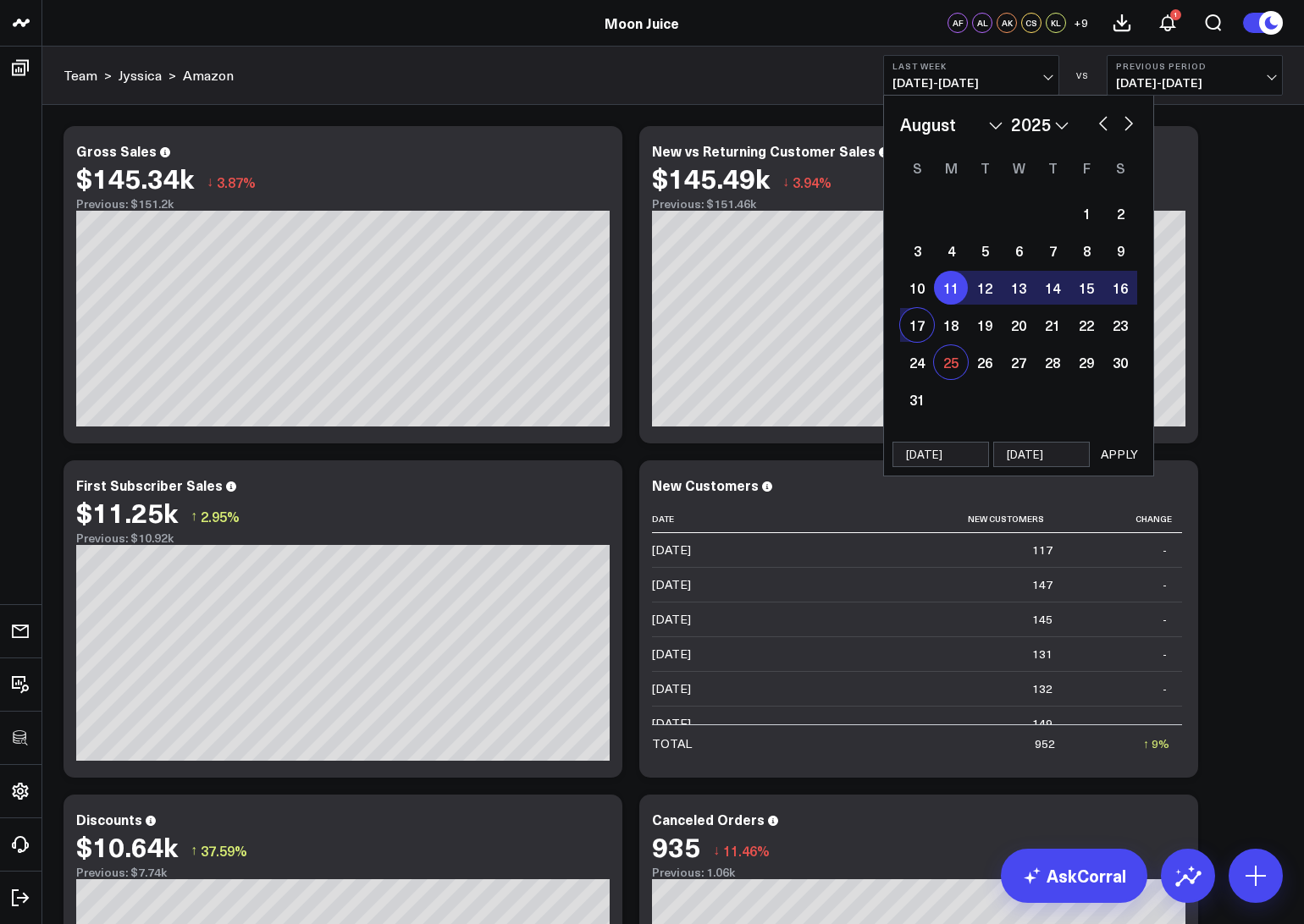
type input "[DATE]"
select select "7"
select select "2025"
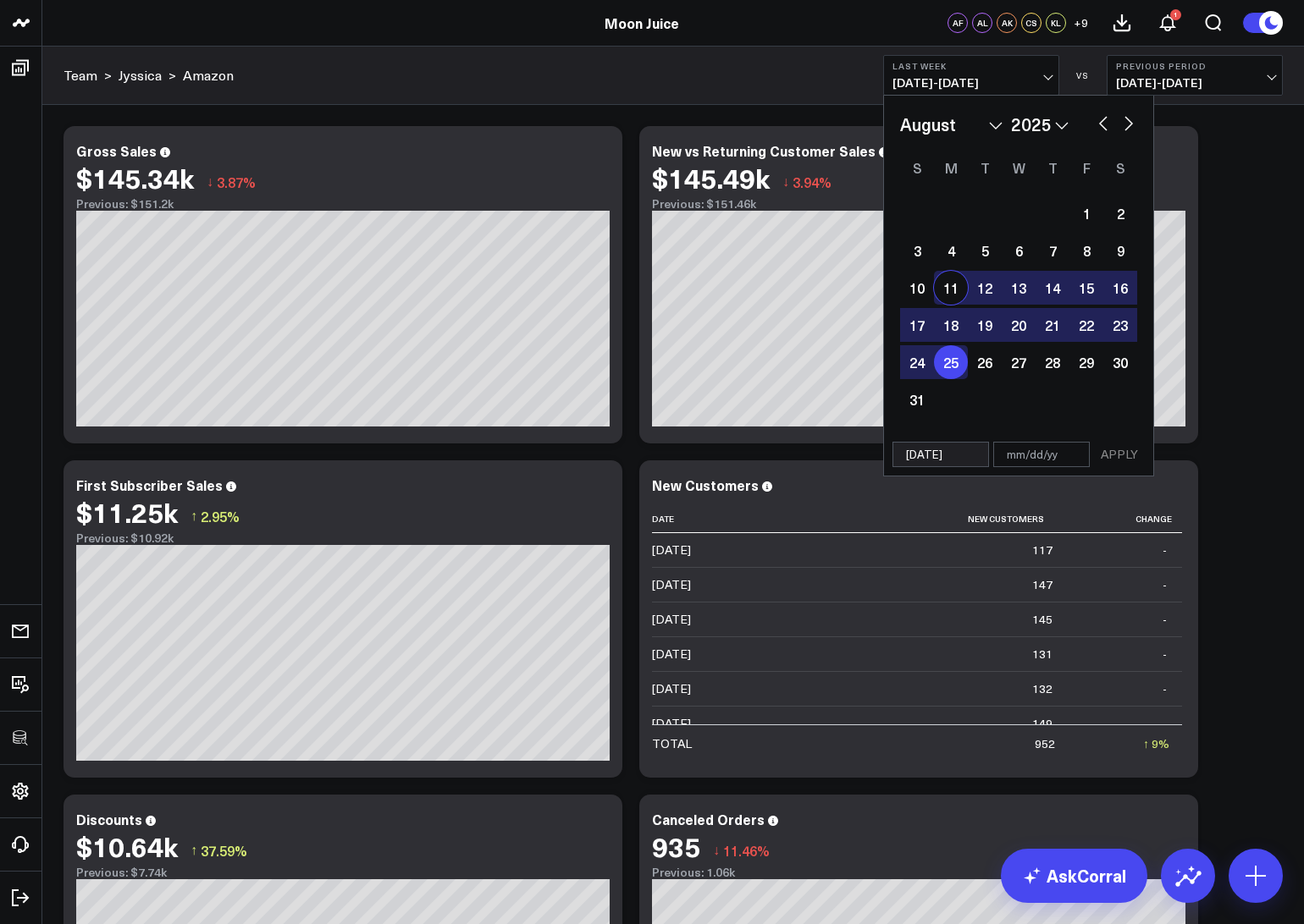
click at [965, 285] on div "11" at bounding box center [951, 288] width 34 height 34
type input "[DATE]"
select select "7"
select select "2025"
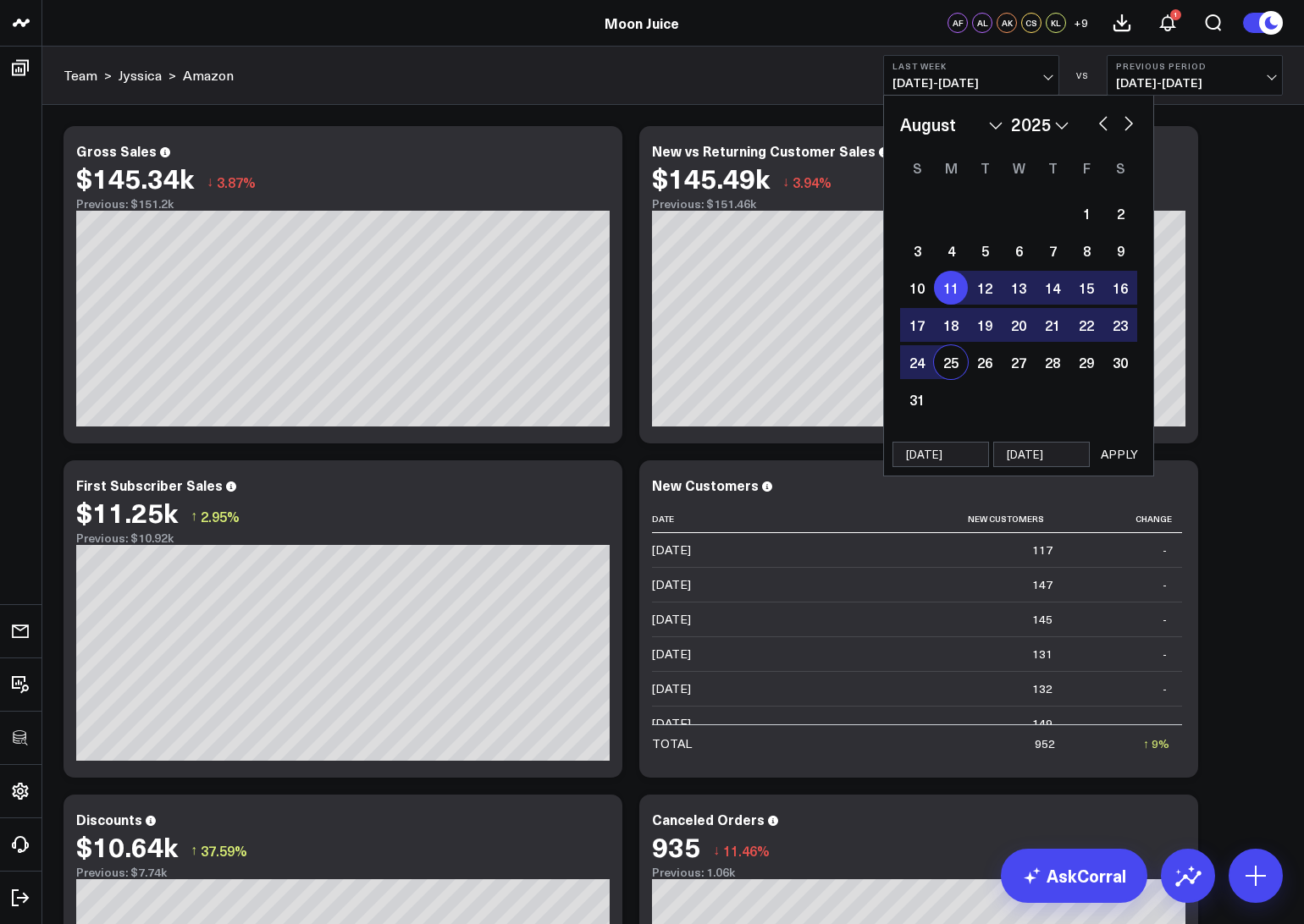
click at [1127, 450] on button "APPLY" at bounding box center [1119, 454] width 51 height 25
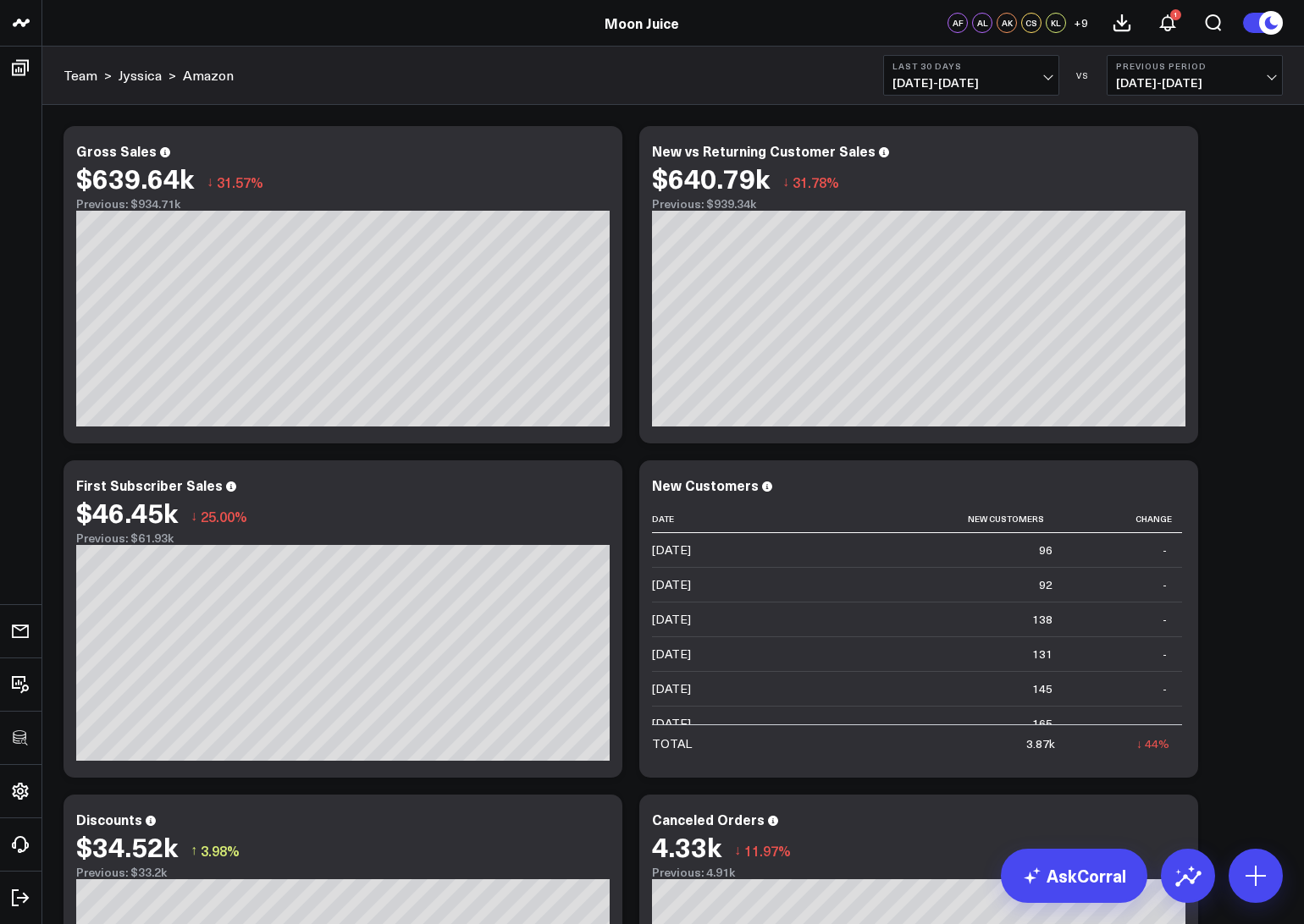
click at [1026, 81] on span "[DATE] - [DATE]" at bounding box center [970, 83] width 157 height 13
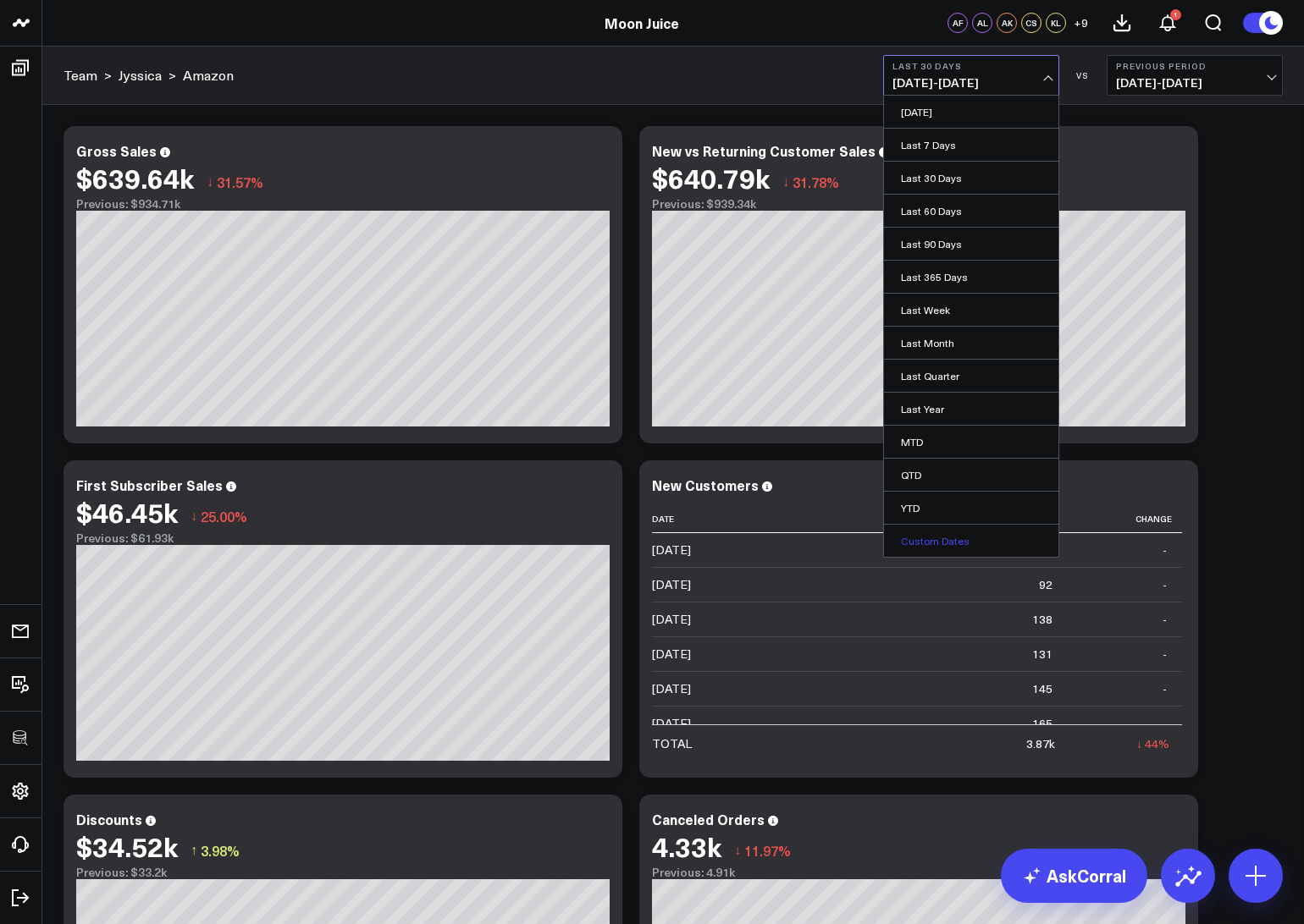
click at [926, 541] on link "Custom Dates" at bounding box center [971, 540] width 175 height 32
select select "7"
select select "2025"
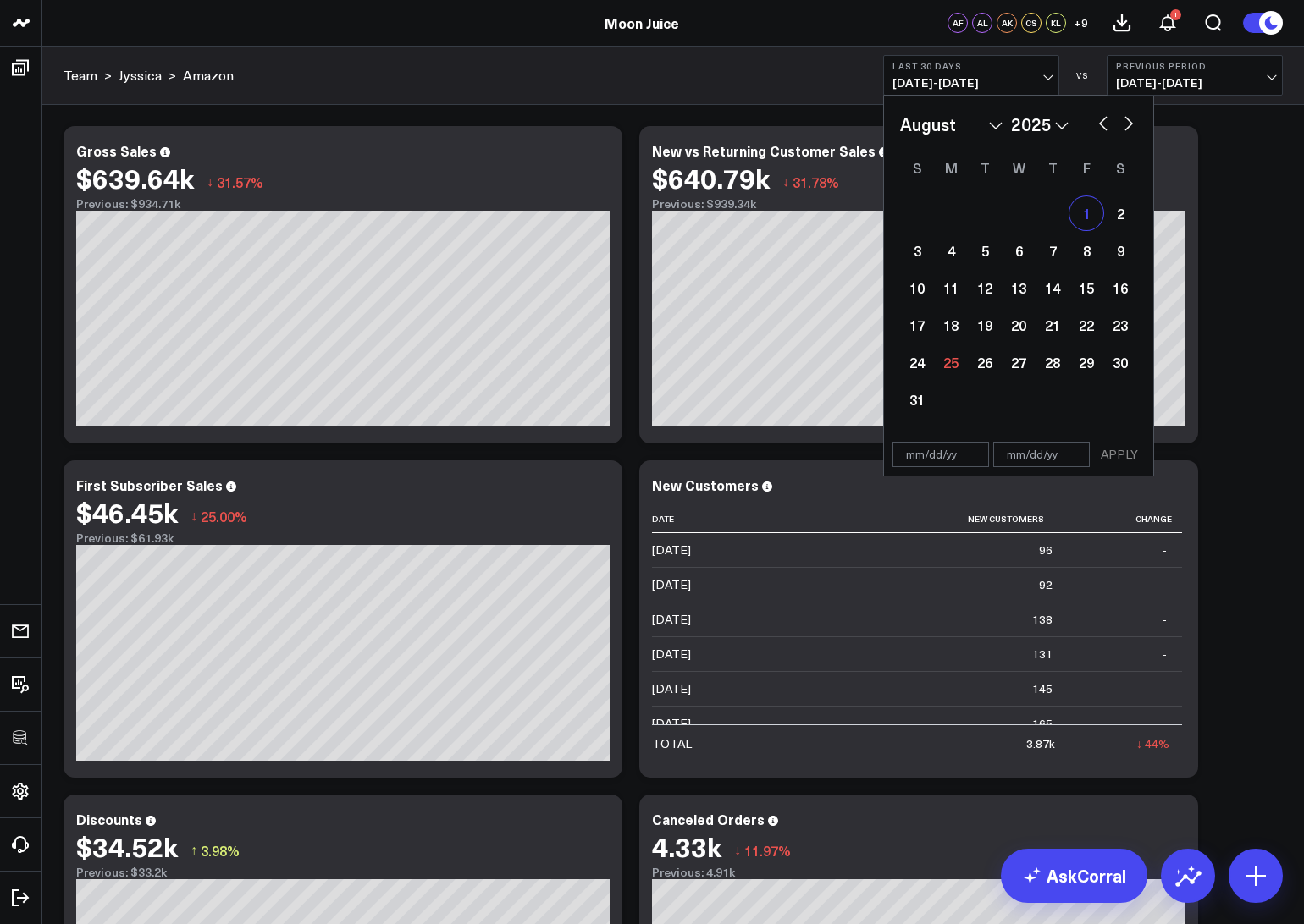
click at [1083, 217] on div "1" at bounding box center [1086, 213] width 34 height 34
type input "[DATE]"
select select "7"
select select "2025"
click at [1022, 253] on div "6" at bounding box center [1018, 251] width 34 height 34
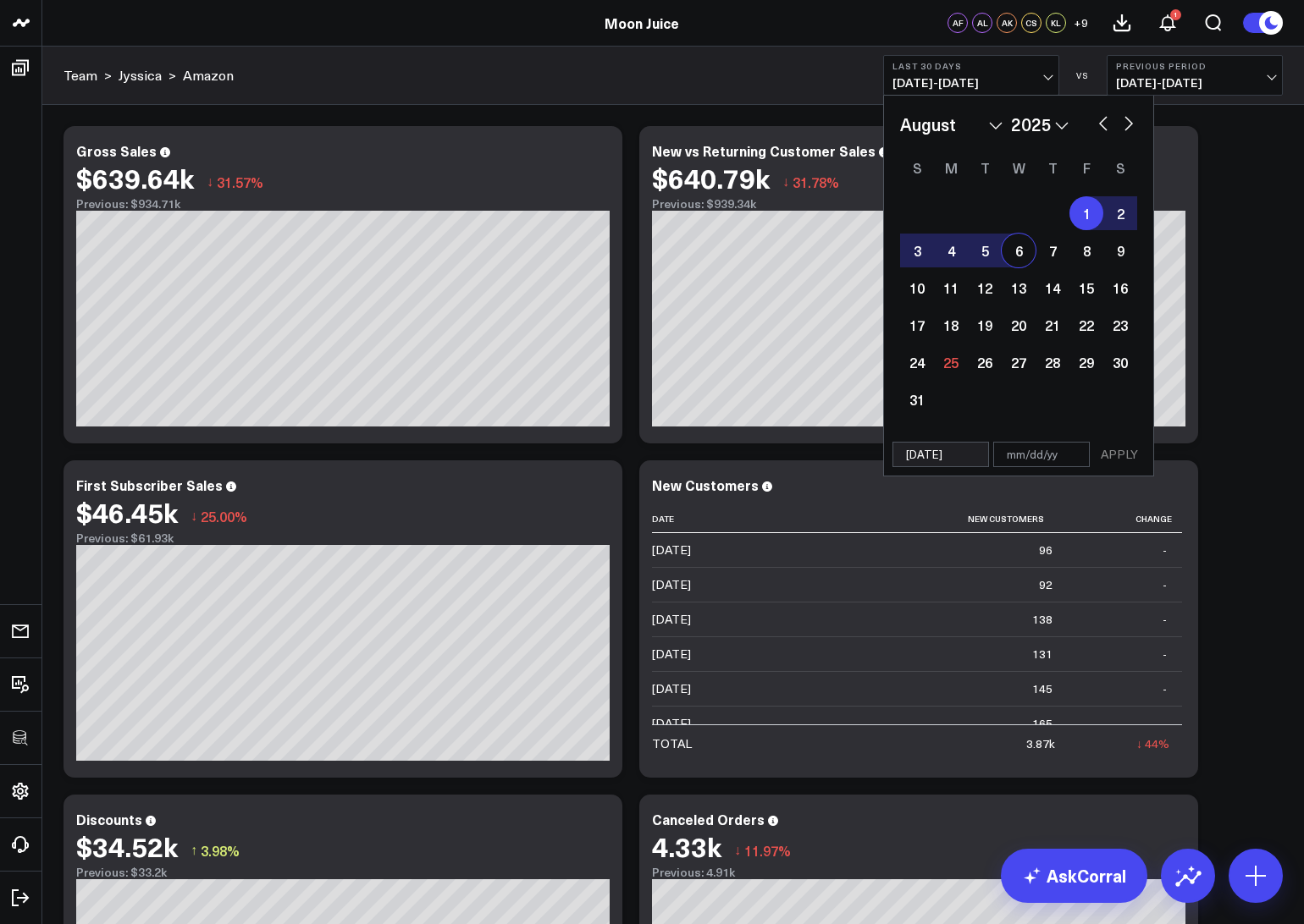
type input "[DATE]"
select select "7"
select select "2025"
click at [1120, 458] on button "APPLY" at bounding box center [1119, 454] width 51 height 25
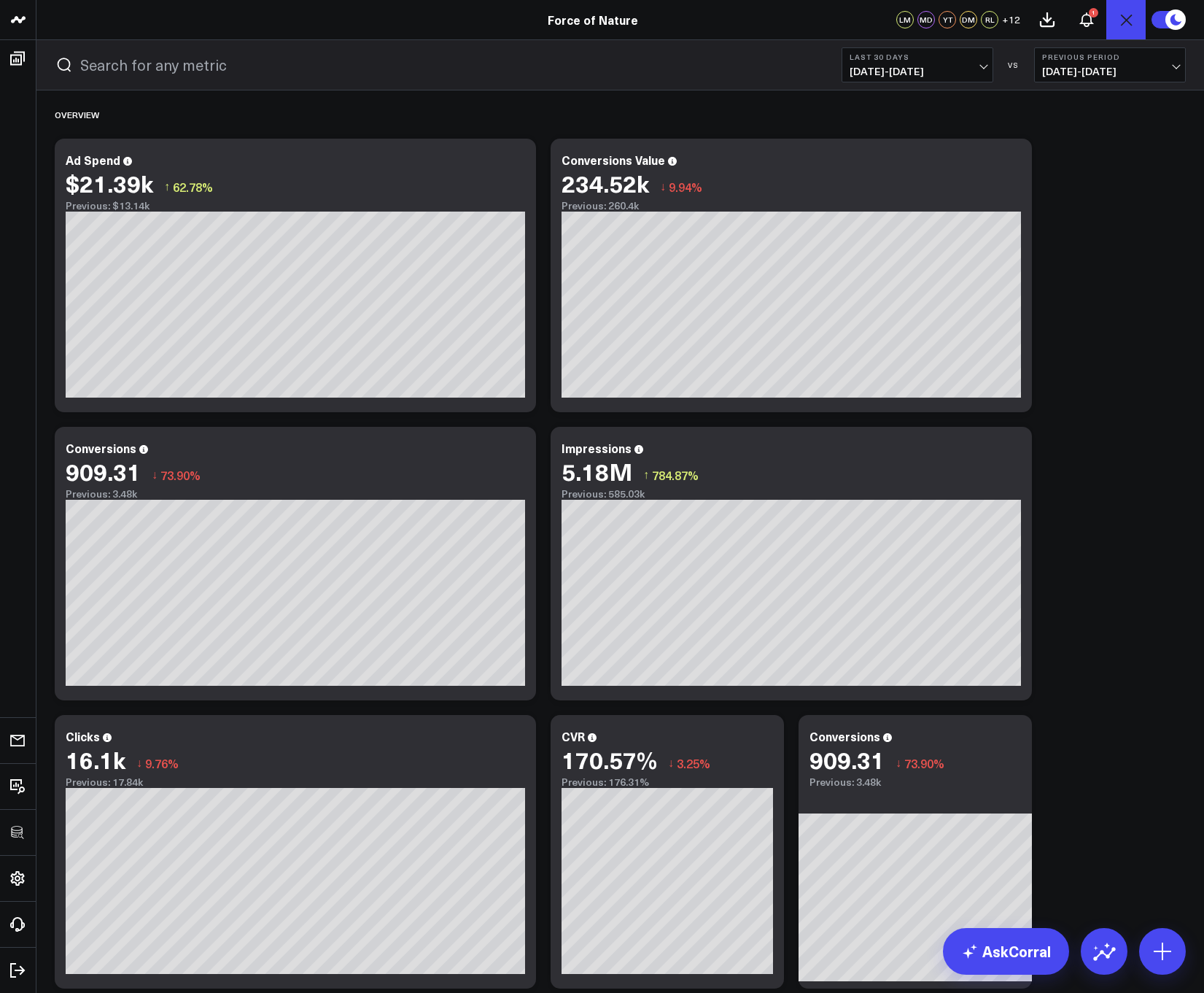
click at [1131, 26] on icon "Open search" at bounding box center [1126, 20] width 18 height 18
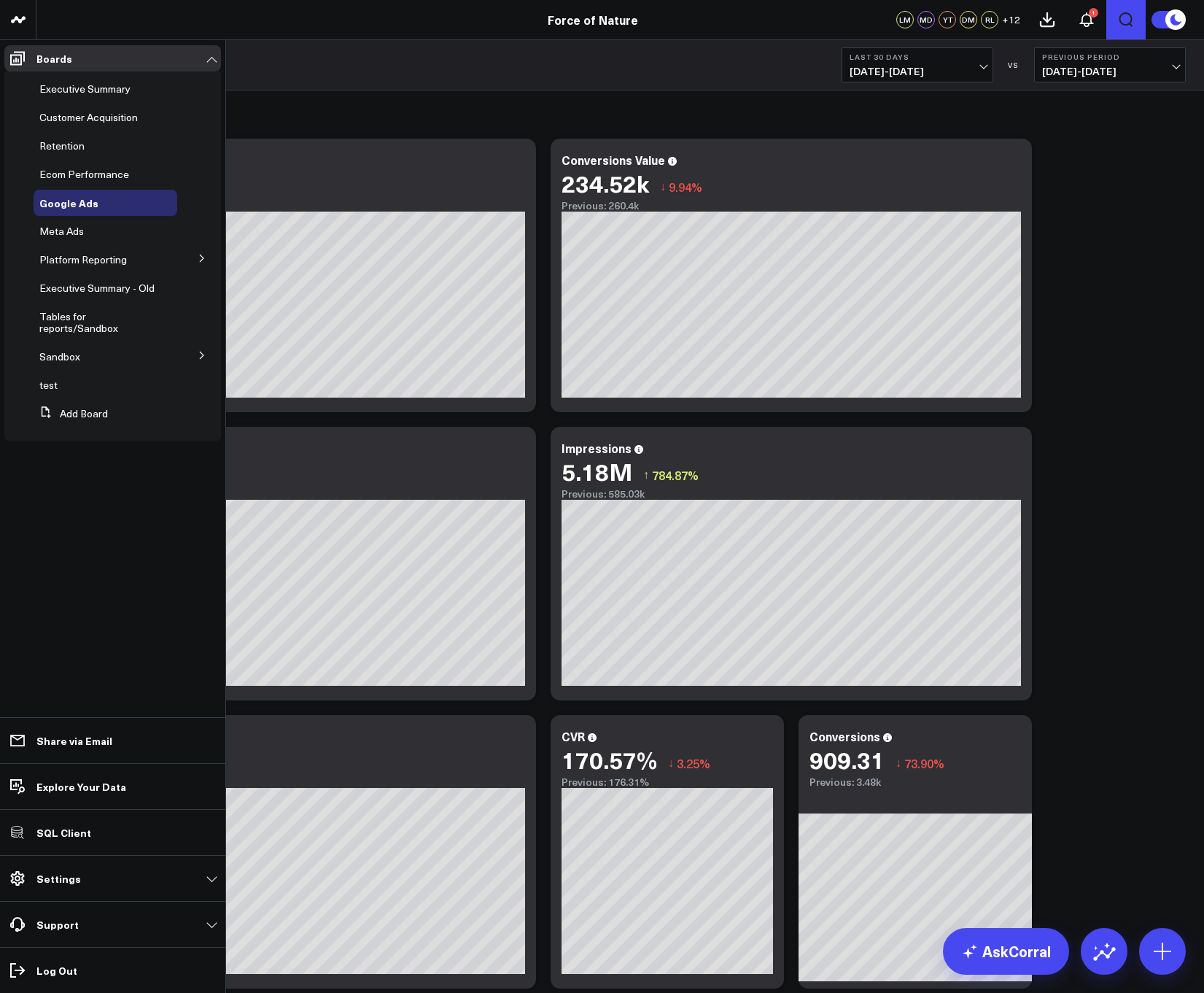
click at [198, 256] on icon at bounding box center [202, 258] width 9 height 9
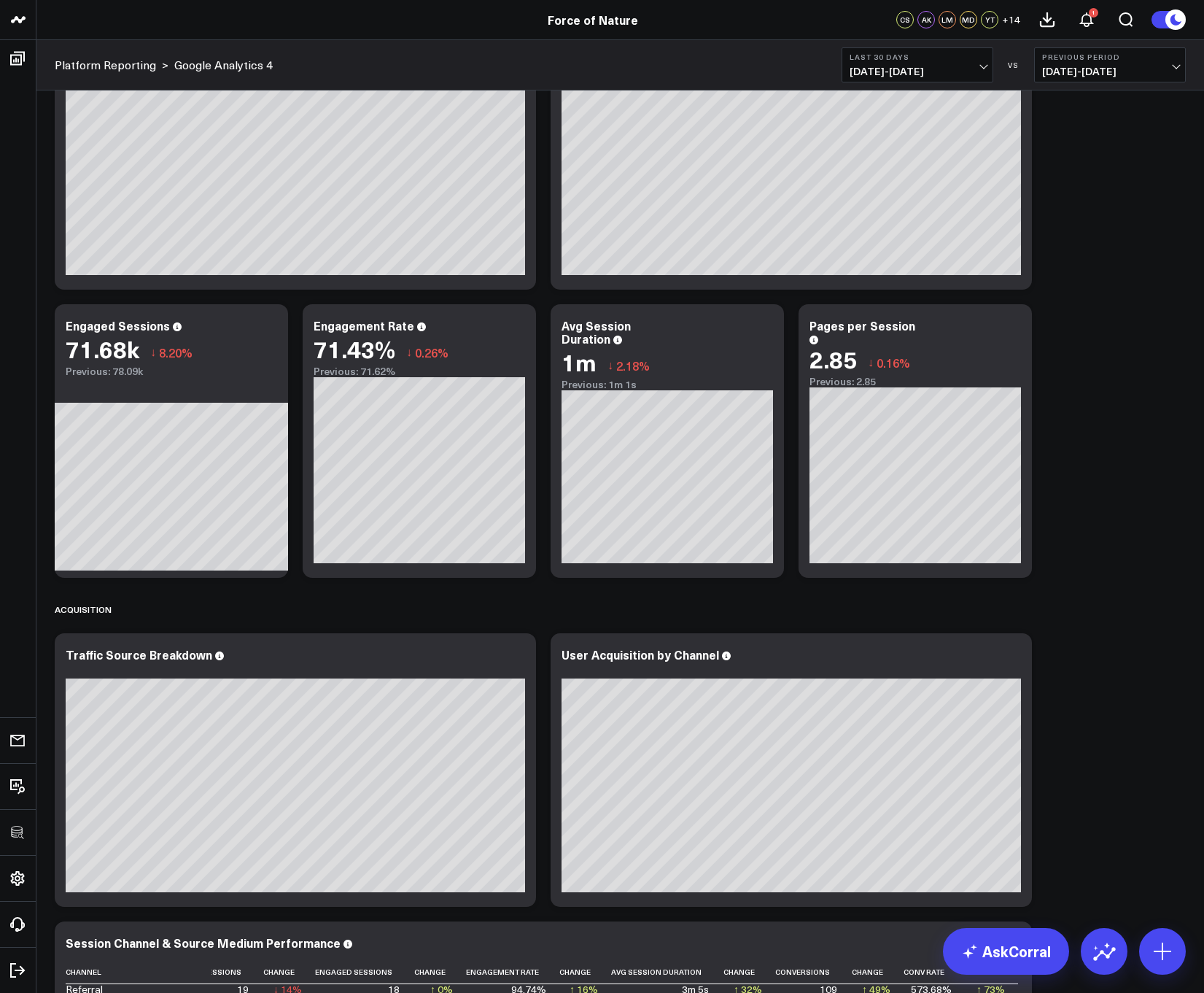
scroll to position [149, 0]
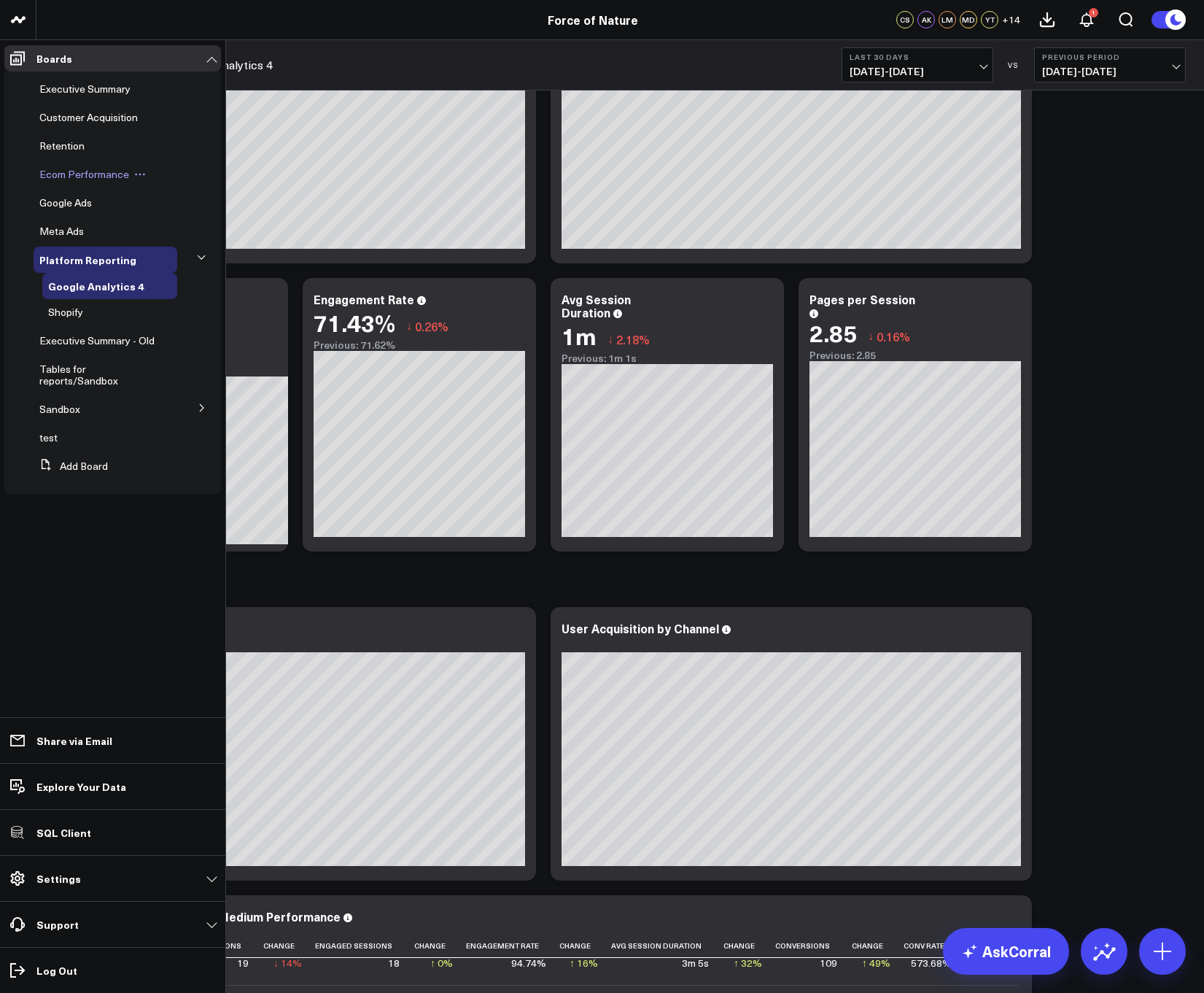
click at [69, 165] on div "Ecom Performance" at bounding box center [104, 174] width 143 height 26
click at [76, 172] on span "Ecom Performance" at bounding box center [84, 173] width 90 height 14
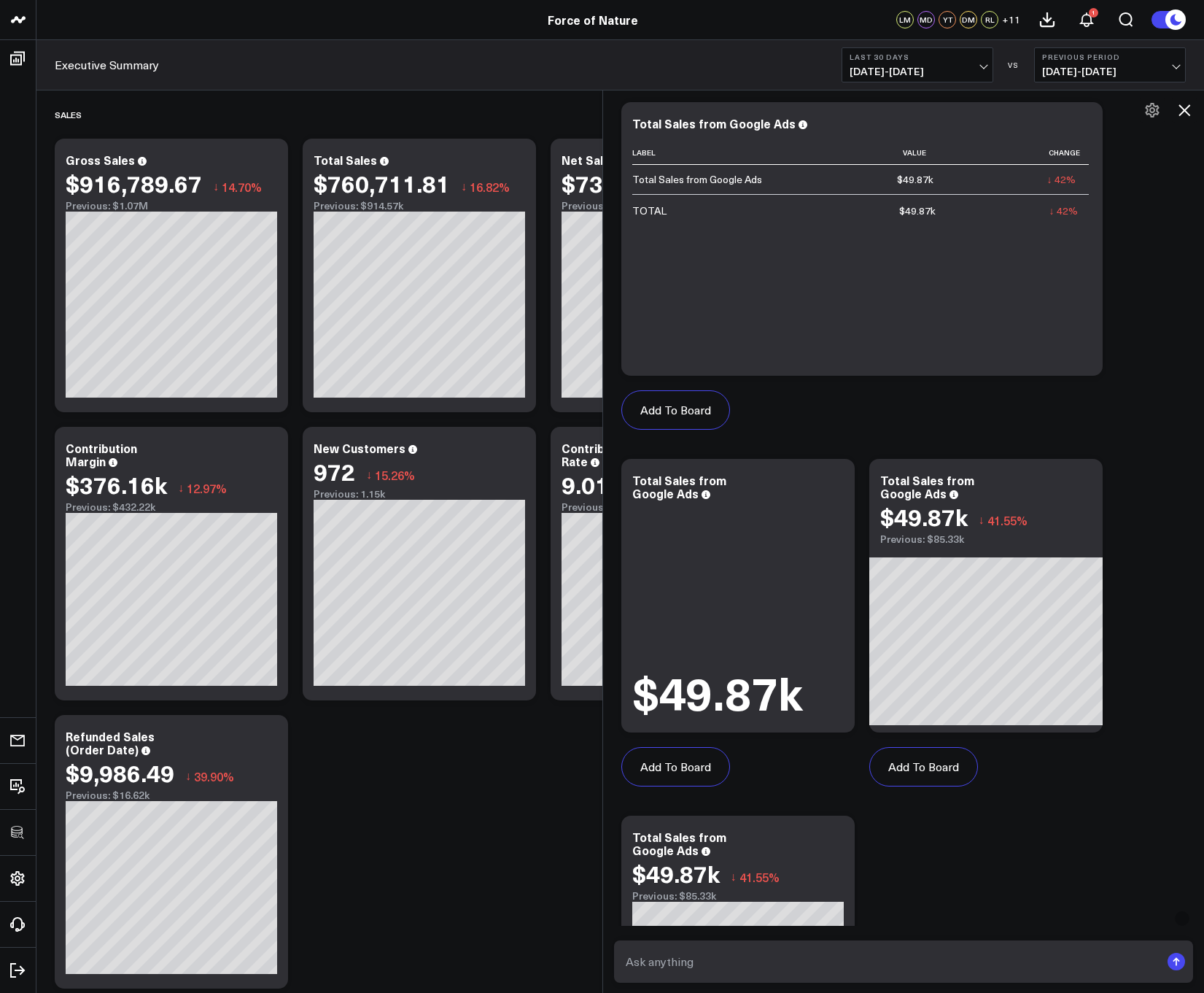
scroll to position [554, 0]
click at [833, 411] on div "Add To Board" at bounding box center [862, 408] width 481 height 69
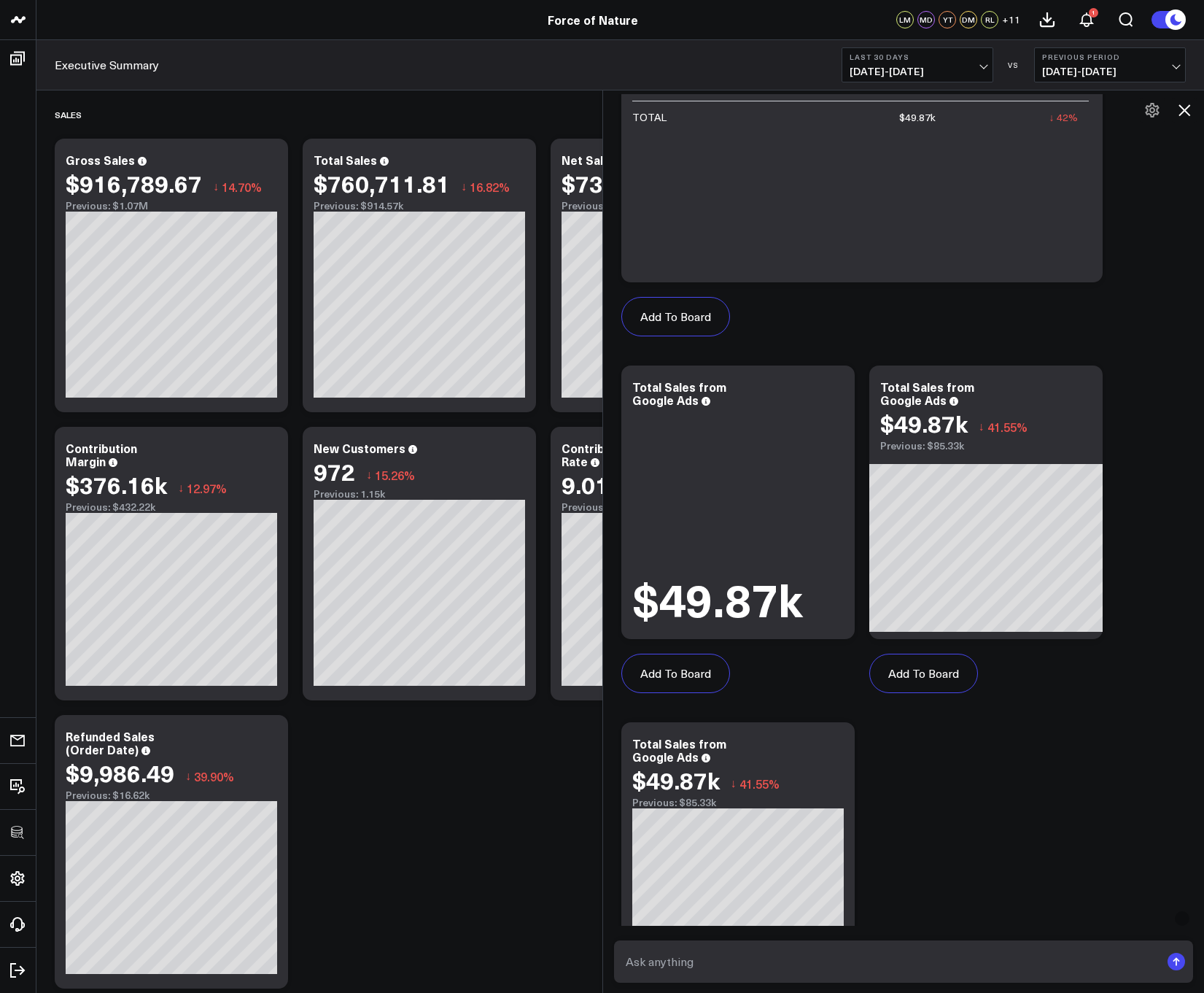
scroll to position [755, 0]
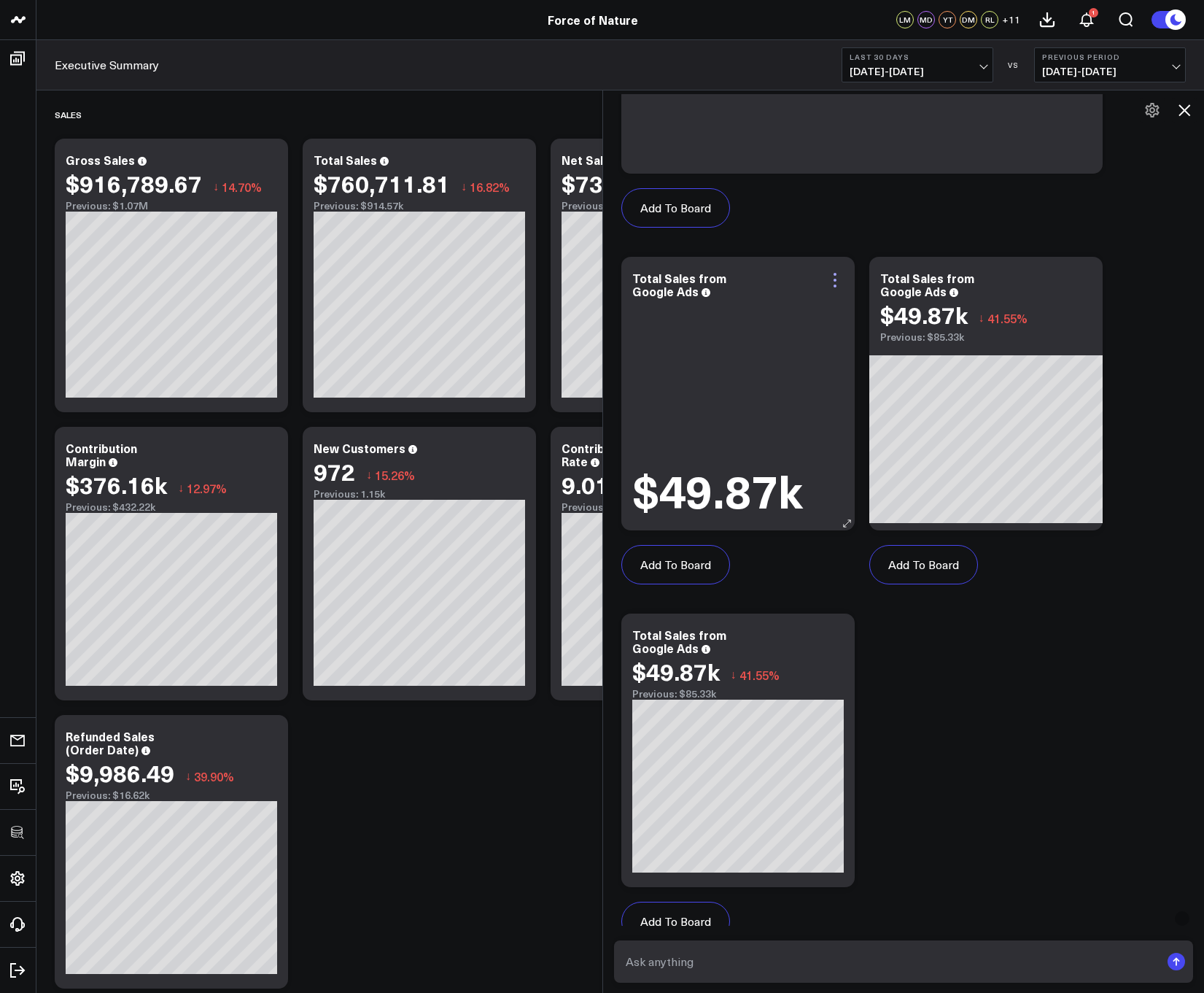
click at [830, 280] on icon at bounding box center [835, 280] width 18 height 18
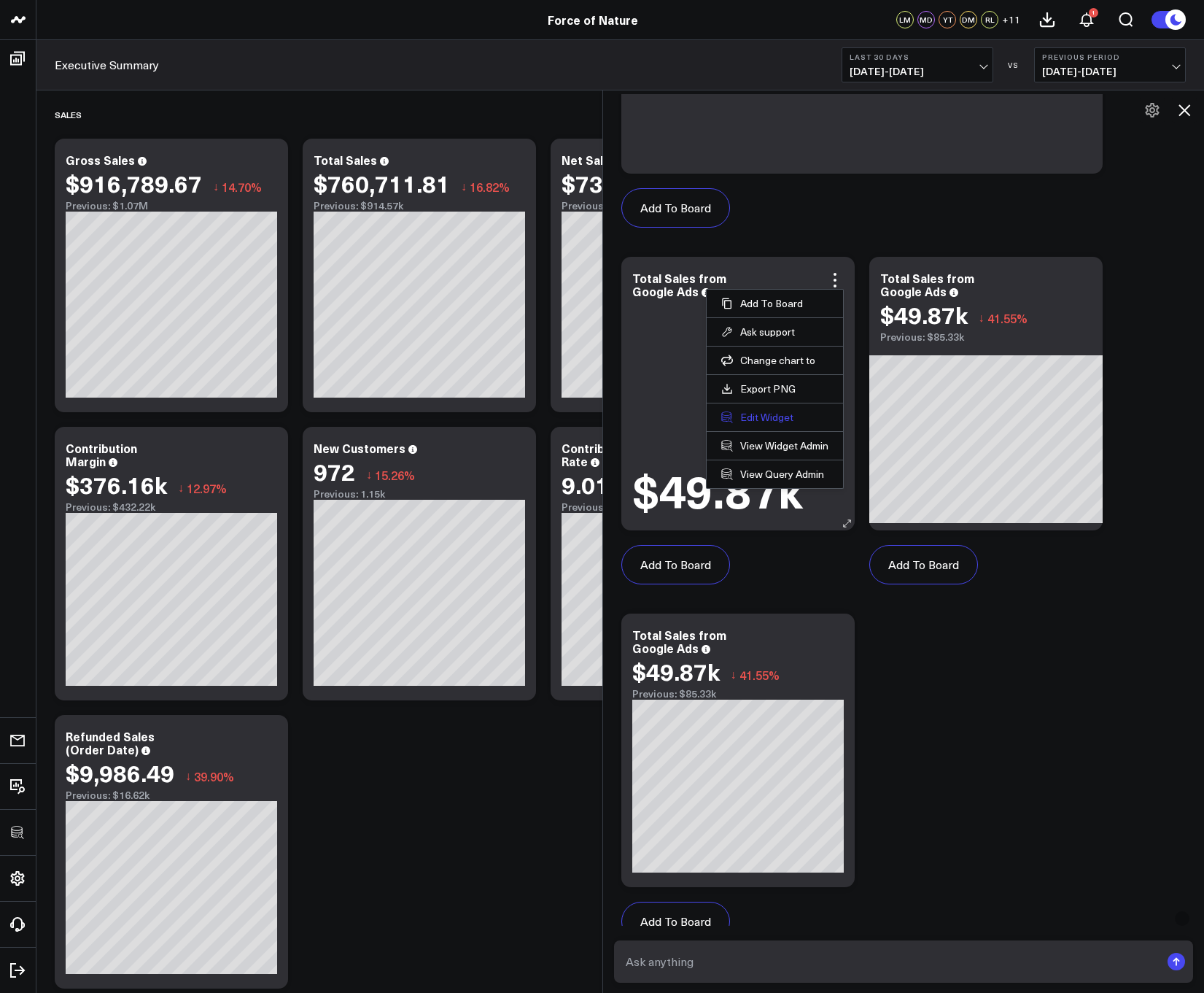
click at [768, 420] on button "Edit Widget" at bounding box center [775, 417] width 107 height 13
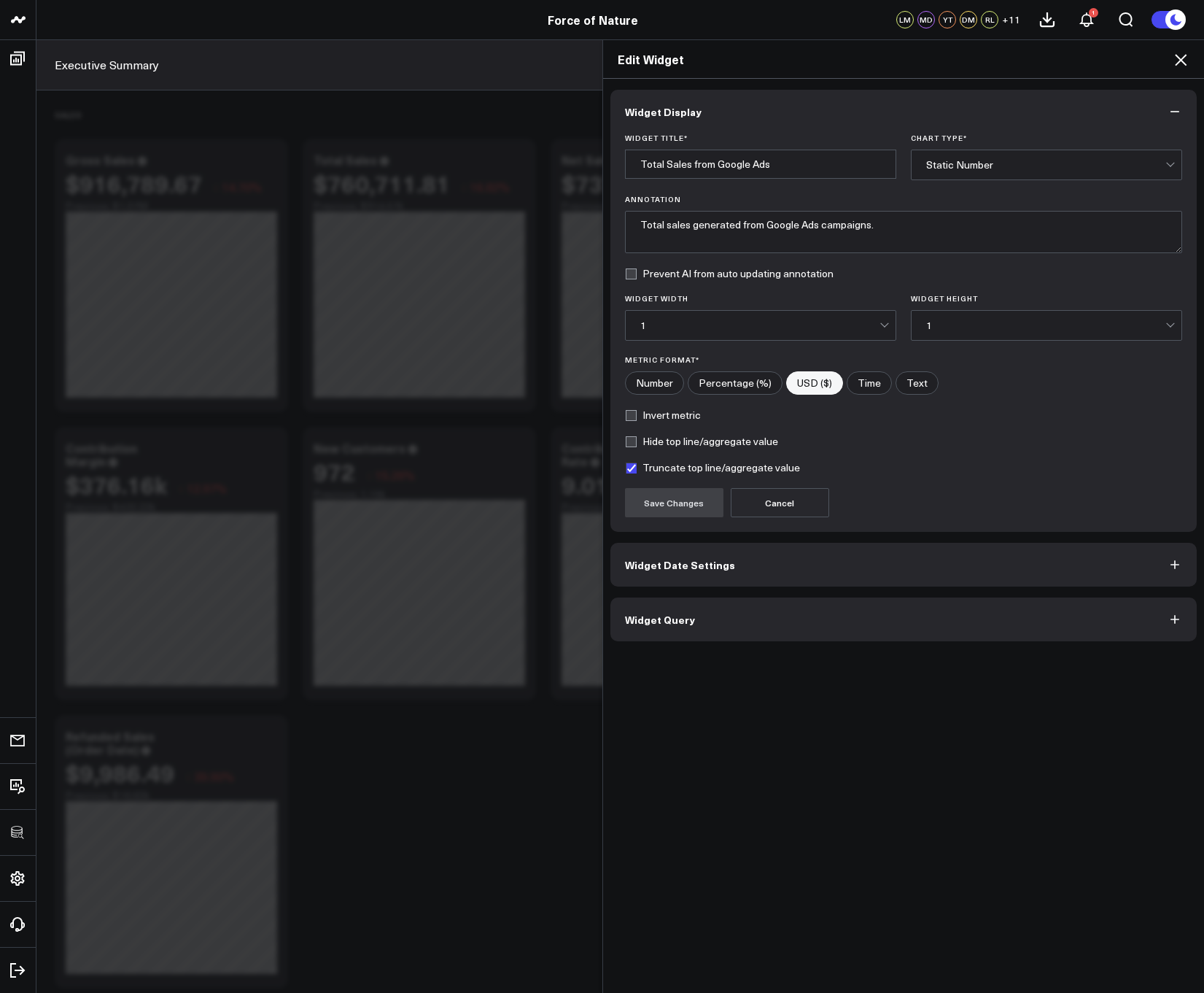
click at [671, 606] on button "Widget Query" at bounding box center [904, 620] width 587 height 44
